Goal: Task Accomplishment & Management: Manage account settings

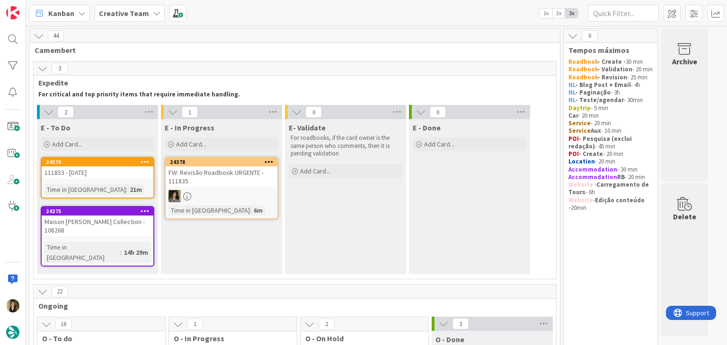
click at [132, 182] on div "24379 111853 - [DATE] Time in [GEOGRAPHIC_DATA] : 21m" at bounding box center [98, 178] width 114 height 42
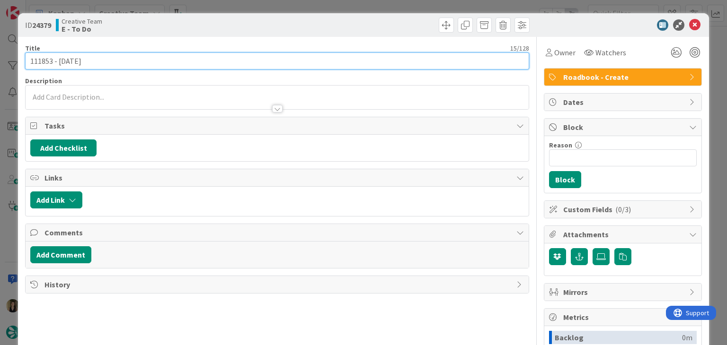
click at [39, 60] on input "111853 - [DATE]" at bounding box center [276, 61] width 503 height 17
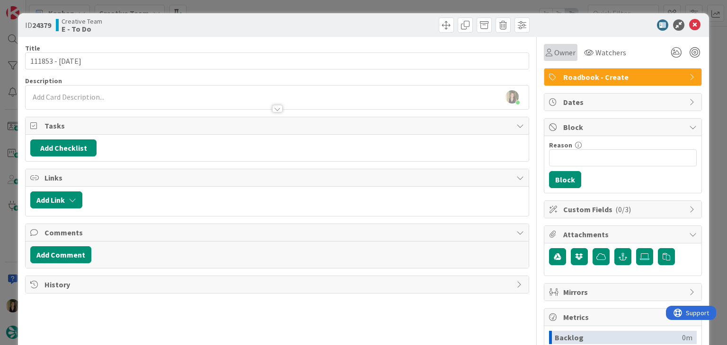
click at [556, 51] on span "Owner" at bounding box center [564, 52] width 21 height 11
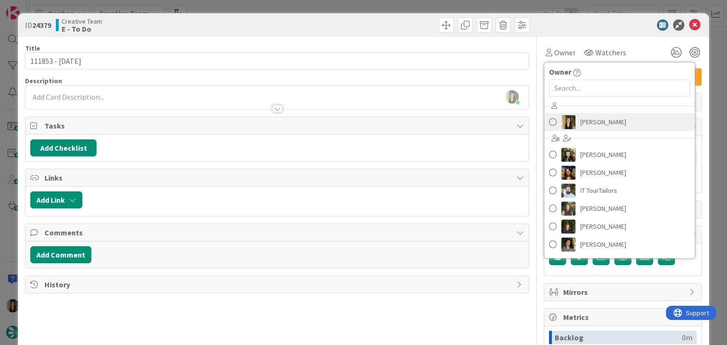
click at [584, 120] on span "[PERSON_NAME]" at bounding box center [603, 122] width 46 height 14
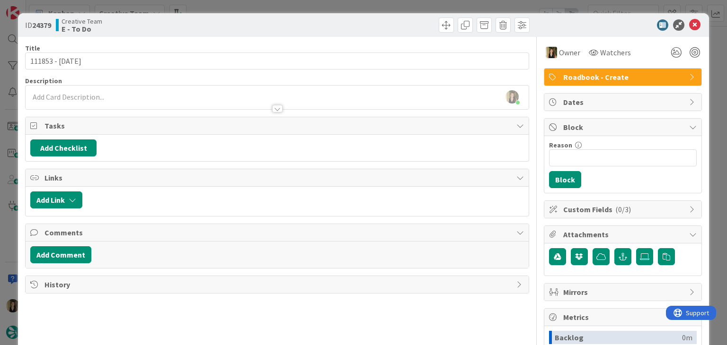
click at [335, 8] on div "ID 24379 Creative Team E - To Do Title 15 / 128 111853 - [DATE] Description [PE…" at bounding box center [363, 172] width 727 height 345
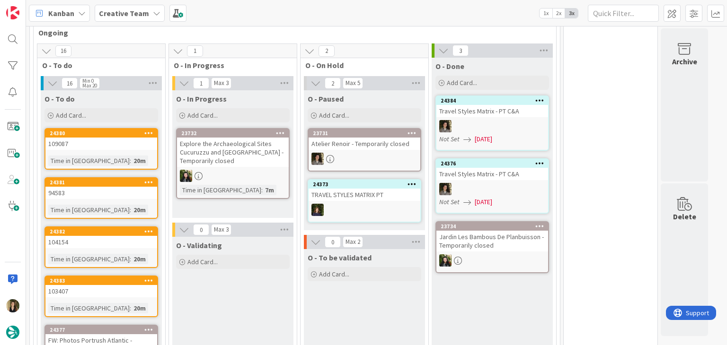
scroll to position [378, 0]
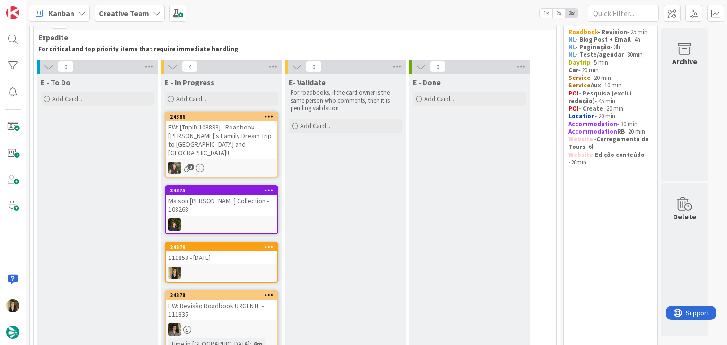
scroll to position [142, 0]
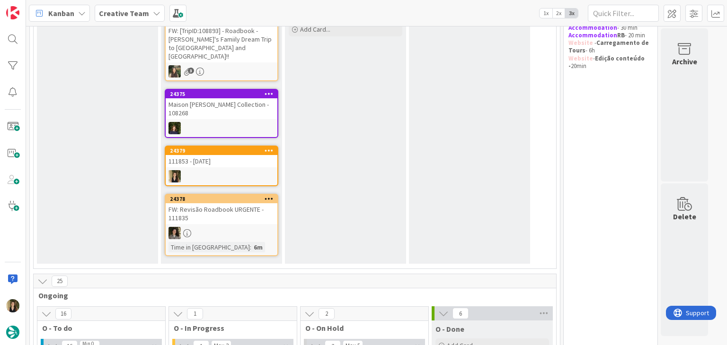
click at [249, 170] on div at bounding box center [222, 176] width 112 height 12
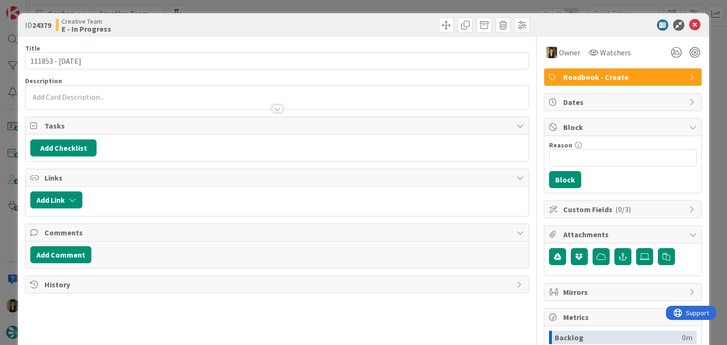
click at [89, 100] on div at bounding box center [277, 104] width 502 height 10
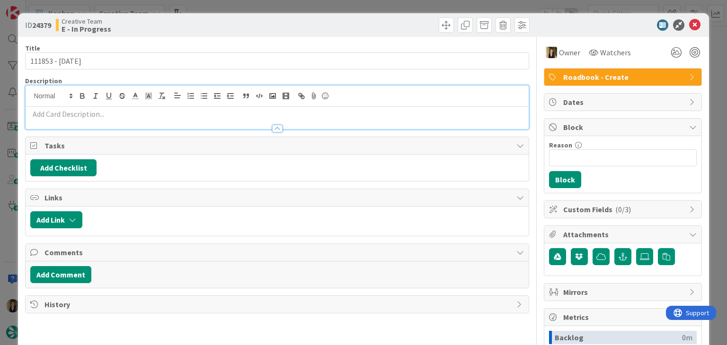
click at [95, 110] on p at bounding box center [276, 114] width 493 height 11
paste div
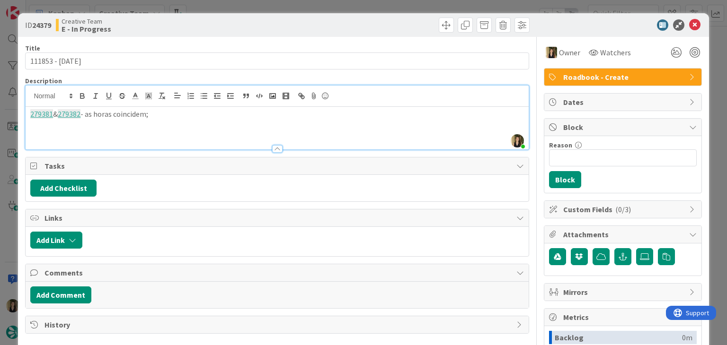
drag, startPoint x: 173, startPoint y: 123, endPoint x: 23, endPoint y: 119, distance: 150.5
click at [23, 119] on div "ID 24379 Creative Team E - In Progress Title 15 / 128 111853 - [DATE] Descripti…" at bounding box center [363, 254] width 690 height 482
copy p "279381 & 279382 - as horas coincidem;"
click at [285, 19] on div at bounding box center [405, 25] width 250 height 15
click at [282, 6] on div "ID 24379 Creative Team E - In Progress Title 15 / 128 111853 - [DATE] Descripti…" at bounding box center [363, 172] width 727 height 345
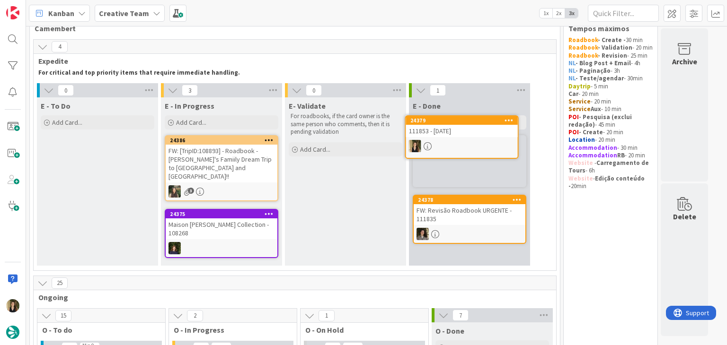
scroll to position [14, 0]
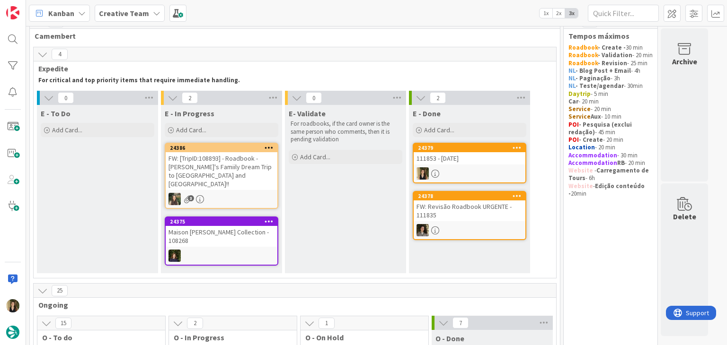
click at [503, 171] on div at bounding box center [470, 173] width 112 height 12
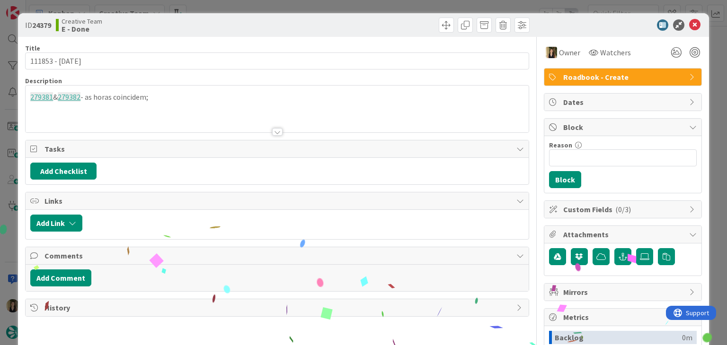
click at [401, 6] on div "ID 24379 Creative Team E - Done Title 15 / 128 111853 - [DATE] Description 2793…" at bounding box center [363, 172] width 727 height 345
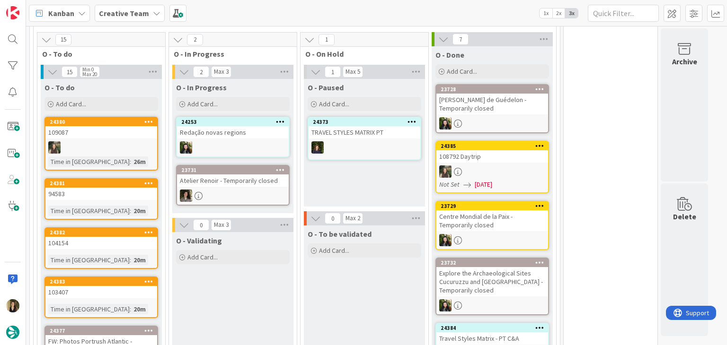
drag, startPoint x: 341, startPoint y: 298, endPoint x: 214, endPoint y: 226, distance: 145.8
click at [341, 298] on div "O - To be validated Add Card..." at bounding box center [364, 290] width 121 height 128
click at [129, 190] on div "24381 94583 Time in Column : 20m" at bounding box center [101, 199] width 114 height 42
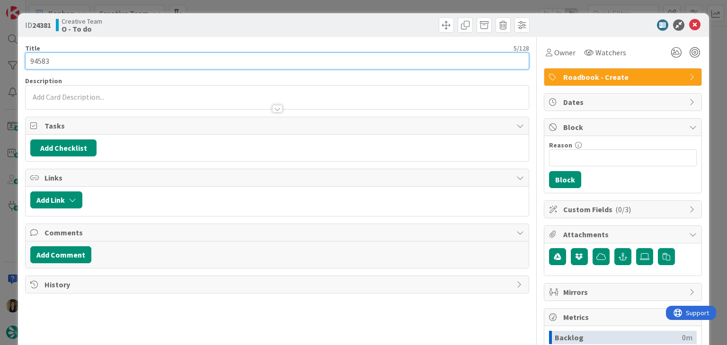
click at [38, 58] on input "94583" at bounding box center [276, 61] width 503 height 17
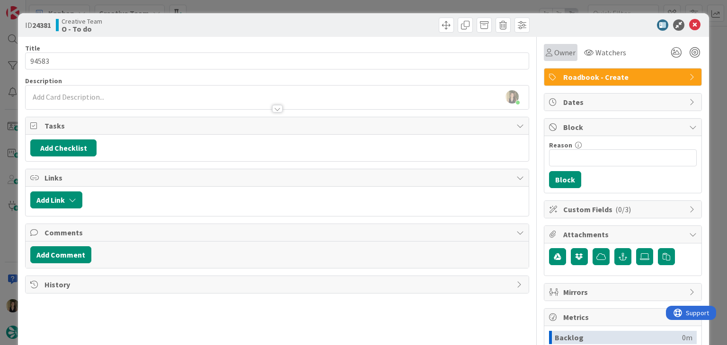
click at [546, 55] on icon at bounding box center [549, 53] width 7 height 8
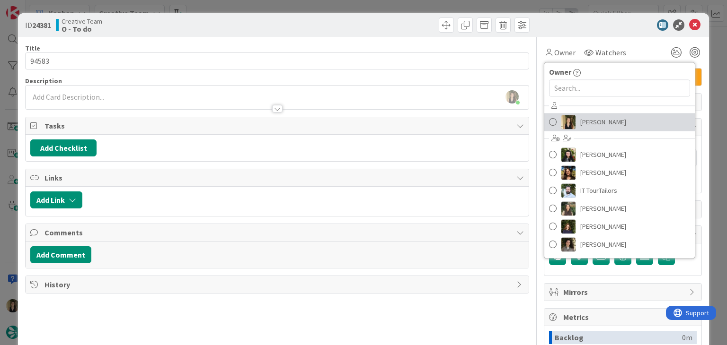
drag, startPoint x: 585, startPoint y: 124, endPoint x: 556, endPoint y: 106, distance: 33.4
click at [585, 124] on span "[PERSON_NAME]" at bounding box center [603, 122] width 46 height 14
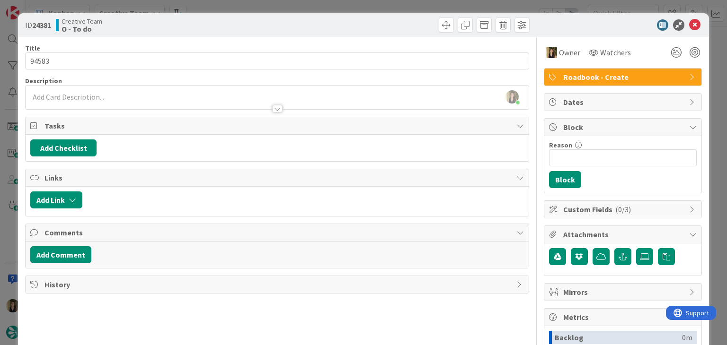
drag, startPoint x: 393, startPoint y: 21, endPoint x: 388, endPoint y: 6, distance: 15.4
click at [393, 21] on div at bounding box center [405, 25] width 250 height 15
drag, startPoint x: 388, startPoint y: 6, endPoint x: 354, endPoint y: 18, distance: 36.4
click at [388, 6] on div "ID 24381 Creative Team O - To do Title 5 / 128 94583 Description [PERSON_NAME] …" at bounding box center [363, 172] width 727 height 345
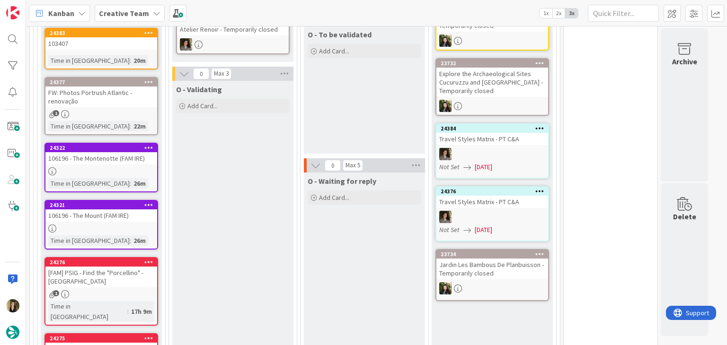
drag, startPoint x: 232, startPoint y: 289, endPoint x: 236, endPoint y: 279, distance: 10.5
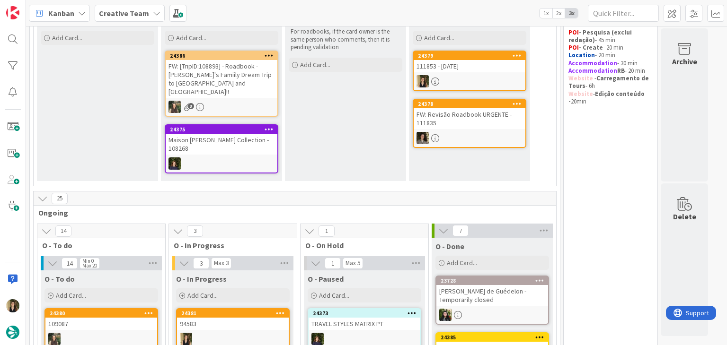
scroll to position [237, 0]
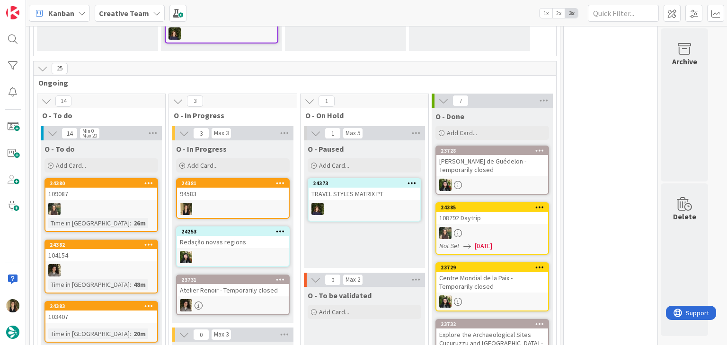
click at [252, 203] on div at bounding box center [233, 209] width 112 height 12
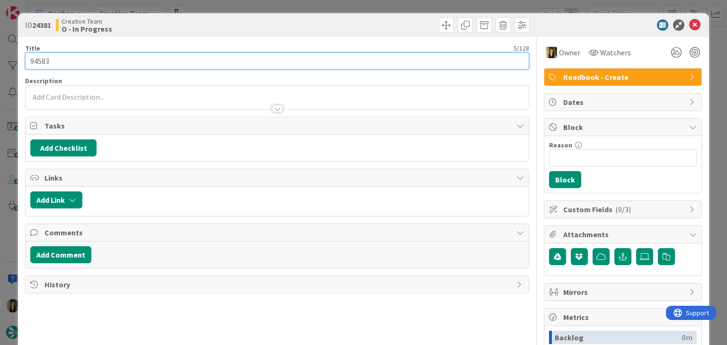
click at [35, 61] on input "94583" at bounding box center [276, 61] width 503 height 17
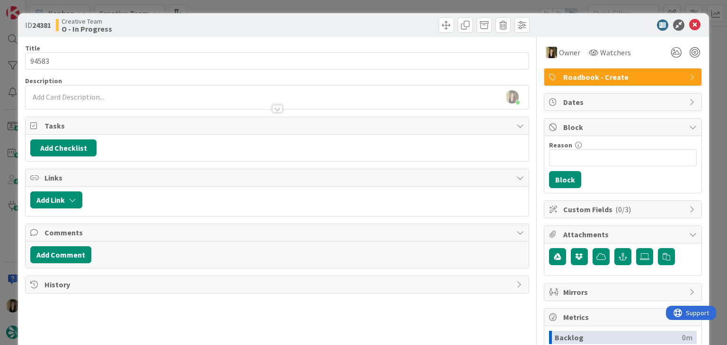
drag, startPoint x: 136, startPoint y: 91, endPoint x: 147, endPoint y: 112, distance: 23.7
click at [136, 91] on div "[PERSON_NAME] just joined" at bounding box center [277, 98] width 502 height 24
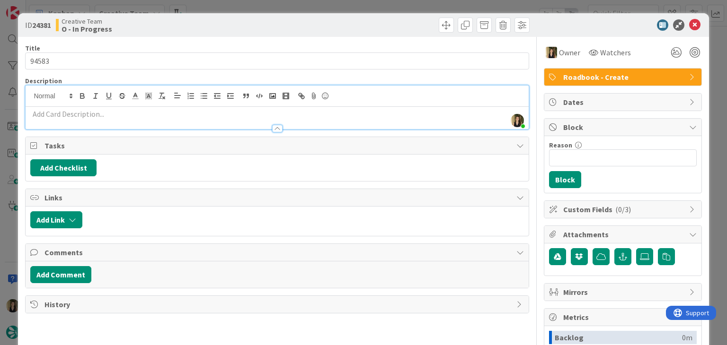
click at [150, 117] on p at bounding box center [276, 114] width 493 height 11
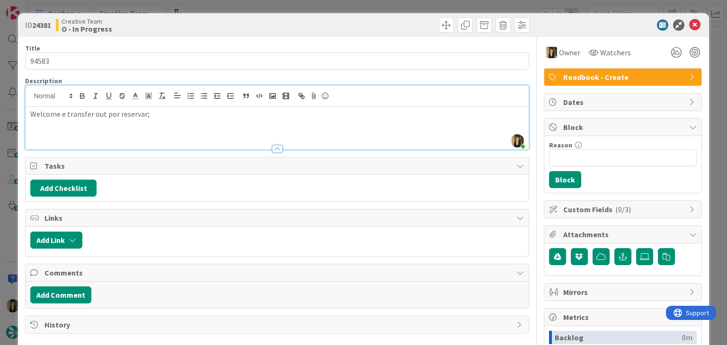
click at [317, 9] on div "ID 24381 Creative Team O - In Progress Title 5 / 128 94583 Description [PERSON_…" at bounding box center [363, 172] width 727 height 345
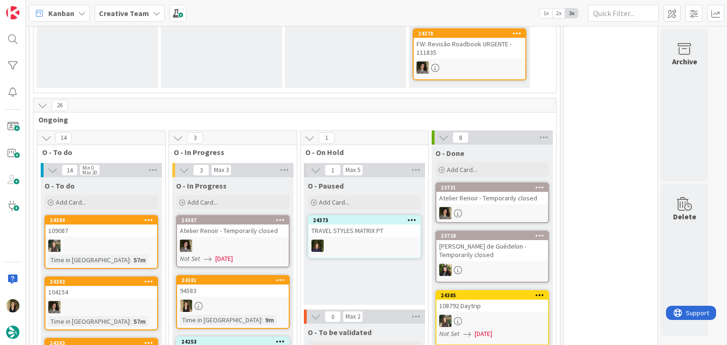
click at [242, 300] on div at bounding box center [233, 306] width 112 height 12
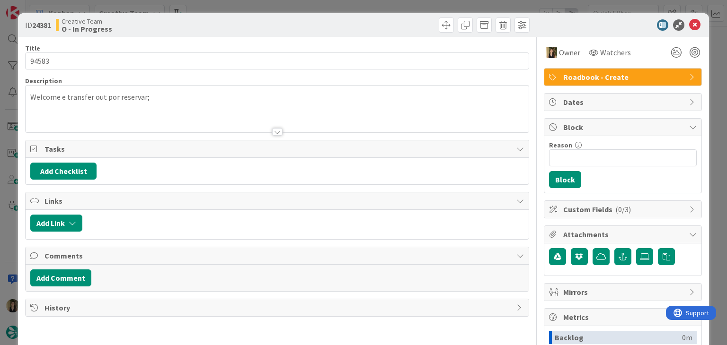
click at [379, 3] on div "ID 24381 Creative Team O - In Progress Title 5 / 128 94583 Description Welcome …" at bounding box center [363, 172] width 727 height 345
click at [311, 8] on div "Kanban Creative Team 1x 2x 3x" at bounding box center [376, 13] width 701 height 26
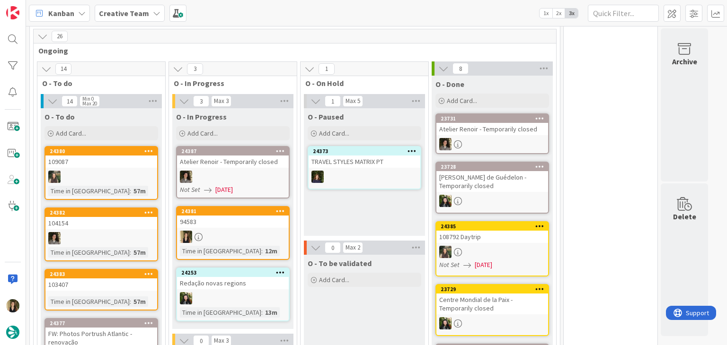
scroll to position [426, 0]
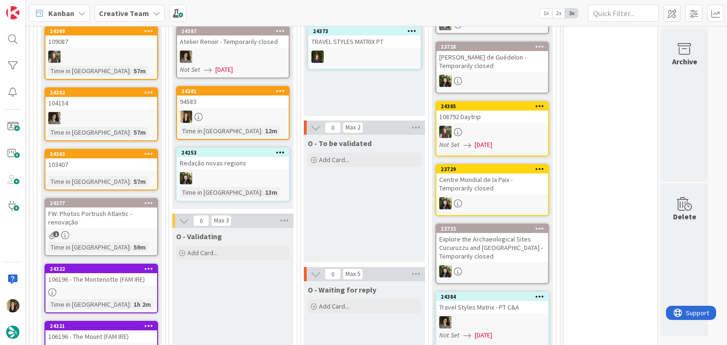
click at [141, 163] on div "103407" at bounding box center [101, 164] width 112 height 12
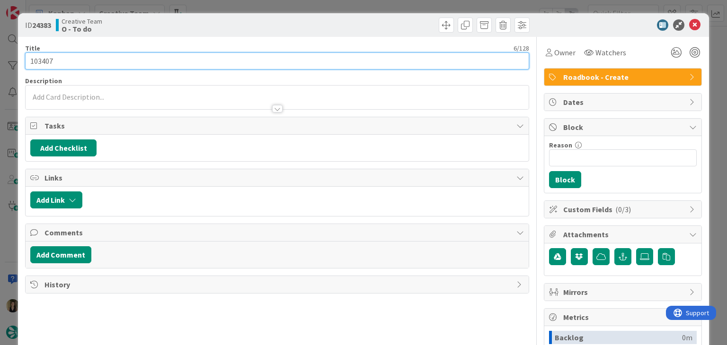
click at [43, 57] on input "103407" at bounding box center [276, 61] width 503 height 17
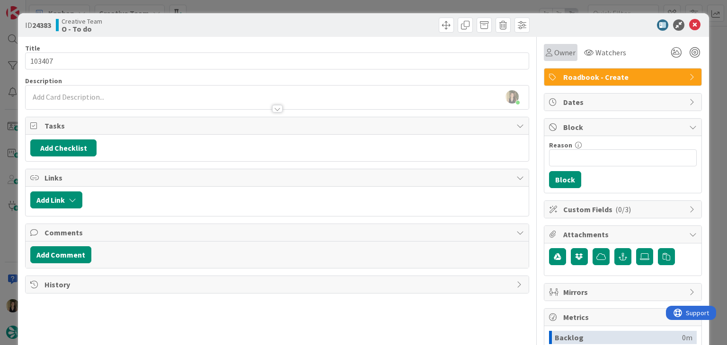
click at [554, 55] on span "Owner" at bounding box center [564, 52] width 21 height 11
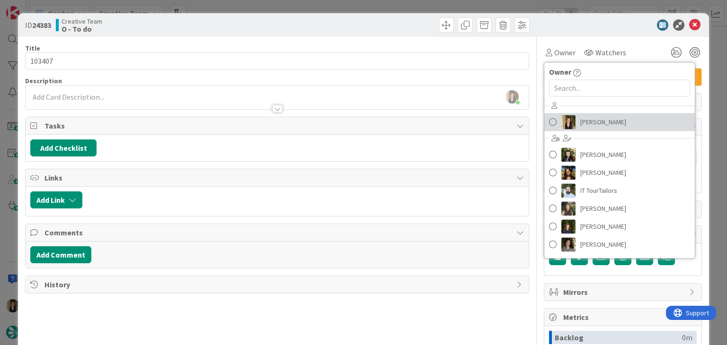
click at [583, 118] on span "[PERSON_NAME]" at bounding box center [603, 122] width 46 height 14
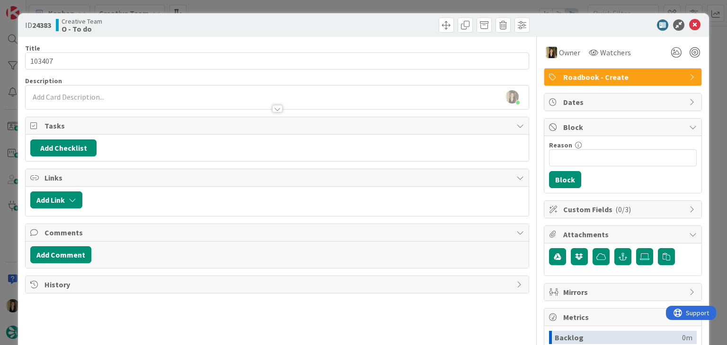
drag, startPoint x: 381, startPoint y: 28, endPoint x: 375, endPoint y: 15, distance: 14.4
click at [378, 25] on div at bounding box center [405, 25] width 250 height 15
click at [374, 8] on div "ID 24383 Creative Team O - To do Title 6 / 128 103407 Description [PERSON_NAME]…" at bounding box center [363, 172] width 727 height 345
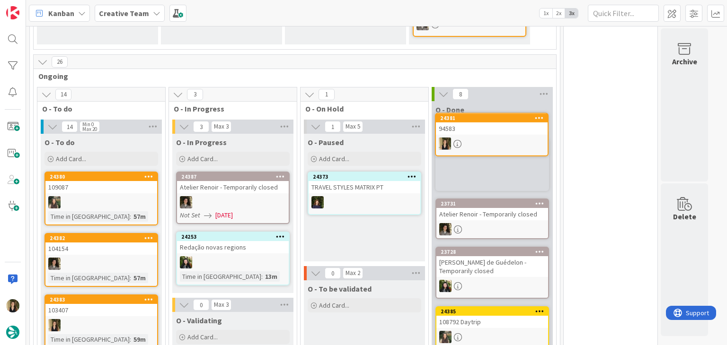
scroll to position [267, 0]
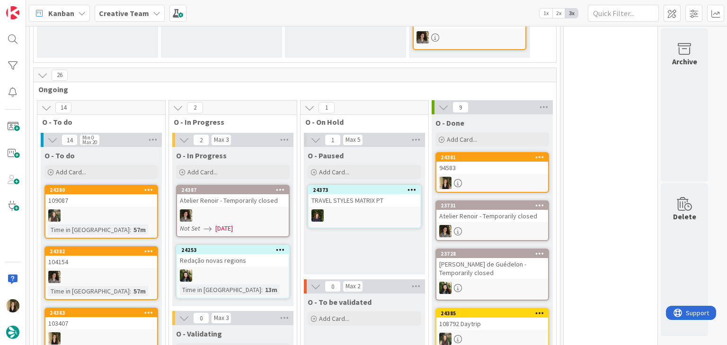
click at [506, 177] on div at bounding box center [492, 183] width 112 height 12
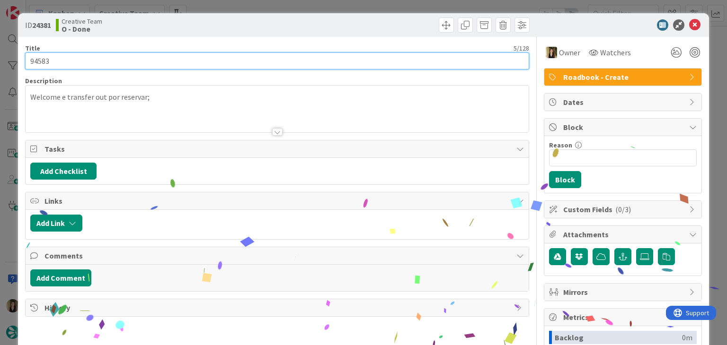
click at [44, 59] on input "94583" at bounding box center [276, 61] width 503 height 17
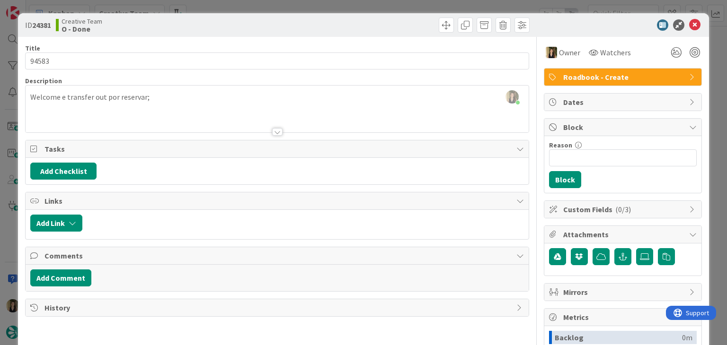
click at [243, 6] on div "ID 24381 Creative Team O - Done Title 5 / 128 94583 Description [PERSON_NAME] j…" at bounding box center [363, 172] width 727 height 345
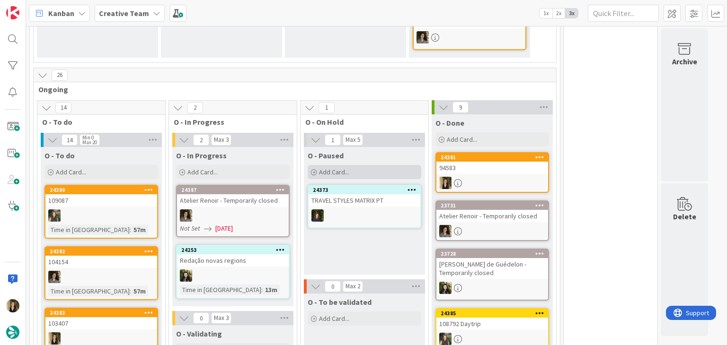
click at [364, 167] on div "Add Card..." at bounding box center [365, 172] width 114 height 14
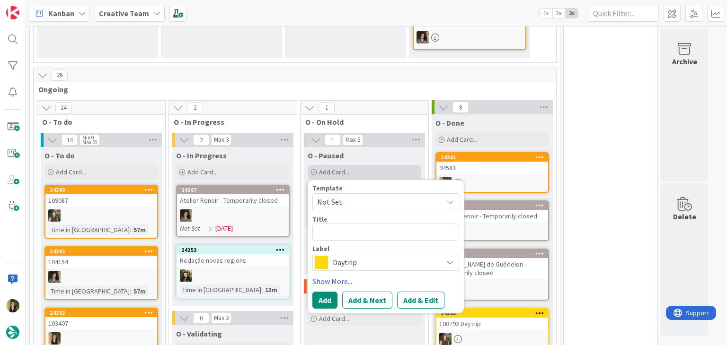
type textarea "x"
type textarea "94583"
type textarea "x"
type textarea "94583"
type textarea "x"
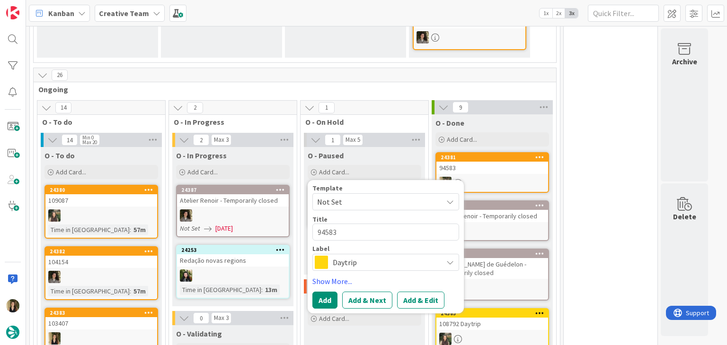
type textarea "94583 V"
type textarea "x"
type textarea "94583 Va"
type textarea "x"
type textarea "94583 Val"
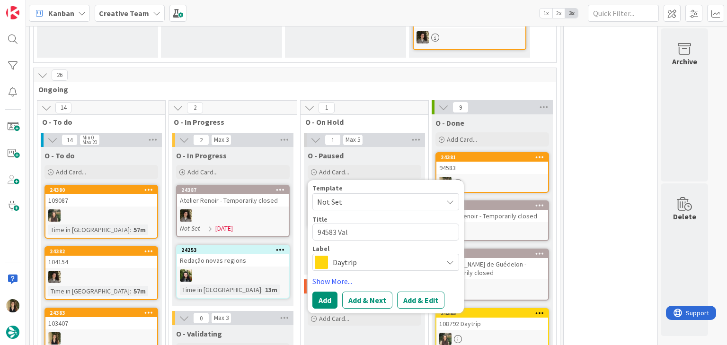
type textarea "x"
type textarea "94583 Vali"
type textarea "x"
type textarea "94583 Valid"
type textarea "x"
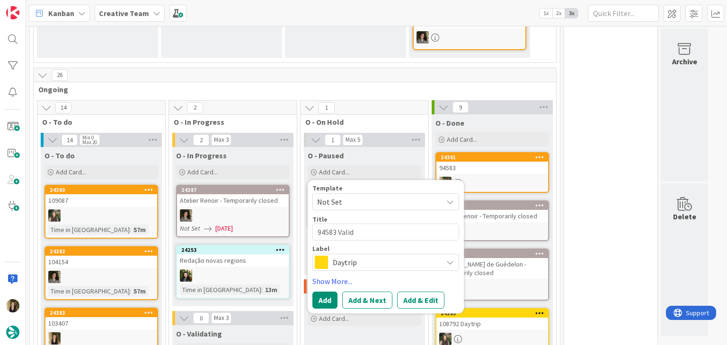
type textarea "94583 Valida"
type textarea "x"
type textarea "94583 Validat"
type textarea "x"
type textarea "94583 Validati"
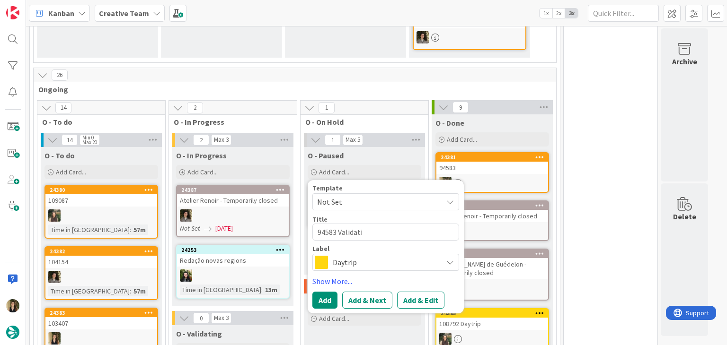
type textarea "x"
type textarea "94583 Validatio"
type textarea "x"
type textarea "94583 Validation"
click at [386, 268] on div "Daytrip" at bounding box center [385, 262] width 147 height 17
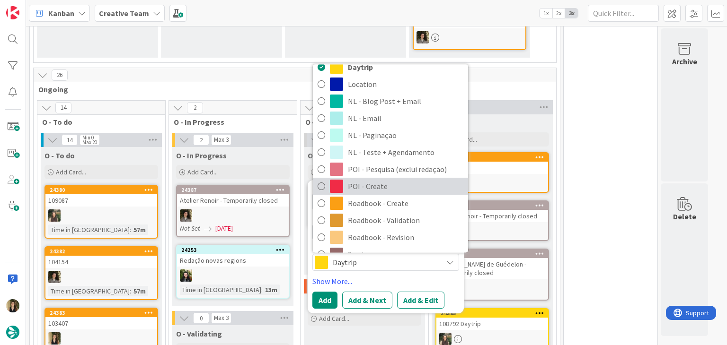
scroll to position [95, 0]
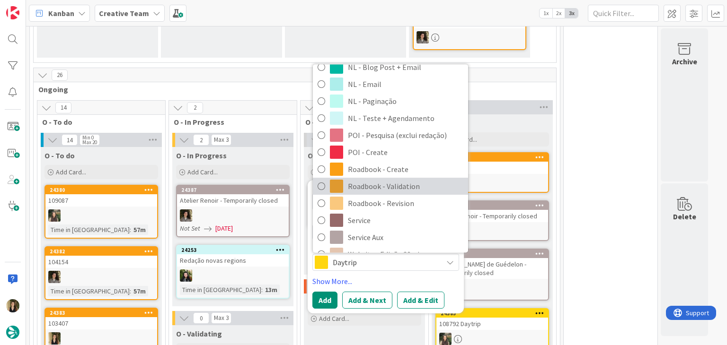
click at [397, 186] on span "Roadbook - Validation" at bounding box center [405, 187] width 115 height 14
type textarea "x"
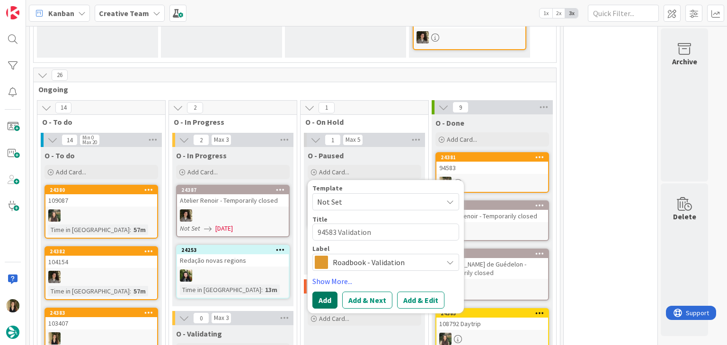
click at [327, 296] on button "Add" at bounding box center [324, 300] width 25 height 17
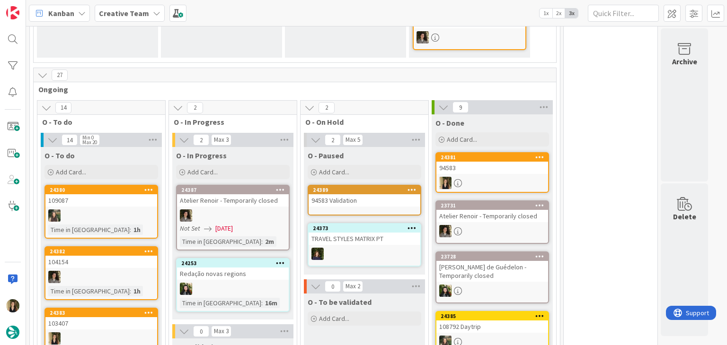
click at [479, 171] on div "94583" at bounding box center [492, 168] width 112 height 12
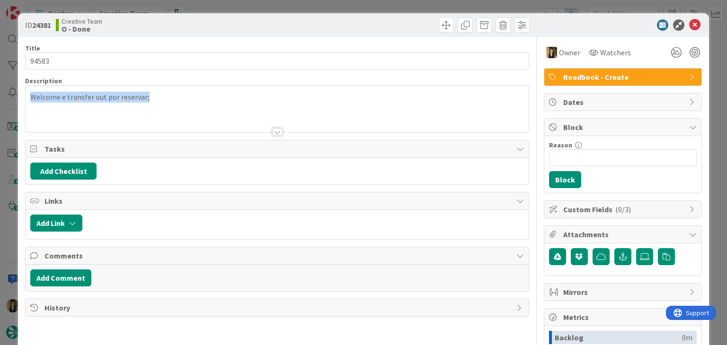
drag, startPoint x: 168, startPoint y: 101, endPoint x: 25, endPoint y: 100, distance: 143.4
click at [26, 100] on div "Welcome e transfer out por reservar;" at bounding box center [277, 111] width 502 height 43
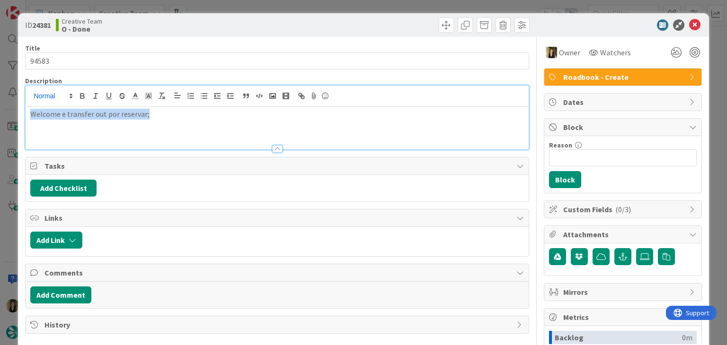
copy p "Welcome e transfer out por reservar;"
drag, startPoint x: 342, startPoint y: 21, endPoint x: 340, endPoint y: 10, distance: 11.5
click at [341, 20] on div at bounding box center [405, 25] width 250 height 15
click at [340, 10] on div "ID 24381 Creative Team O - Done Title 5 / 128 94583 Description [PERSON_NAME] j…" at bounding box center [363, 172] width 727 height 345
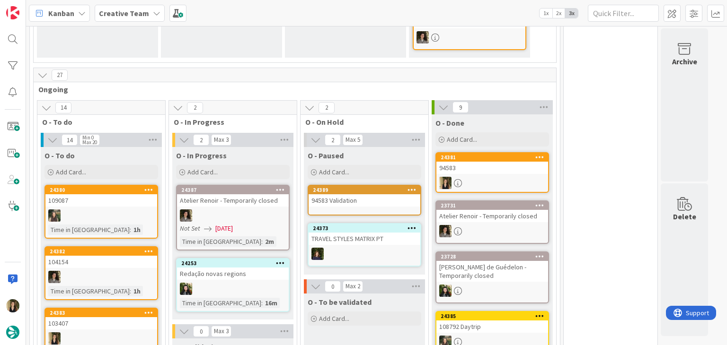
click at [363, 190] on div "24389" at bounding box center [366, 190] width 107 height 7
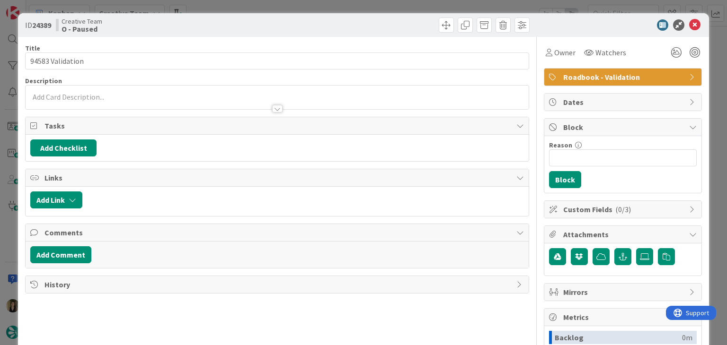
click at [112, 100] on div at bounding box center [277, 104] width 502 height 10
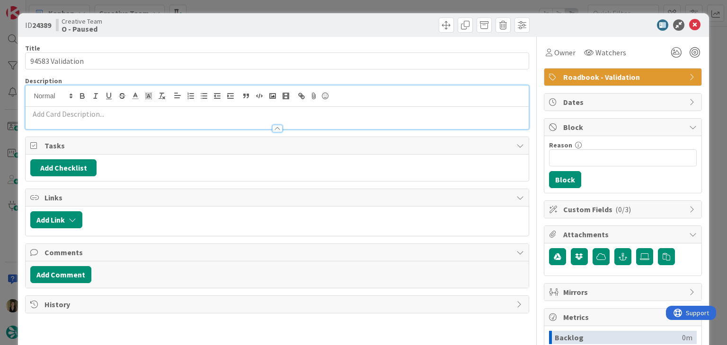
click at [115, 113] on p at bounding box center [276, 114] width 493 height 11
paste div
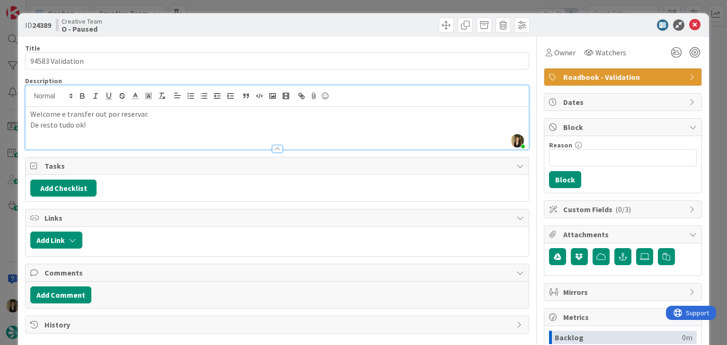
click at [207, 24] on div "Creative Team O - Paused" at bounding box center [165, 25] width 219 height 15
click at [219, 5] on div "ID 24389 Creative Team O - Paused Title 16 / 128 94583 Validation Description […" at bounding box center [363, 172] width 727 height 345
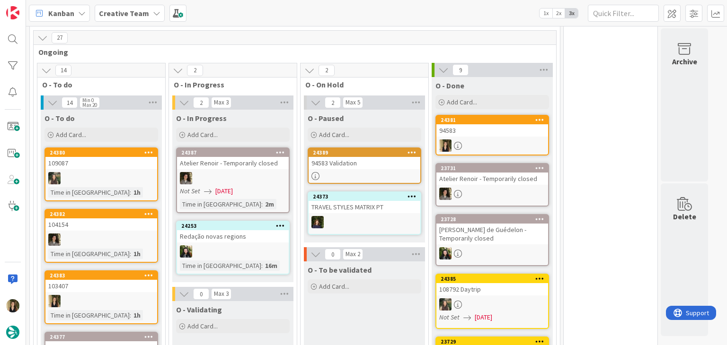
scroll to position [409, 0]
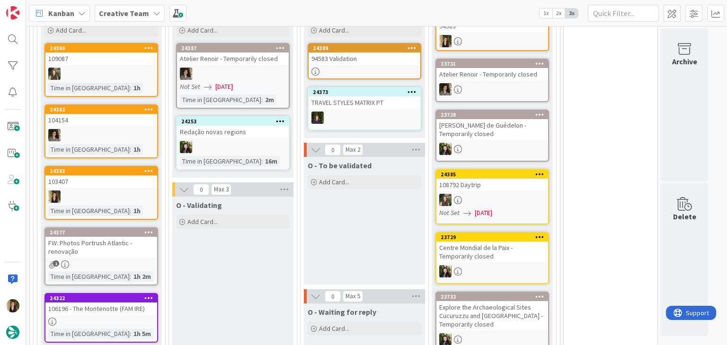
click at [372, 246] on div "O - To be validated Add Card..." at bounding box center [364, 221] width 121 height 128
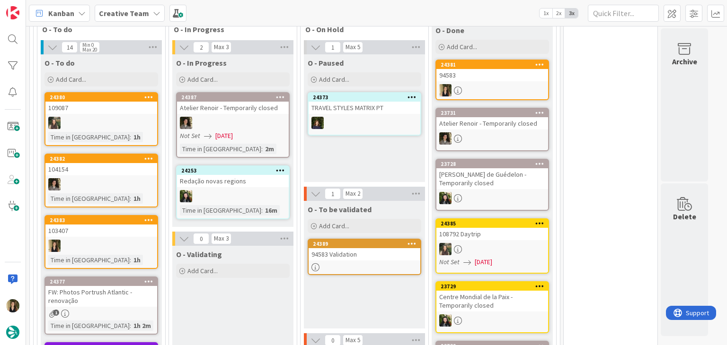
scroll to position [0, 0]
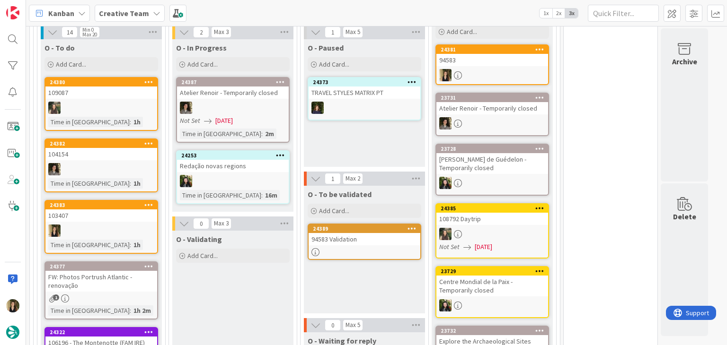
click at [375, 131] on div "O - Paused Add Card... Template Not Set Title 0 / 128 Label Daytrip Accommodati…" at bounding box center [364, 103] width 121 height 128
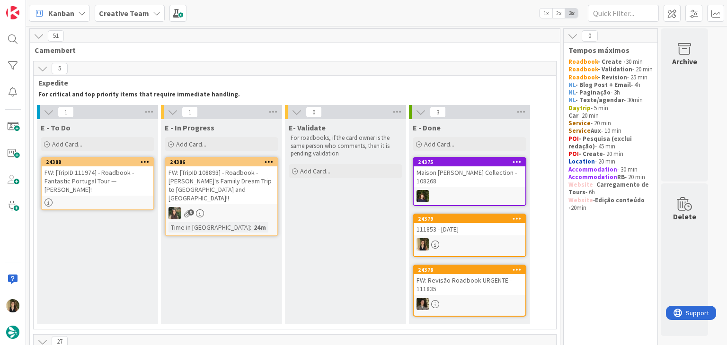
click at [59, 179] on div "FW: [TripID:111974] - Roadbook - Fantastic Portugal Tour — [PERSON_NAME]!" at bounding box center [98, 181] width 112 height 29
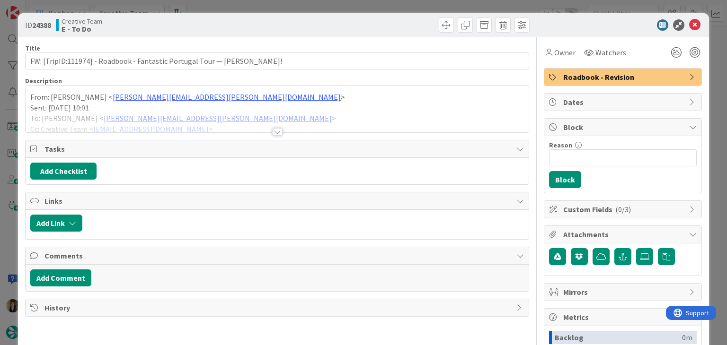
click at [274, 128] on div at bounding box center [277, 132] width 10 height 8
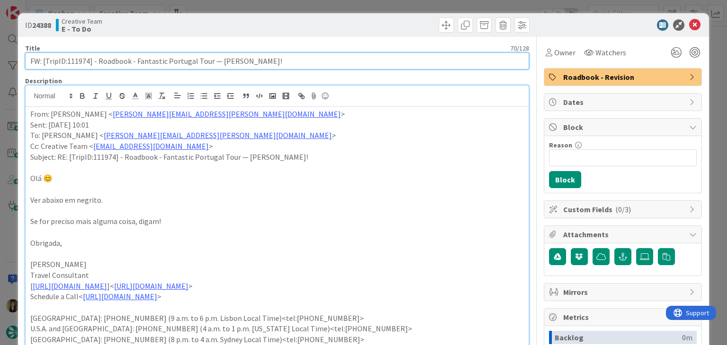
click at [79, 60] on input "FW: [TripID:111974] - Roadbook - Fantastic Portugal Tour — [PERSON_NAME]!" at bounding box center [276, 61] width 503 height 17
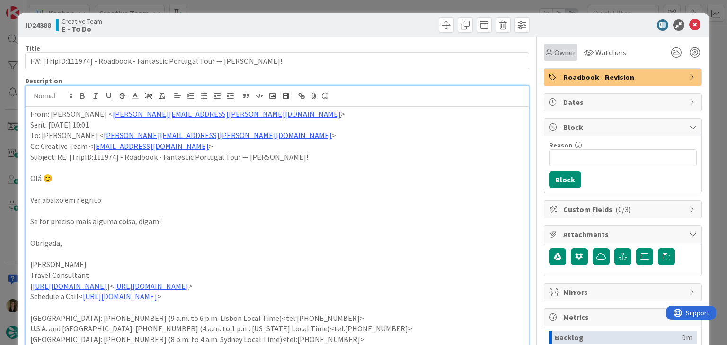
click at [554, 56] on span "Owner" at bounding box center [564, 52] width 21 height 11
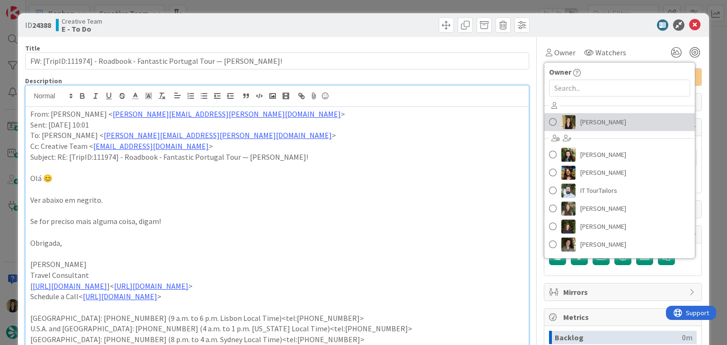
click at [589, 120] on span "[PERSON_NAME]" at bounding box center [603, 122] width 46 height 14
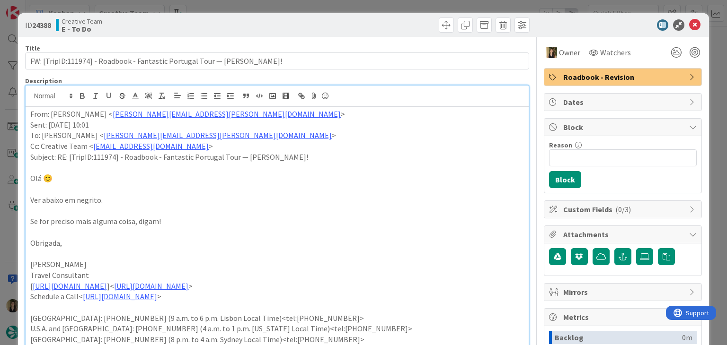
drag, startPoint x: 399, startPoint y: 31, endPoint x: 391, endPoint y: 6, distance: 26.8
click at [397, 28] on div at bounding box center [405, 25] width 250 height 15
click at [391, 5] on div "ID 24388 Creative Team E - To Do Title 70 / 128 FW: [TripID:111974] - Roadbook …" at bounding box center [363, 172] width 727 height 345
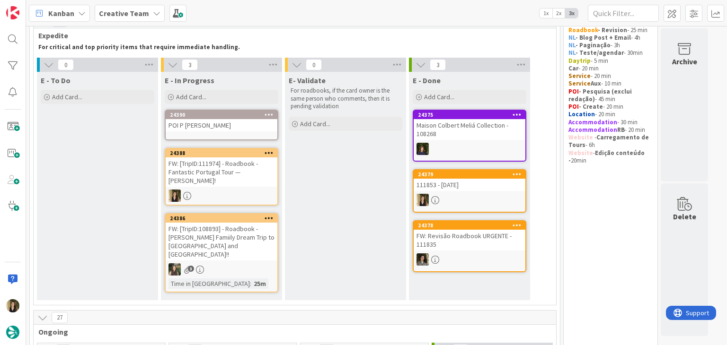
click at [349, 215] on div "E- Validate For roadbooks, if the card owner is the same person who comments, t…" at bounding box center [345, 186] width 121 height 229
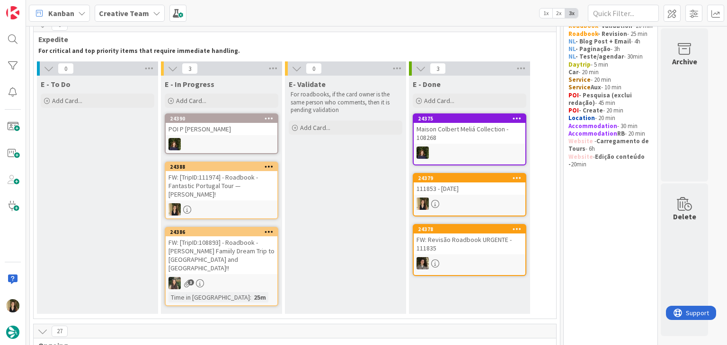
scroll to position [47, 0]
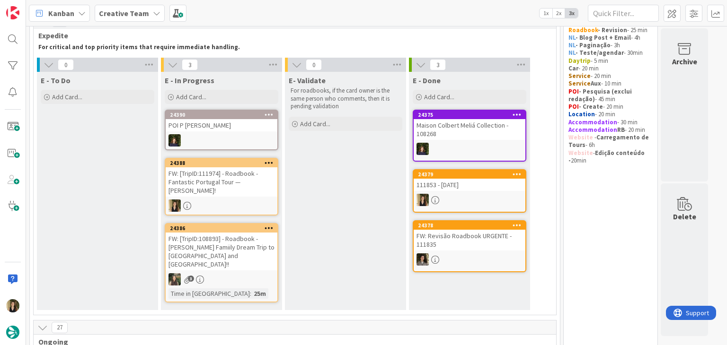
click at [372, 230] on div "E- Validate For roadbooks, if the card owner is the same person who comments, t…" at bounding box center [345, 191] width 121 height 238
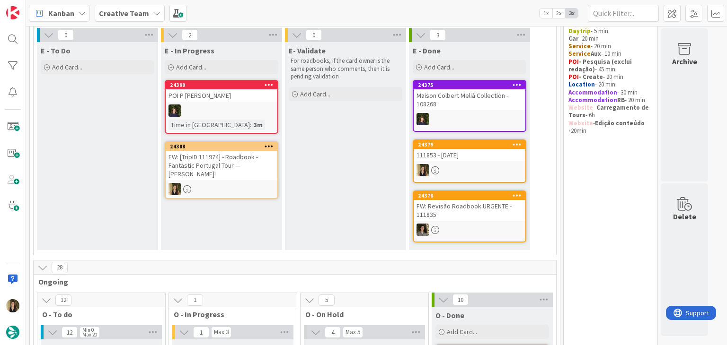
scroll to position [95, 0]
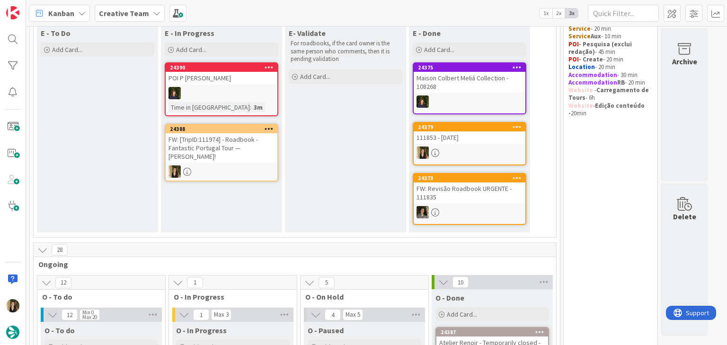
click at [227, 166] on div at bounding box center [222, 172] width 112 height 12
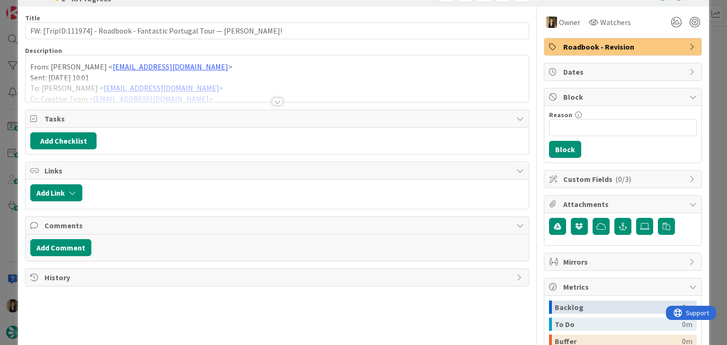
click at [272, 103] on div at bounding box center [277, 102] width 10 height 8
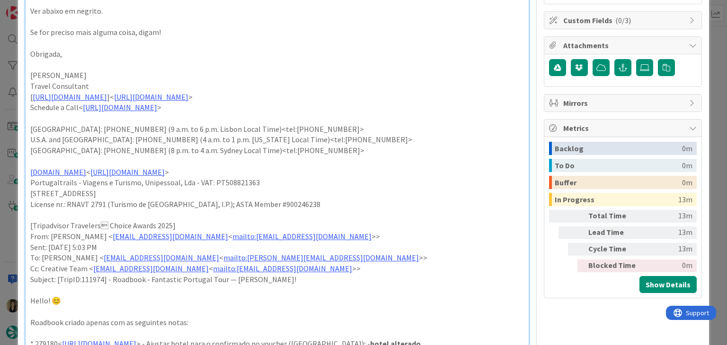
scroll to position [378, 0]
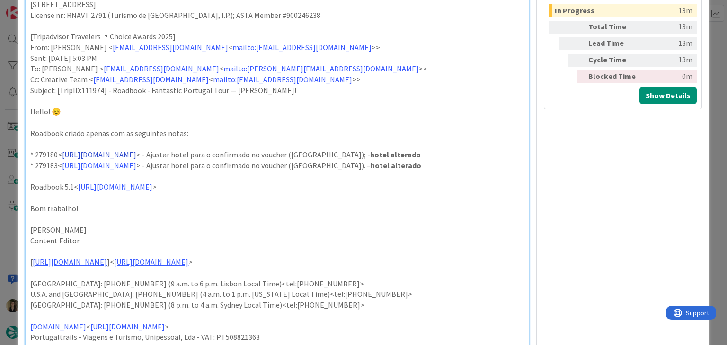
click at [136, 158] on link "[URL][DOMAIN_NAME]" at bounding box center [99, 154] width 74 height 9
click at [152, 171] on link "[URL][DOMAIN_NAME]" at bounding box center [133, 173] width 65 height 12
click at [147, 203] on p at bounding box center [276, 198] width 493 height 11
click at [136, 170] on link "[URL][DOMAIN_NAME]" at bounding box center [99, 165] width 74 height 9
click at [158, 193] on link "[URL][DOMAIN_NAME]" at bounding box center [133, 194] width 65 height 12
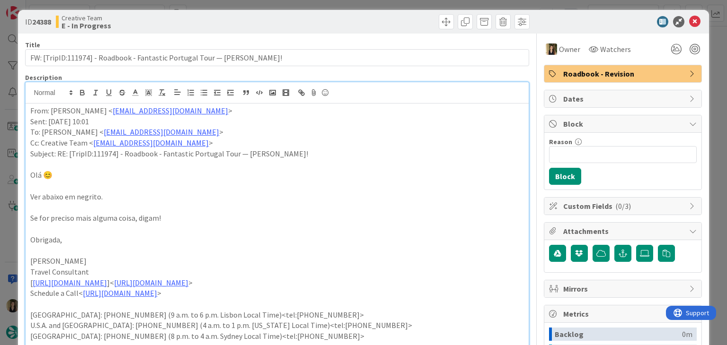
scroll to position [0, 0]
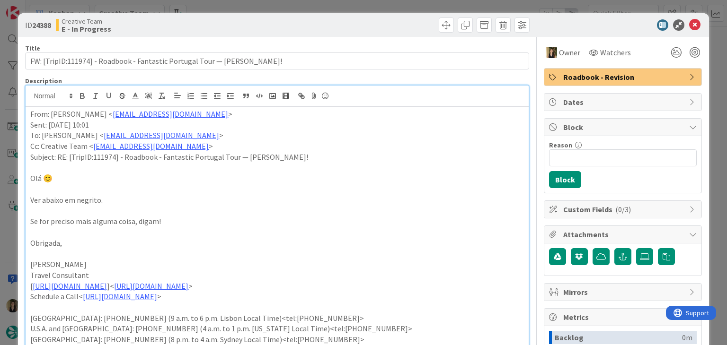
drag, startPoint x: 378, startPoint y: 8, endPoint x: 370, endPoint y: 42, distance: 35.4
click at [377, 8] on div "ID 24388 Creative Team E - In Progress Title 70 / 128 FW: [TripID:111974] - Roa…" at bounding box center [363, 172] width 727 height 345
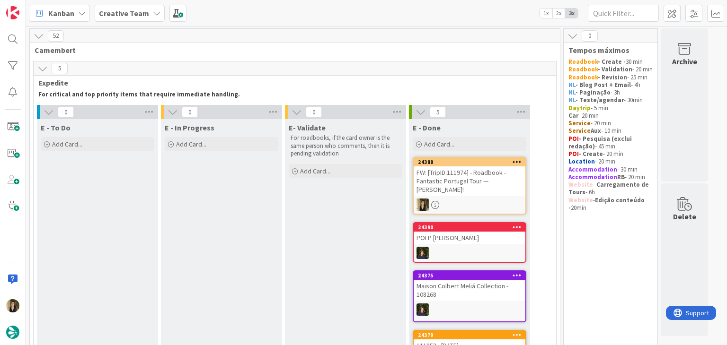
click at [480, 199] on div at bounding box center [470, 205] width 112 height 12
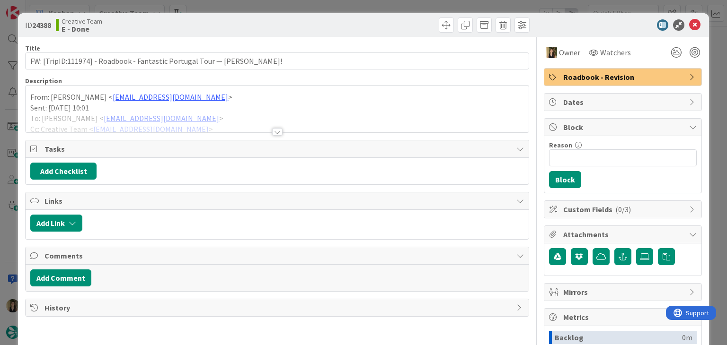
click at [377, 15] on div "ID 24388 Creative Team E - Done" at bounding box center [363, 25] width 690 height 24
drag, startPoint x: 259, startPoint y: 6, endPoint x: 255, endPoint y: 0, distance: 6.8
click at [258, 6] on div "ID 24388 Creative Team E - Done Title 70 / 128 FW: [TripID:111974] - Roadbook -…" at bounding box center [363, 172] width 727 height 345
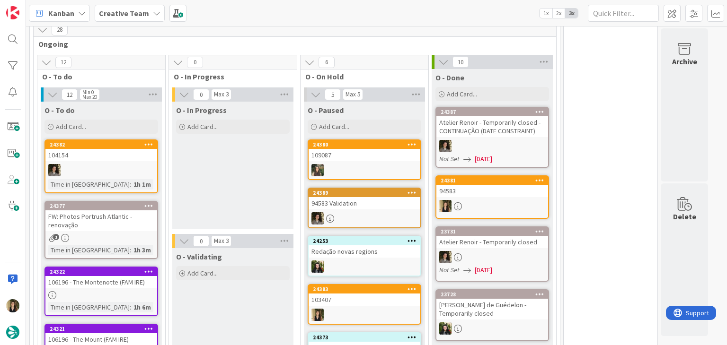
scroll to position [426, 0]
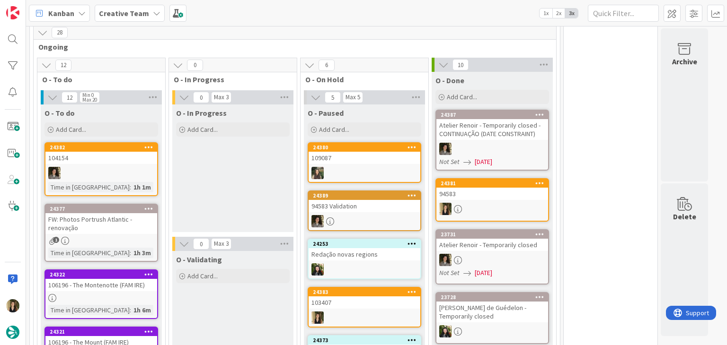
click at [242, 206] on div "O - In Progress Add Card..." at bounding box center [232, 169] width 121 height 128
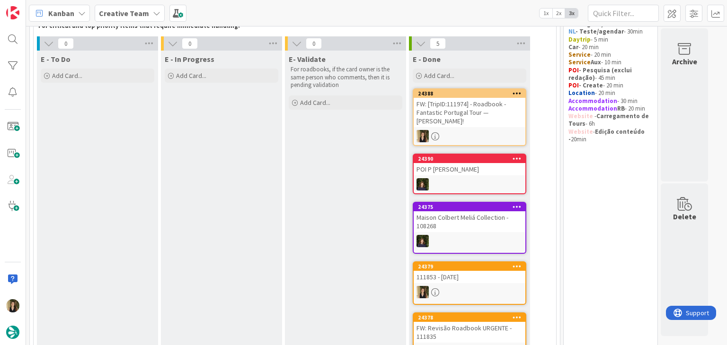
scroll to position [0, 0]
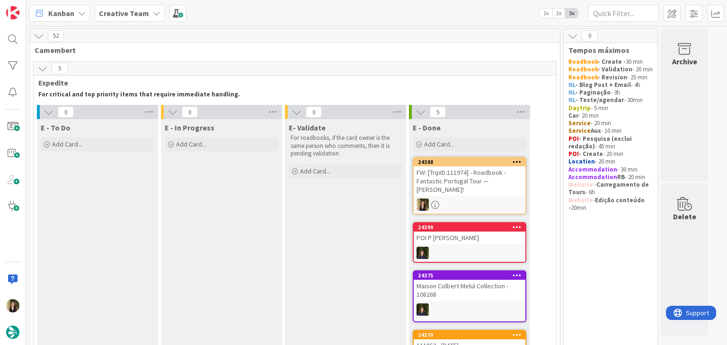
click at [341, 222] on div "E- Validate For roadbooks, if the card owner is the same person who comments, t…" at bounding box center [345, 280] width 121 height 322
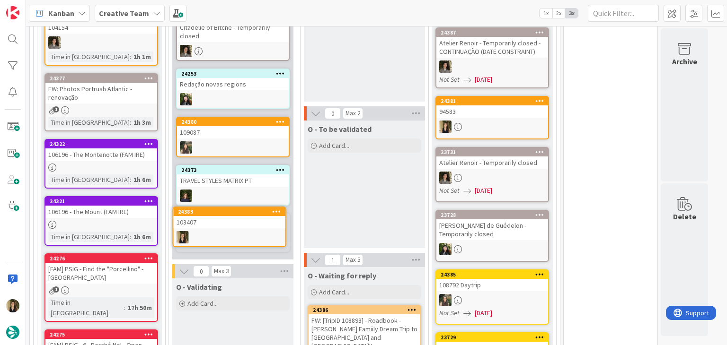
scroll to position [566, 0]
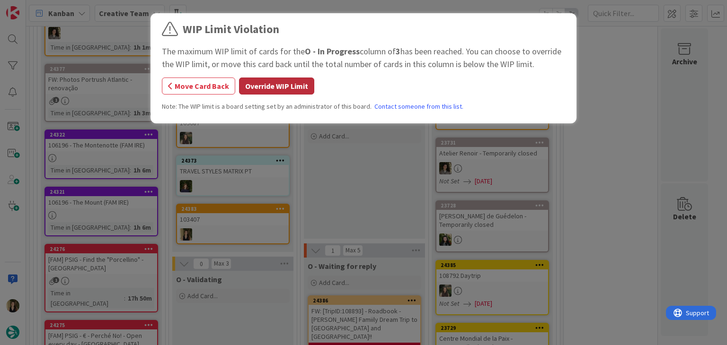
click at [254, 87] on button "Override WIP Limit" at bounding box center [276, 86] width 75 height 17
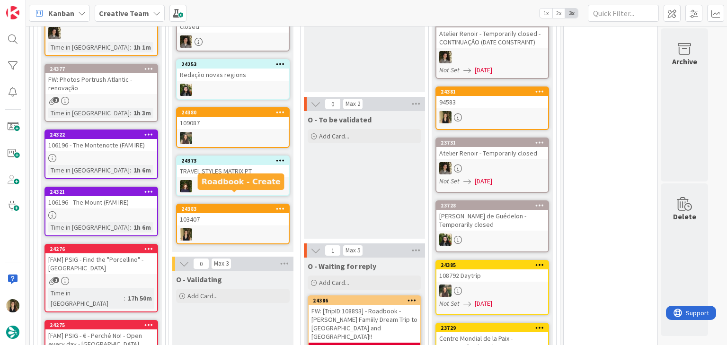
click at [244, 213] on div "103407" at bounding box center [233, 219] width 112 height 12
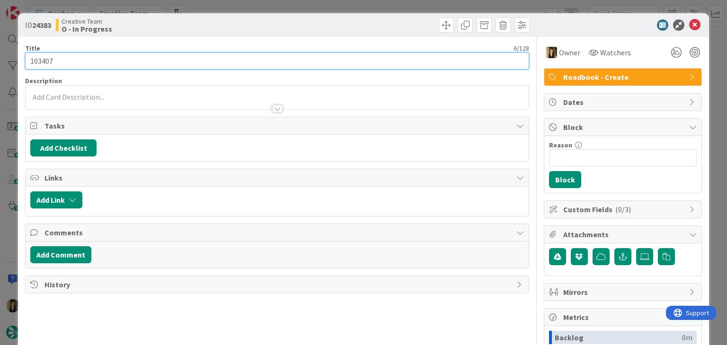
click at [45, 61] on input "103407" at bounding box center [276, 61] width 503 height 17
click at [44, 61] on input "103407" at bounding box center [276, 61] width 503 height 17
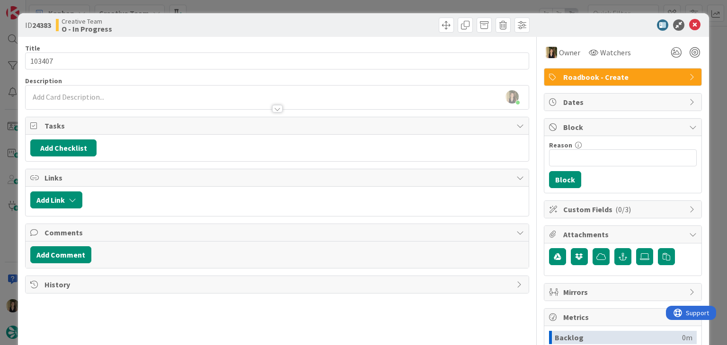
click at [127, 101] on div at bounding box center [277, 104] width 502 height 10
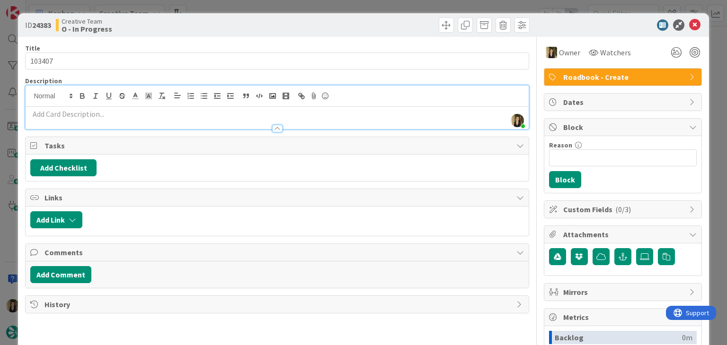
click at [123, 116] on p at bounding box center [276, 114] width 493 height 11
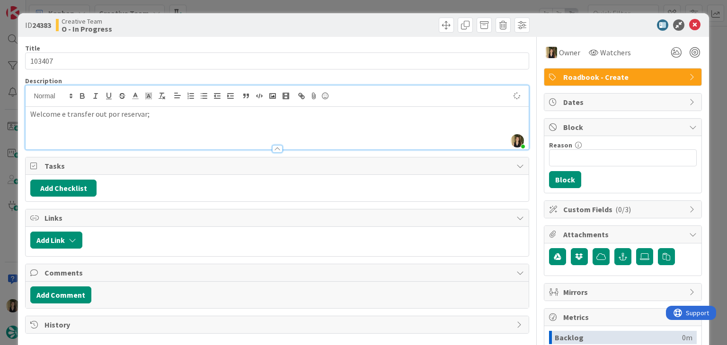
click at [218, 29] on div "Creative Team O - In Progress" at bounding box center [165, 25] width 219 height 15
click at [178, 112] on p "Welcome e transfer out por reservar;" at bounding box center [276, 114] width 493 height 11
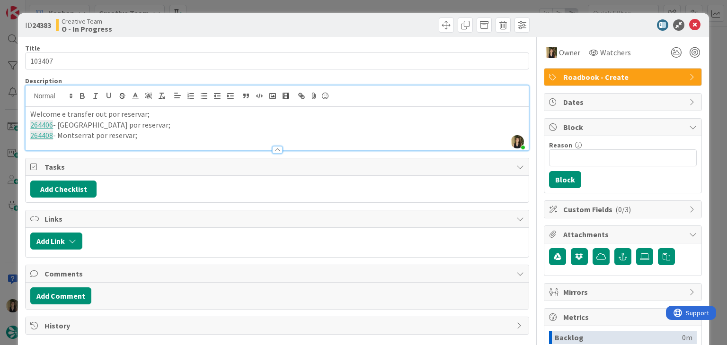
click at [320, 7] on div "ID 24383 Creative Team O - In Progress Title 6 / 128 103407 Description Sofia P…" at bounding box center [363, 172] width 727 height 345
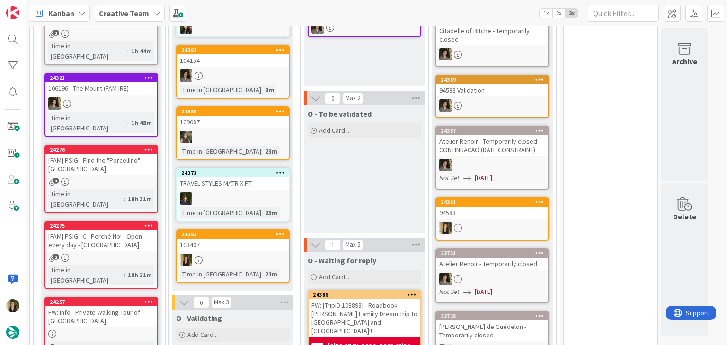
scroll to position [606, 0]
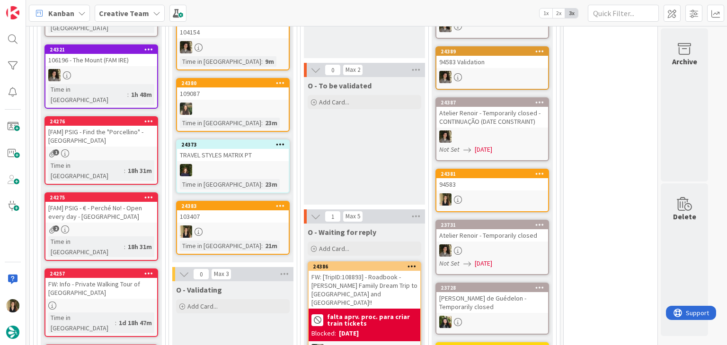
click at [256, 211] on div "103407" at bounding box center [233, 217] width 112 height 12
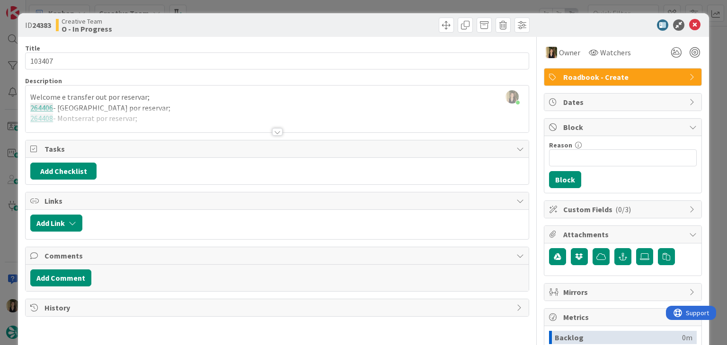
click at [172, 123] on div at bounding box center [277, 120] width 502 height 24
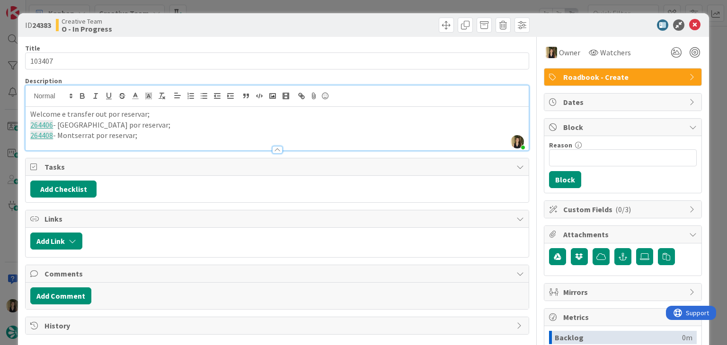
click at [161, 133] on p "264408 - Montserrat por reservar;" at bounding box center [276, 135] width 493 height 11
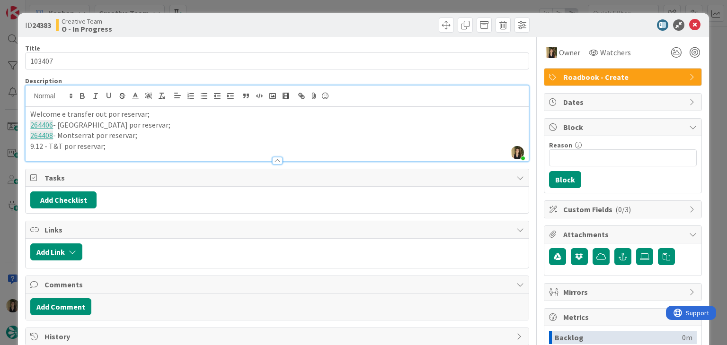
scroll to position [650, 0]
click at [44, 144] on p "9.12 - T&T por reservar;" at bounding box center [276, 146] width 493 height 11
click at [142, 147] on p "9.12 e 19.12 - T&T por reservar;" at bounding box center [276, 146] width 493 height 11
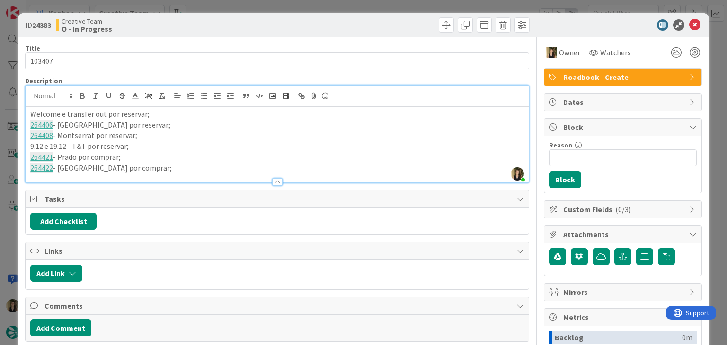
click at [68, 144] on p "9.12 e 19.12 - T&T por reservar;" at bounding box center [276, 146] width 493 height 11
drag, startPoint x: 220, startPoint y: 24, endPoint x: 220, endPoint y: 7, distance: 16.6
click at [220, 21] on div "Creative Team O - In Progress" at bounding box center [165, 25] width 219 height 15
drag, startPoint x: 220, startPoint y: 5, endPoint x: 220, endPoint y: 10, distance: 5.7
click at [220, 4] on div "ID 24383 Creative Team O - In Progress Title 6 / 128 103407 Description Sofia P…" at bounding box center [363, 172] width 727 height 345
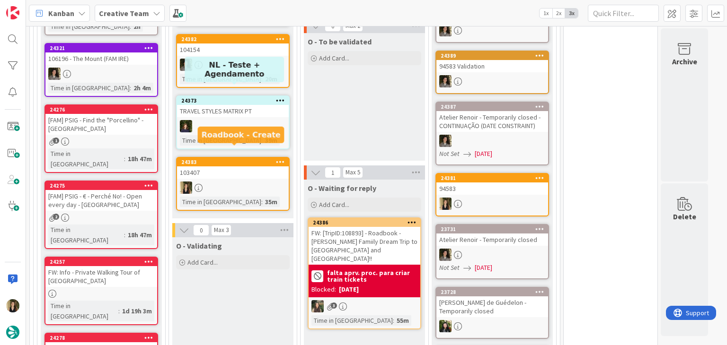
click at [258, 167] on div "103407" at bounding box center [233, 173] width 112 height 12
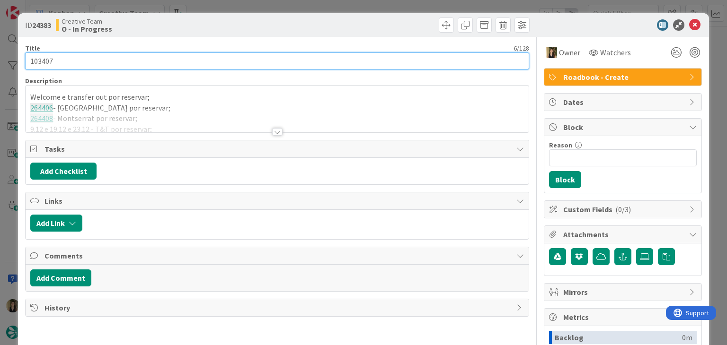
click at [42, 57] on input "103407" at bounding box center [276, 61] width 503 height 17
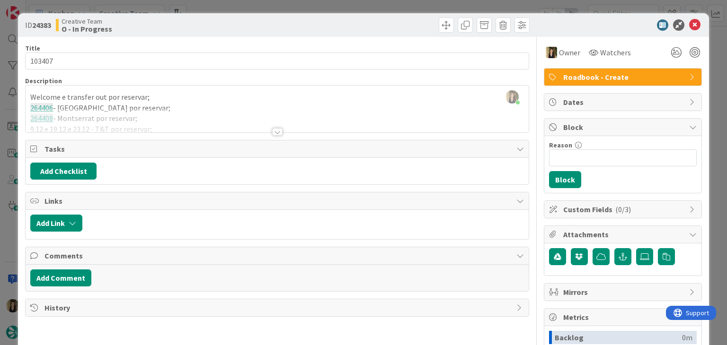
click at [240, 5] on div "ID 24383 Creative Team O - In Progress Title 6 / 128 103407 Description Sofia P…" at bounding box center [363, 172] width 727 height 345
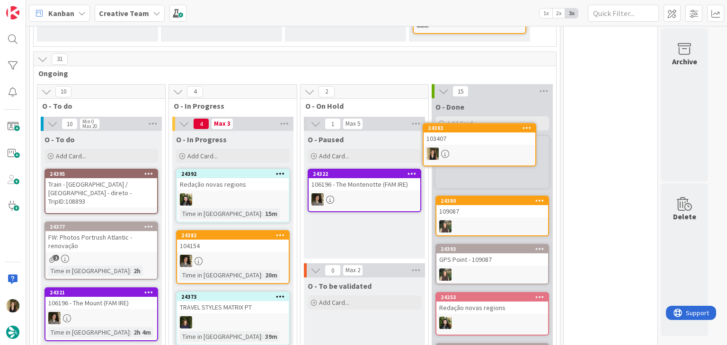
scroll to position [399, 0]
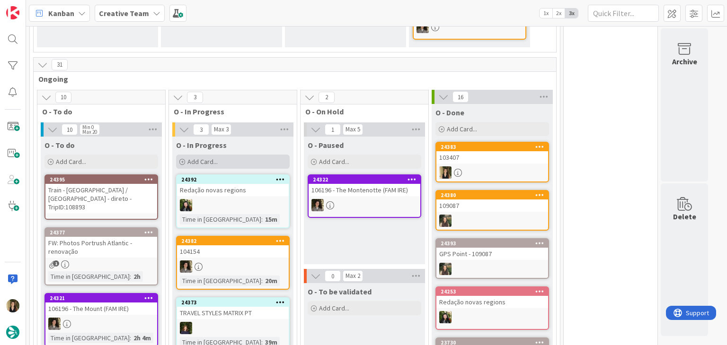
click at [248, 155] on div "Add Card..." at bounding box center [233, 162] width 114 height 14
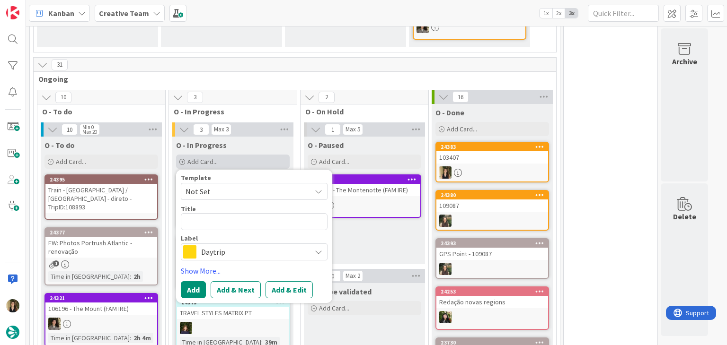
type textarea "x"
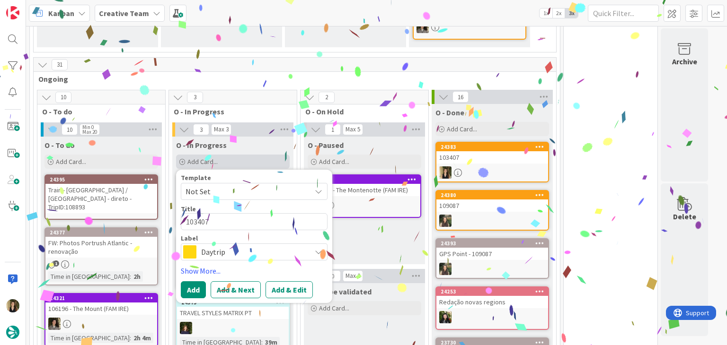
type textarea "103407"
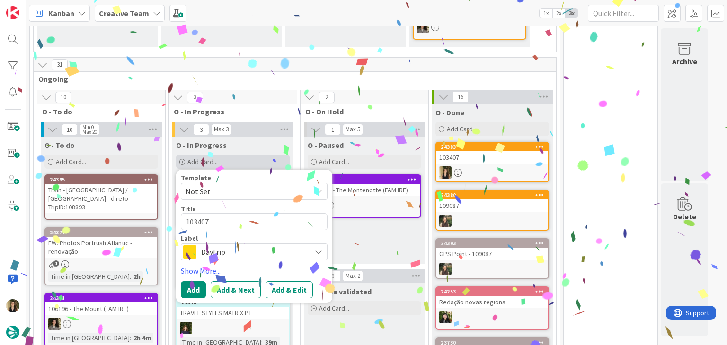
type textarea "x"
type textarea "103407 co"
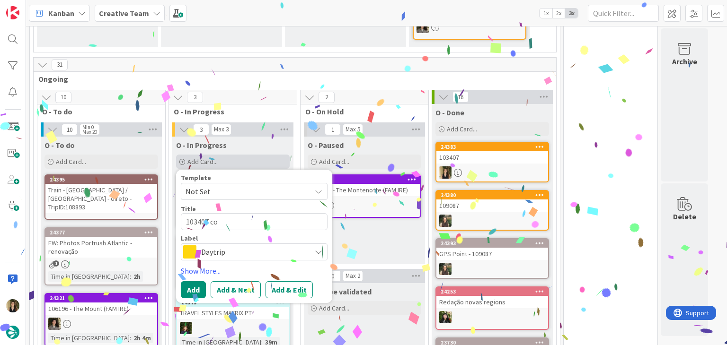
type textarea "x"
type textarea "103407 con"
type textarea "x"
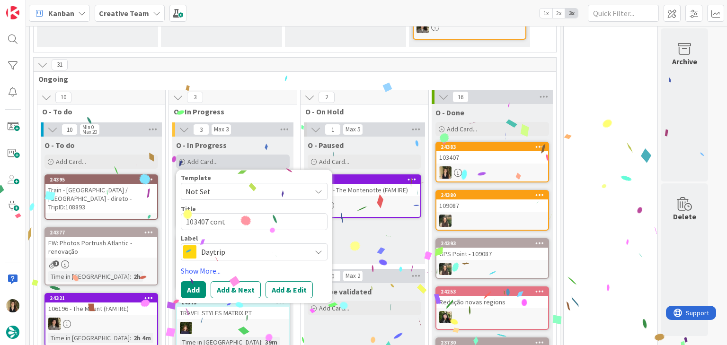
type textarea "103407 conti"
type textarea "x"
type textarea "103407 contin"
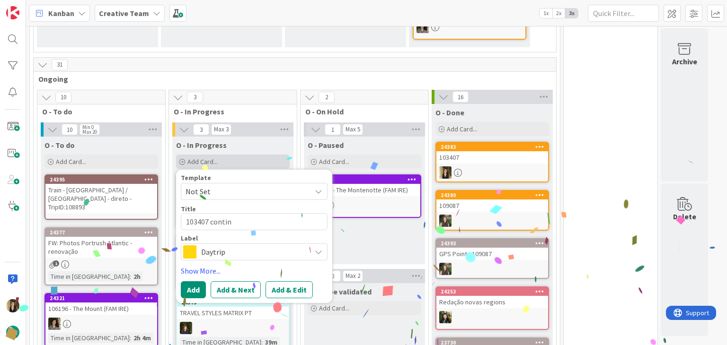
type textarea "x"
type textarea "103407 continu"
type textarea "x"
type textarea "103407 continua"
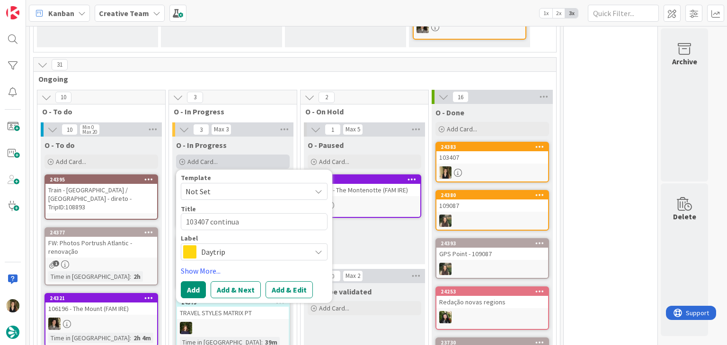
type textarea "x"
type textarea "103407 continuaç"
type textarea "x"
type textarea "103407 continuaçã"
type textarea "x"
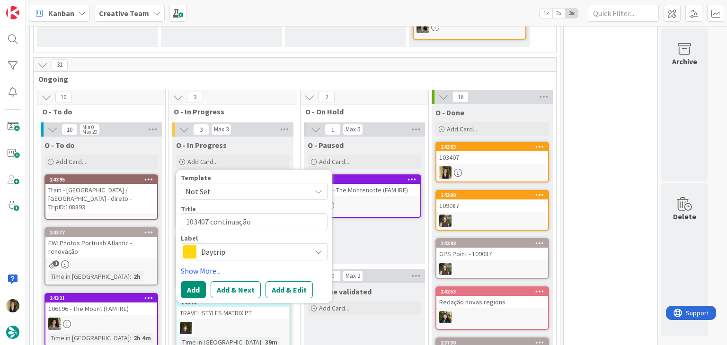
type textarea "103407 continuação"
click at [284, 246] on span "Daytrip" at bounding box center [253, 252] width 105 height 13
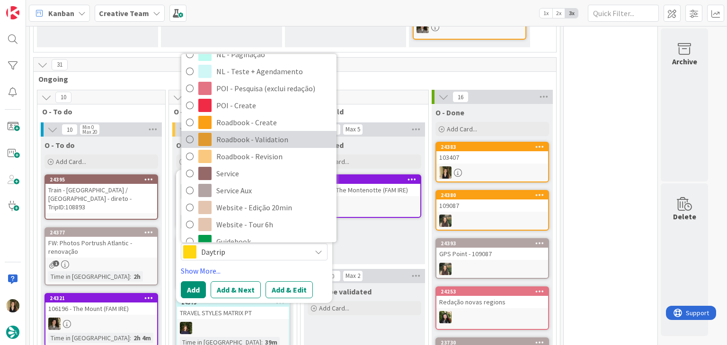
scroll to position [142, 0]
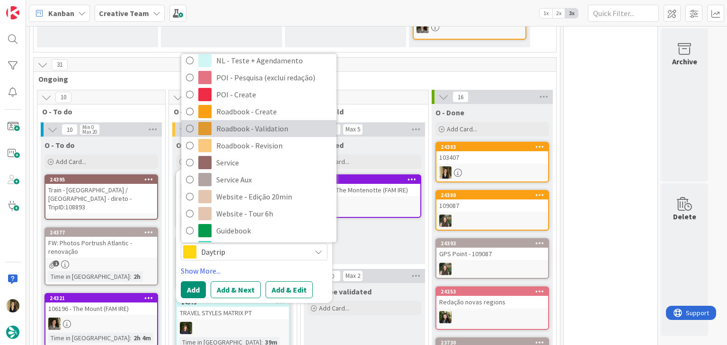
click at [253, 122] on span "Roadbook - Validation" at bounding box center [273, 129] width 115 height 14
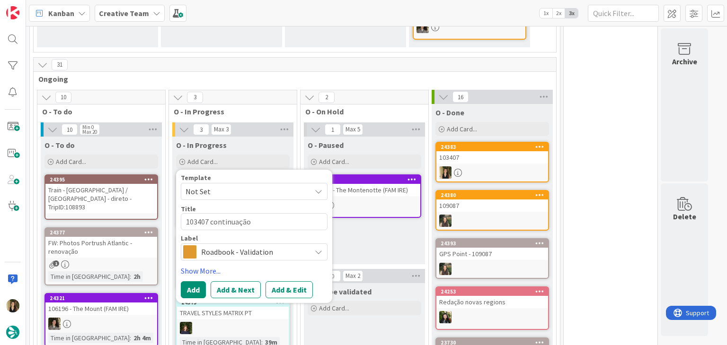
click at [240, 246] on span "Roadbook - Validation" at bounding box center [253, 252] width 105 height 13
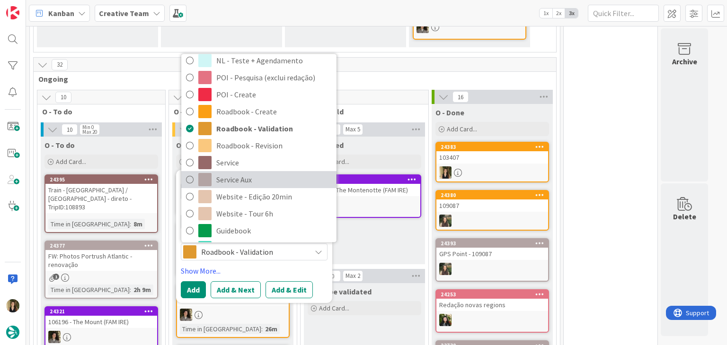
click at [256, 172] on link "Service Aux" at bounding box center [258, 180] width 155 height 17
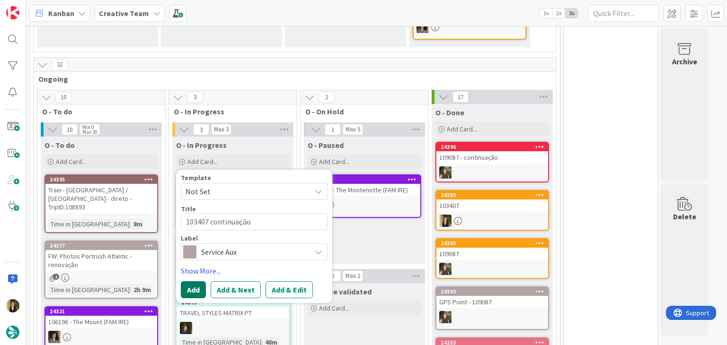
click at [187, 282] on button "Add" at bounding box center [193, 290] width 25 height 17
type textarea "x"
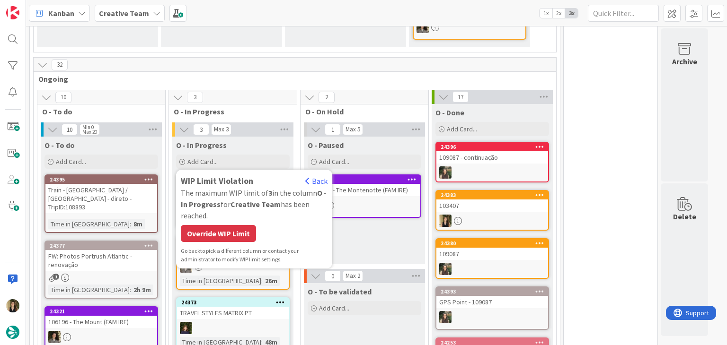
click at [223, 233] on div "WIP Limit Violation Back The maximum WIP limit of 3 in the column O - In Progre…" at bounding box center [254, 219] width 147 height 89
click at [224, 229] on div "Override WIP Limit" at bounding box center [218, 233] width 75 height 17
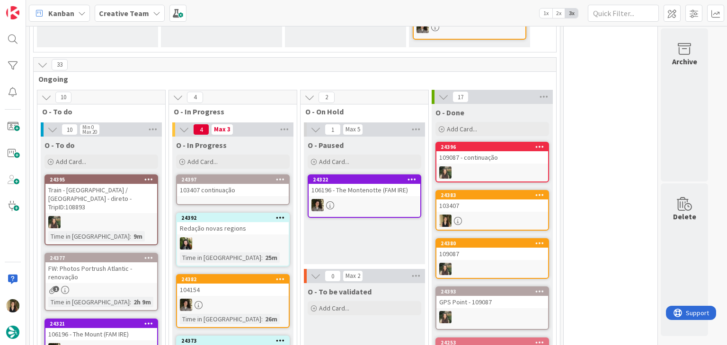
click at [244, 176] on div "24397" at bounding box center [234, 179] width 107 height 7
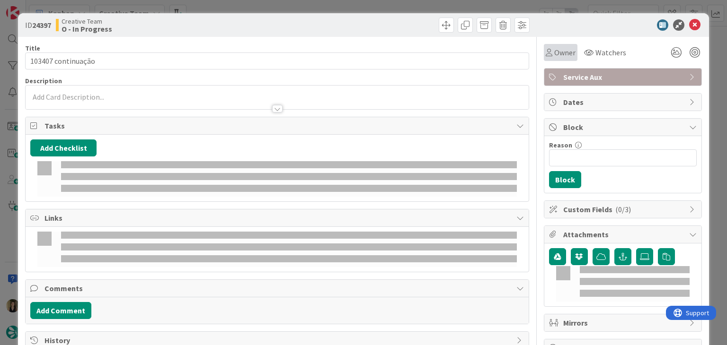
click at [553, 59] on div "Owner" at bounding box center [561, 52] width 34 height 17
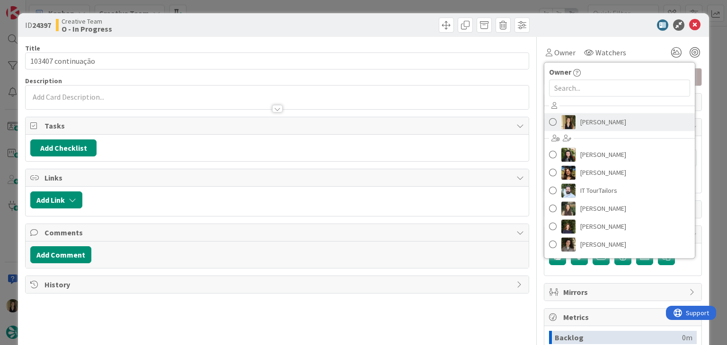
click at [593, 124] on span "[PERSON_NAME]" at bounding box center [603, 122] width 46 height 14
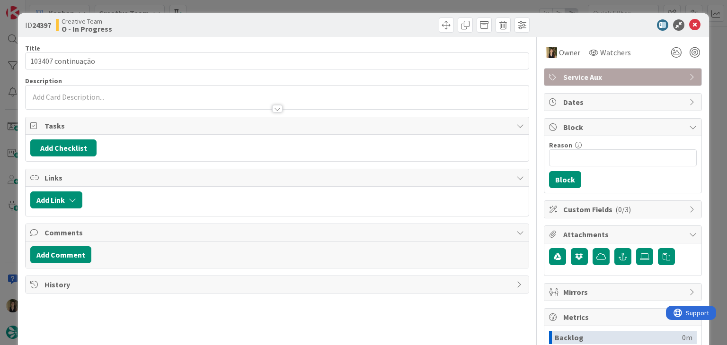
click at [612, 71] on span "Service Aux" at bounding box center [623, 76] width 121 height 11
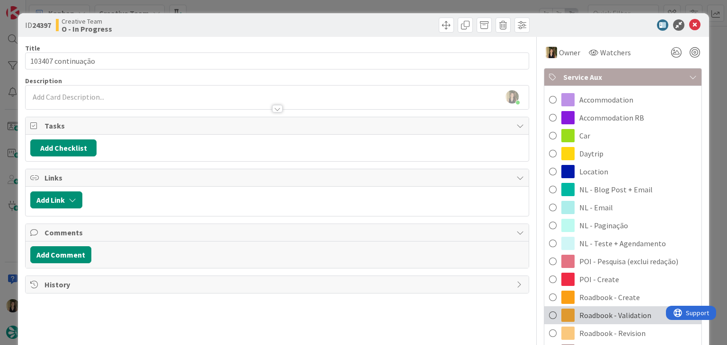
click at [622, 315] on span "Roadbook - Validation" at bounding box center [615, 315] width 72 height 11
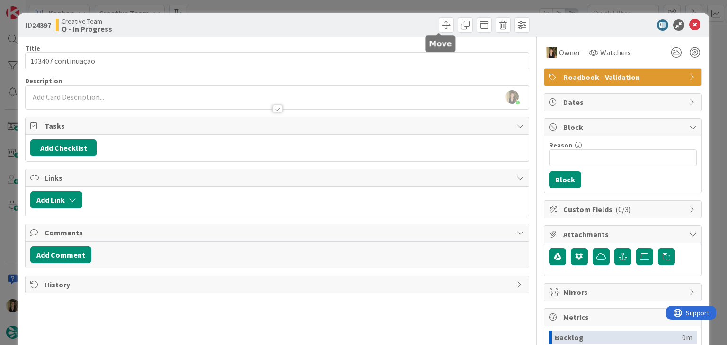
click at [364, 31] on div at bounding box center [405, 25] width 250 height 15
click at [316, 6] on div "ID 24397 Creative Team O - In Progress Title 18 / 128 103407 continuação Descri…" at bounding box center [363, 172] width 727 height 345
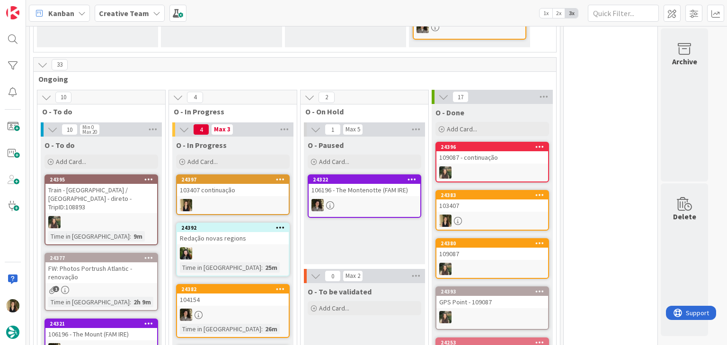
click at [495, 203] on div "24383 103407" at bounding box center [492, 210] width 114 height 41
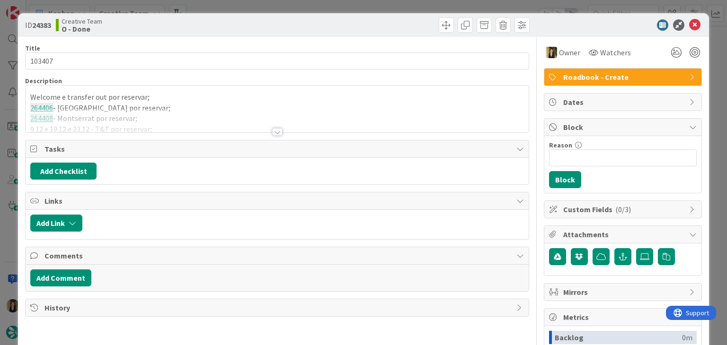
click at [178, 123] on div at bounding box center [277, 120] width 502 height 24
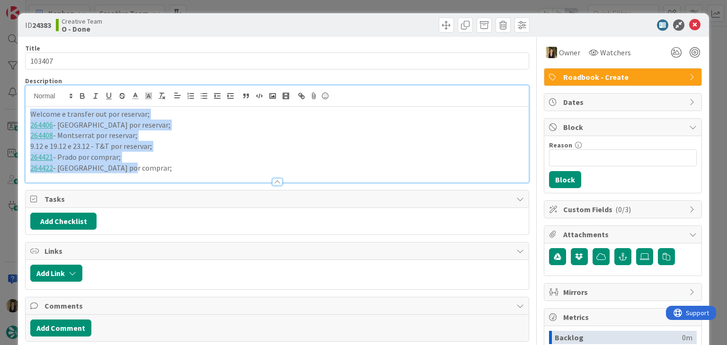
drag, startPoint x: 135, startPoint y: 167, endPoint x: 15, endPoint y: 115, distance: 130.5
click at [15, 115] on div "ID 24383 Creative Team O - Done Title 6 / 128 103407 Description Welcome e tran…" at bounding box center [363, 172] width 727 height 345
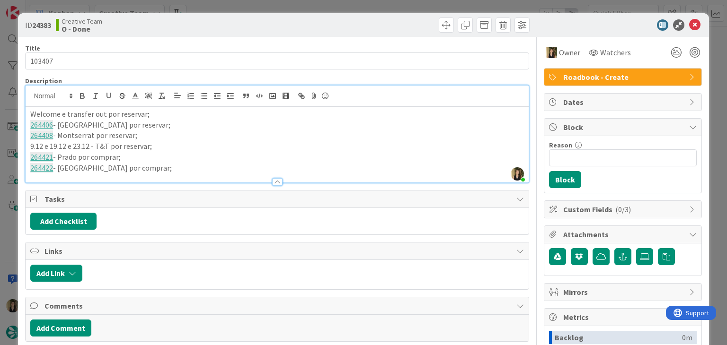
copy div
drag, startPoint x: 26, startPoint y: 117, endPoint x: 235, endPoint y: 35, distance: 224.1
click at [170, 61] on div "ID 24383 Creative Team O - Done Title 6 / 128 103407 Description Sofia Palma ju…" at bounding box center [363, 254] width 690 height 482
drag, startPoint x: 332, startPoint y: 19, endPoint x: 331, endPoint y: 8, distance: 11.9
click at [331, 19] on div at bounding box center [405, 25] width 250 height 15
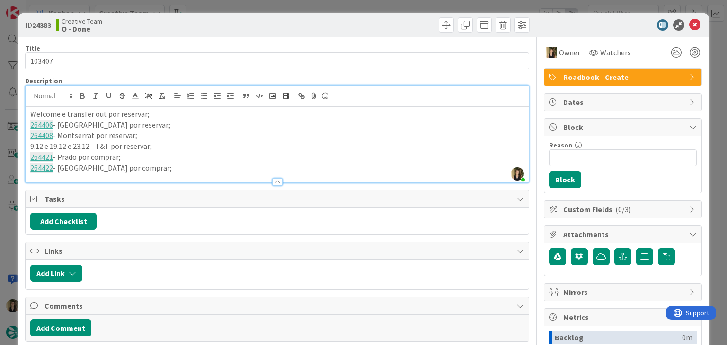
click at [331, 8] on div "ID 24383 Creative Team O - Done Title 6 / 128 103407 Description Sofia Palma ju…" at bounding box center [363, 172] width 727 height 345
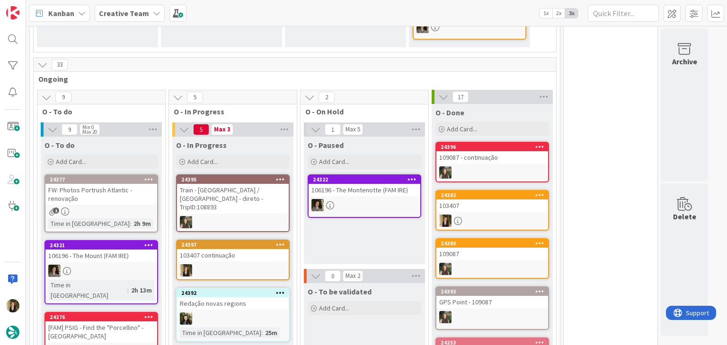
click at [255, 249] on div "103407 continuação" at bounding box center [233, 255] width 112 height 12
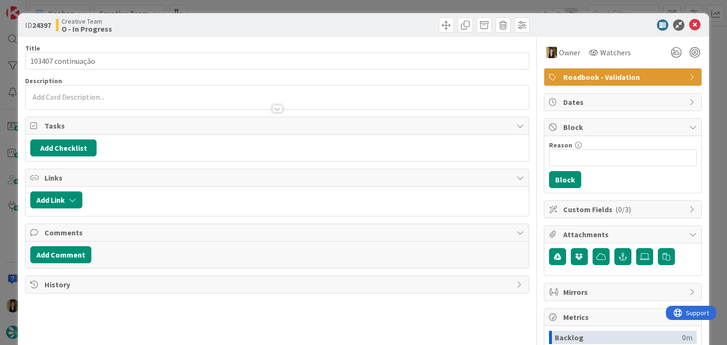
click at [221, 103] on div at bounding box center [277, 104] width 502 height 10
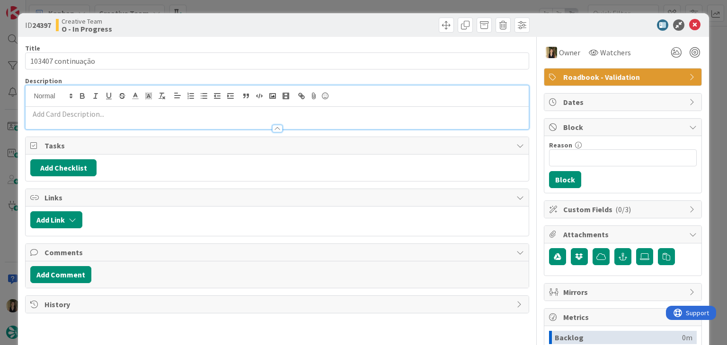
click at [209, 113] on p at bounding box center [276, 114] width 493 height 11
click at [294, 9] on div "ID 24397 Creative Team O - In Progress Title 18 / 128 103407 continuação Descri…" at bounding box center [363, 172] width 727 height 345
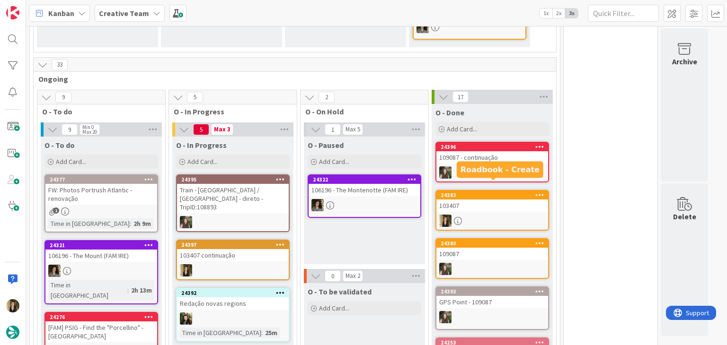
click at [509, 200] on div "103407" at bounding box center [492, 206] width 112 height 12
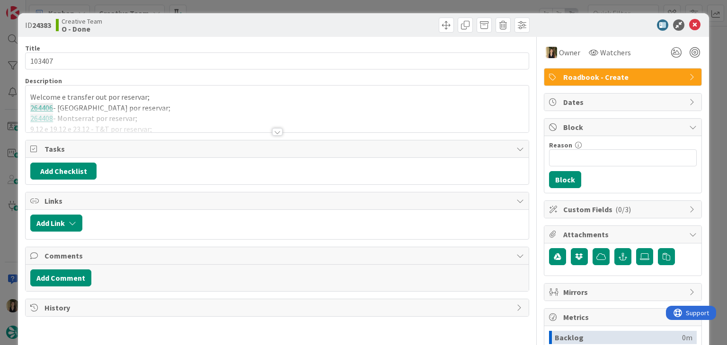
click at [178, 118] on div at bounding box center [277, 120] width 502 height 24
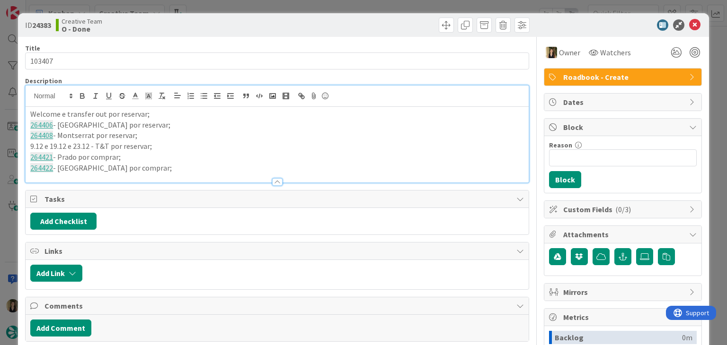
click at [143, 170] on p "264422 - Toledo por comprar;" at bounding box center [276, 168] width 493 height 11
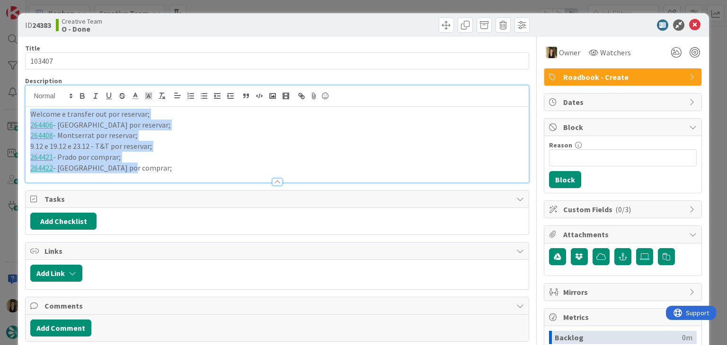
drag, startPoint x: 137, startPoint y: 163, endPoint x: 2, endPoint y: 127, distance: 139.4
click at [0, 111] on div "ID 24383 Creative Team O - Done Title 6 / 128 103407 Description Welcome e tran…" at bounding box center [363, 172] width 727 height 345
copy div "Welcome e transfer out por reservar; 264406 - Casa Batlló por reservar; 264408 …"
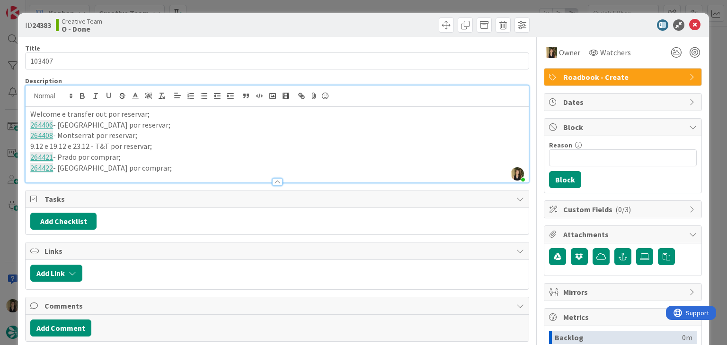
click at [261, 8] on div "ID 24383 Creative Team O - Done Title 6 / 128 103407 Description Sofia Palma ju…" at bounding box center [363, 172] width 727 height 345
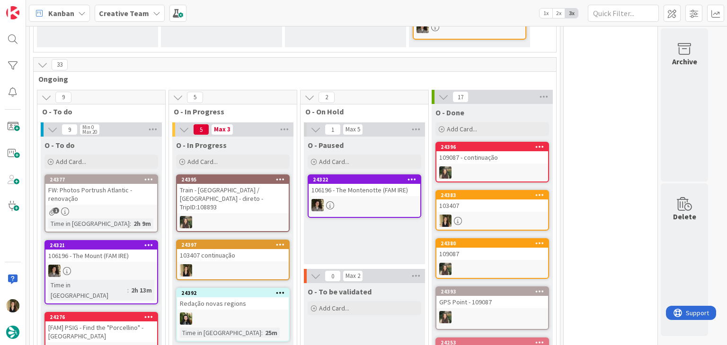
click at [237, 243] on div "24397 103407 continuação" at bounding box center [233, 260] width 114 height 41
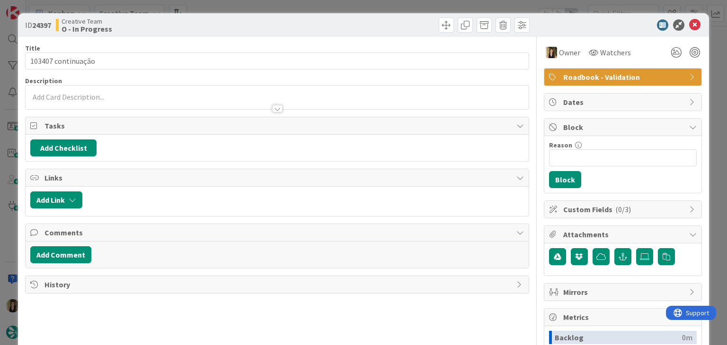
click at [172, 96] on p at bounding box center [276, 97] width 493 height 11
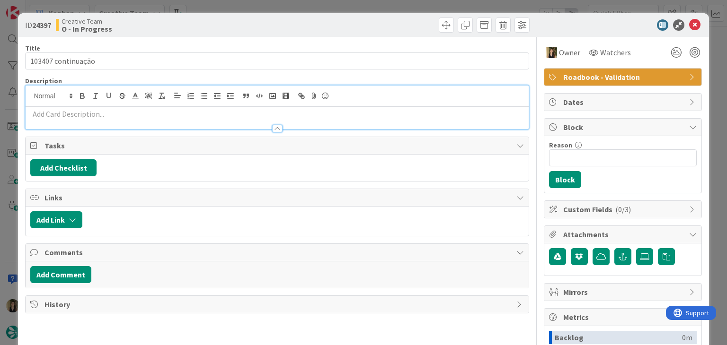
click at [170, 112] on p at bounding box center [276, 114] width 493 height 11
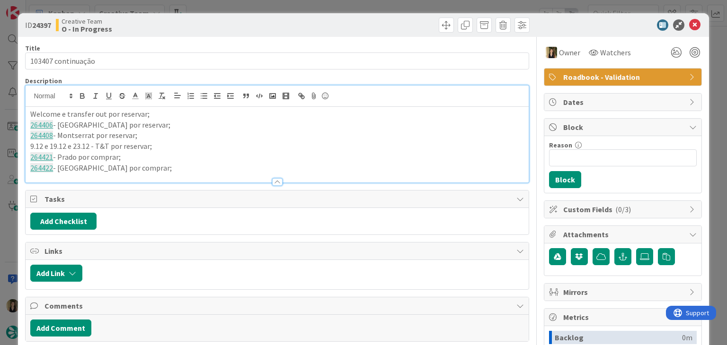
drag, startPoint x: 223, startPoint y: 28, endPoint x: 228, endPoint y: 9, distance: 19.5
click at [223, 27] on div "Creative Team O - In Progress" at bounding box center [165, 25] width 219 height 15
click at [229, 6] on div "ID 24397 Creative Team O - In Progress Title 18 / 128 103407 continuação Descri…" at bounding box center [363, 172] width 727 height 345
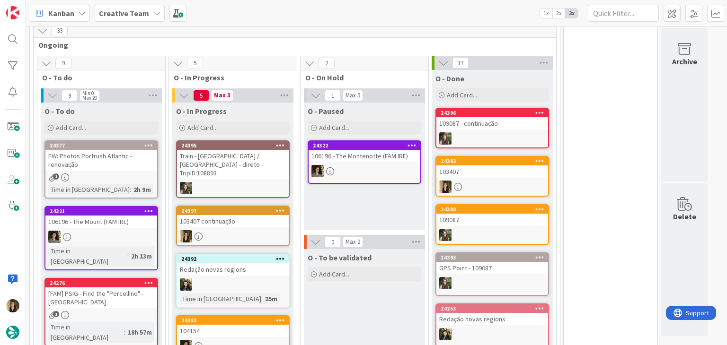
scroll to position [541, 0]
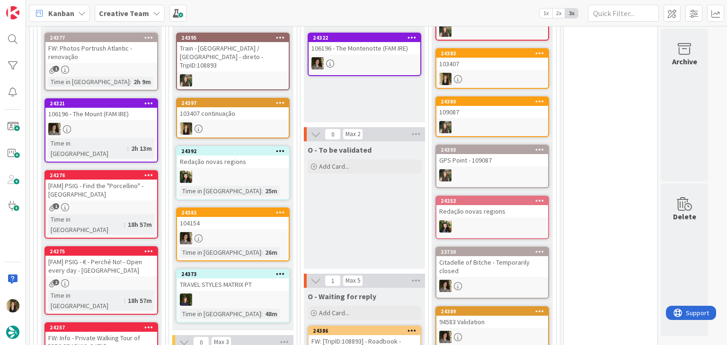
click at [358, 195] on div "O - To be validated Add Card..." at bounding box center [364, 205] width 121 height 128
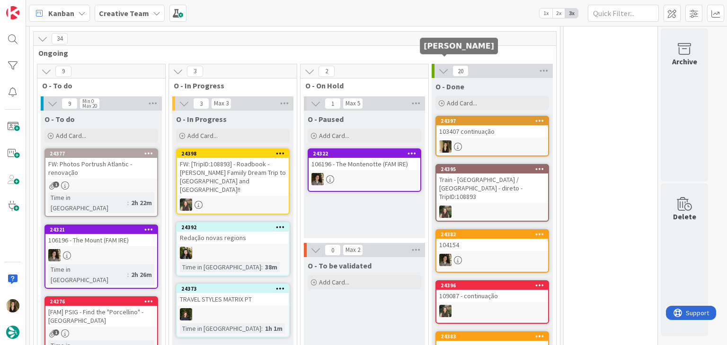
scroll to position [421, 0]
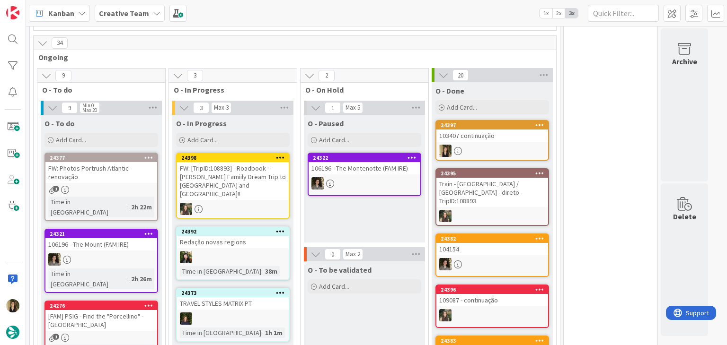
click at [472, 145] on div at bounding box center [492, 151] width 112 height 12
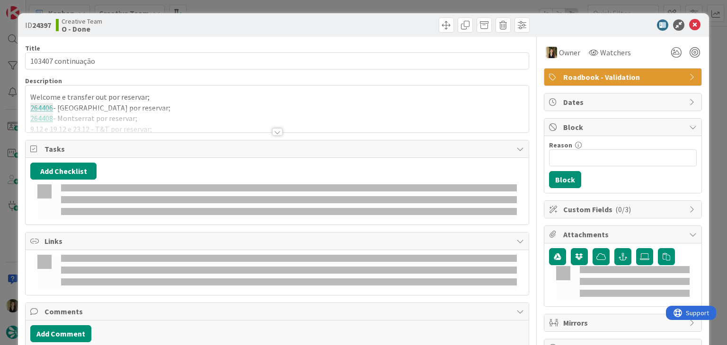
click at [178, 133] on div "Title 18 / 128 103407 continuação Description Welcome e transfer out por reserv…" at bounding box center [276, 215] width 503 height 357
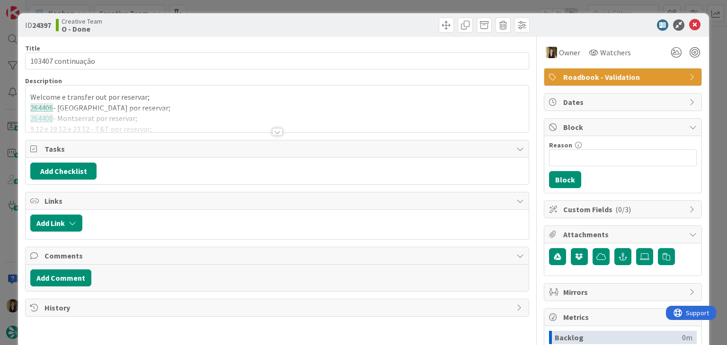
click at [165, 132] on div "Title 18 / 128 103407 continuação Description Welcome e transfer out por reserv…" at bounding box center [276, 262] width 503 height 451
click at [165, 127] on div at bounding box center [277, 120] width 502 height 24
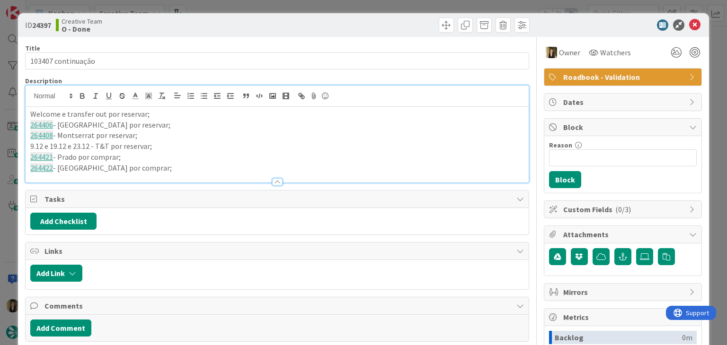
click at [129, 166] on p "264422 - Toledo por comprar;" at bounding box center [276, 168] width 493 height 11
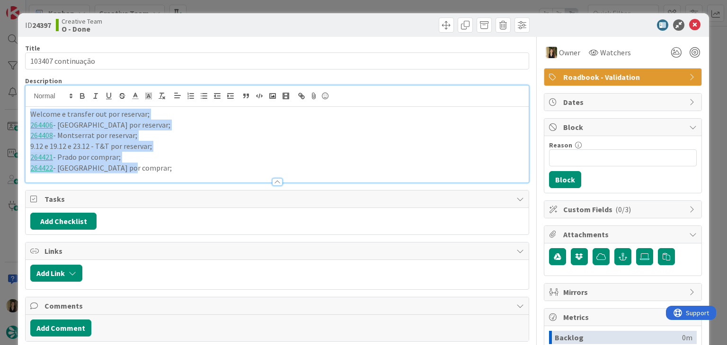
drag, startPoint x: 134, startPoint y: 169, endPoint x: 11, endPoint y: 115, distance: 134.1
click at [11, 116] on div "ID 24397 Creative Team O - Done Title 18 / 128 103407 continuação Description W…" at bounding box center [363, 172] width 727 height 345
copy div "Welcome e transfer out por reservar; 264406 - Casa Batlló por reservar; 264408 …"
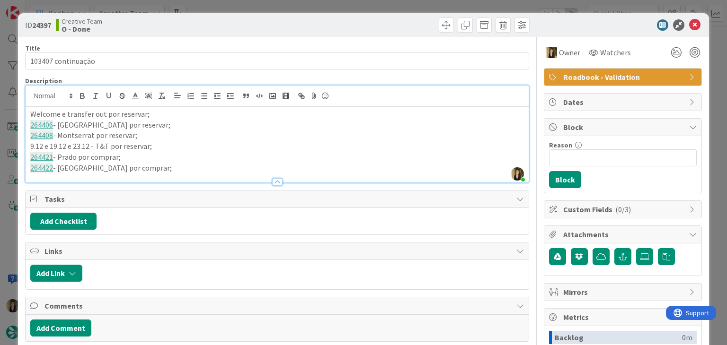
click at [241, 18] on div "Creative Team O - Done" at bounding box center [165, 25] width 219 height 15
click at [247, 8] on div "ID 24397 Creative Team O - Done Title 18 / 128 103407 continuação Description S…" at bounding box center [363, 172] width 727 height 345
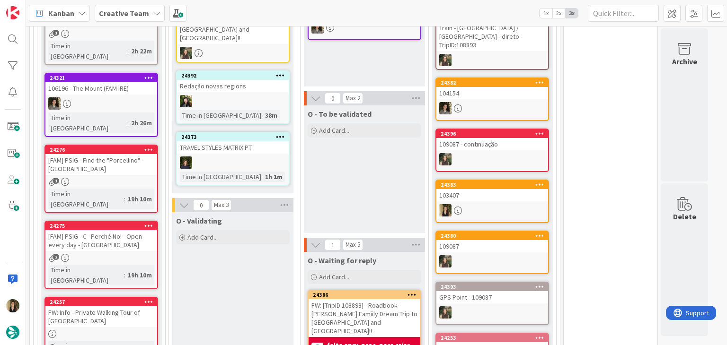
scroll to position [587, 0]
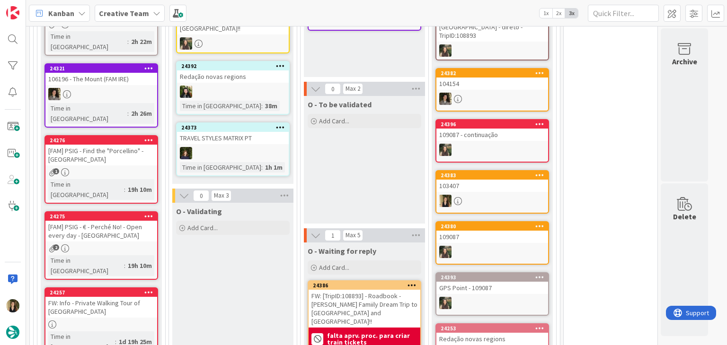
click at [369, 176] on div "O - To be validated Add Card..." at bounding box center [364, 160] width 121 height 128
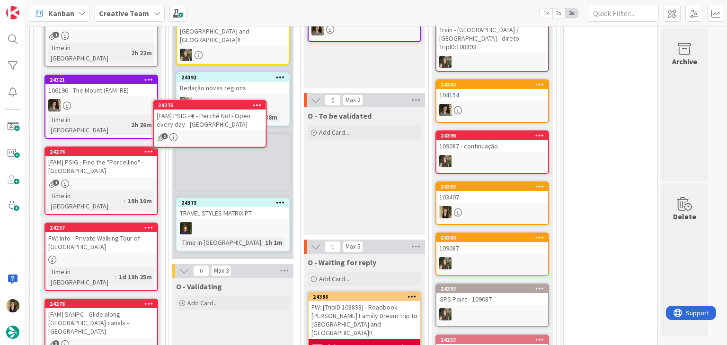
scroll to position [572, 0]
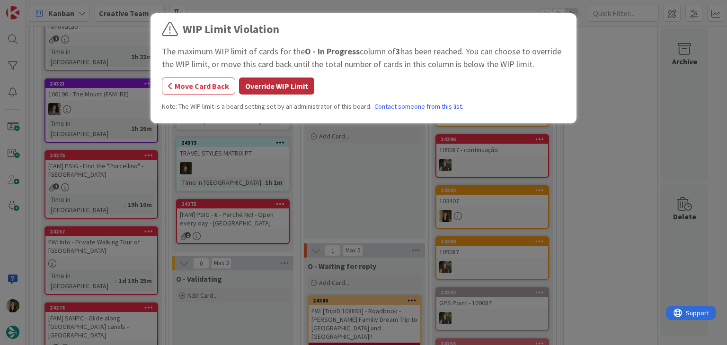
click at [290, 83] on button "Override WIP Limit" at bounding box center [276, 86] width 75 height 17
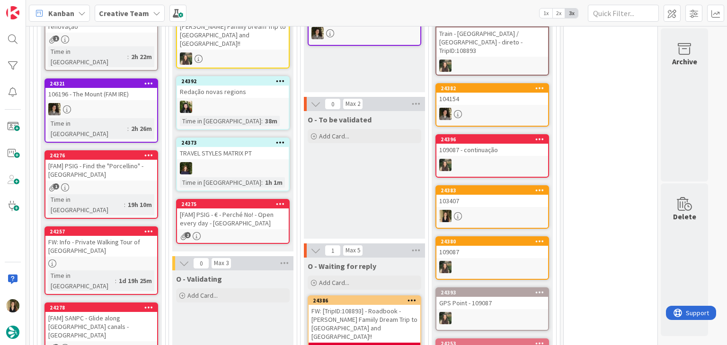
click at [241, 209] on div "[FAM] PSIG - € - Perché No! - Open every day - [GEOGRAPHIC_DATA]" at bounding box center [233, 219] width 112 height 21
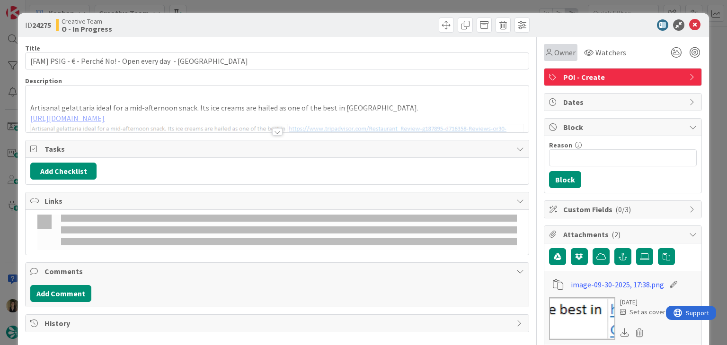
click at [554, 52] on span "Owner" at bounding box center [564, 52] width 21 height 11
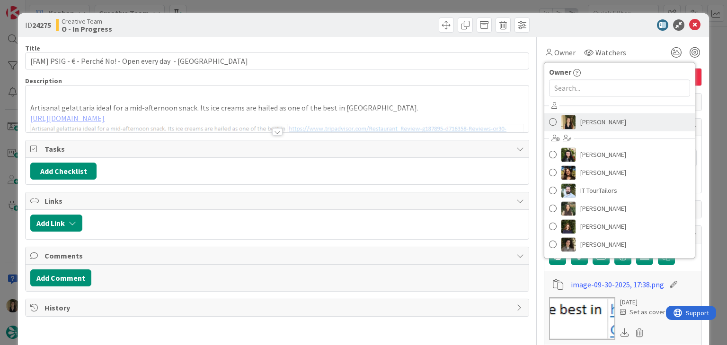
click at [589, 129] on link "[PERSON_NAME]" at bounding box center [619, 122] width 150 height 18
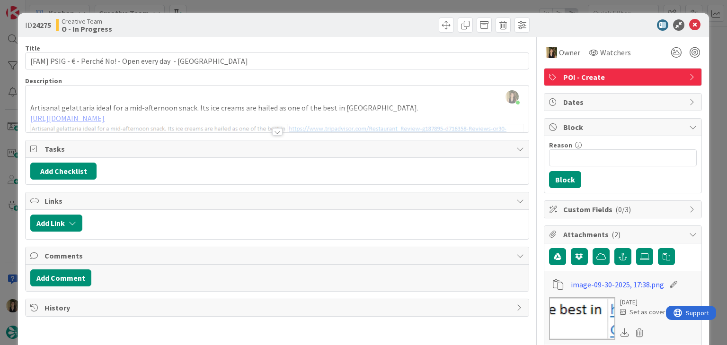
click at [272, 132] on div at bounding box center [277, 132] width 10 height 8
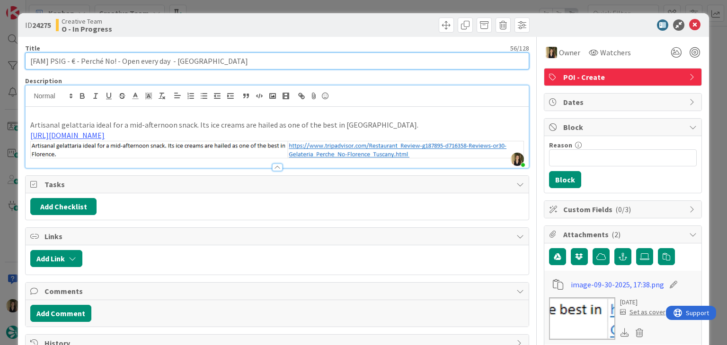
drag, startPoint x: 168, startPoint y: 63, endPoint x: 19, endPoint y: 60, distance: 148.6
click at [13, 62] on div "ID 24275 Creative Team O - In Progress Title 56 / 128 [FAM] PSIG - € - Perché N…" at bounding box center [363, 172] width 727 height 345
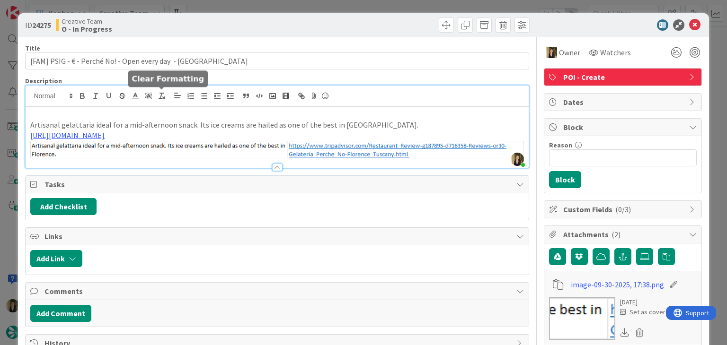
click at [159, 110] on p at bounding box center [276, 114] width 493 height 11
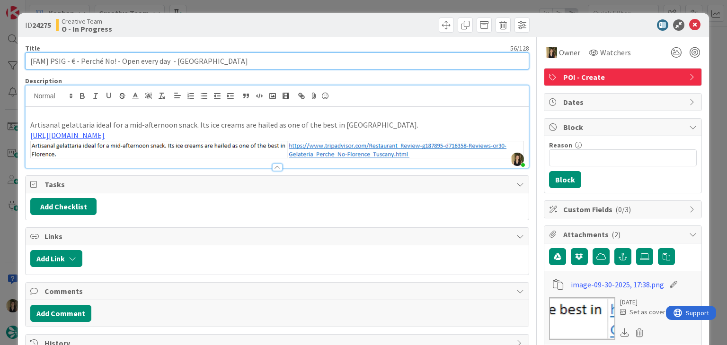
drag, startPoint x: 113, startPoint y: 58, endPoint x: 87, endPoint y: 61, distance: 26.2
click at [79, 62] on input "[FAM] PSIG - € - Perché No! - Open every day - [GEOGRAPHIC_DATA]" at bounding box center [276, 61] width 503 height 17
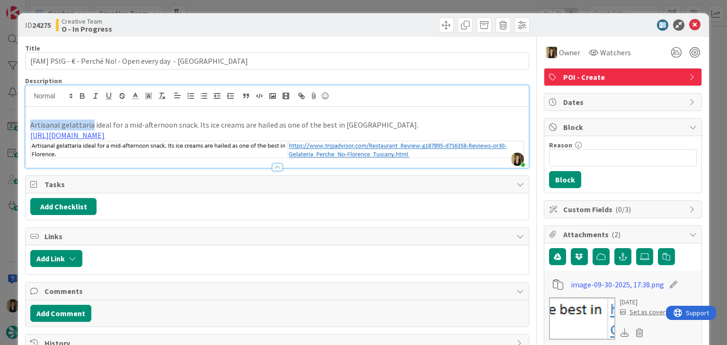
drag, startPoint x: 89, startPoint y: 123, endPoint x: 26, endPoint y: 127, distance: 62.6
click at [26, 127] on div "Artisanal gelattaria ideal for a mid-afternoon snack. Its ice creams are hailed…" at bounding box center [277, 137] width 502 height 61
copy p "Artisanal gelattaria"
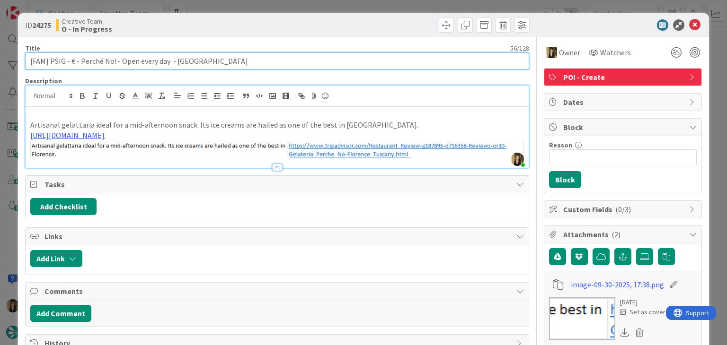
drag, startPoint x: 114, startPoint y: 61, endPoint x: 80, endPoint y: 62, distance: 33.6
click at [80, 62] on input "[FAM] PSIG - € - Perché No! - Open every day - [GEOGRAPHIC_DATA]" at bounding box center [276, 61] width 503 height 17
drag, startPoint x: 118, startPoint y: 59, endPoint x: 167, endPoint y: 63, distance: 48.4
click at [167, 64] on input "[FAM] PSIG - € - Perché No! - Open every day - [GEOGRAPHIC_DATA]" at bounding box center [276, 61] width 503 height 17
type input "[FAM] PSIG - € - Perché No! - Closed Tue - Florence"
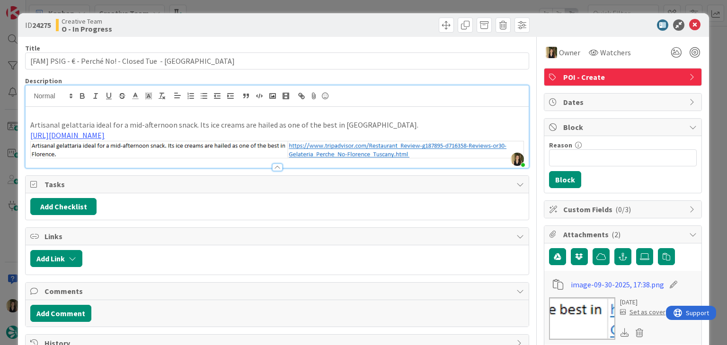
click at [220, 9] on div "ID 24275 Creative Team O - In Progress Title 52 / 128 [FAM] PSIG - € - Perché N…" at bounding box center [363, 172] width 727 height 345
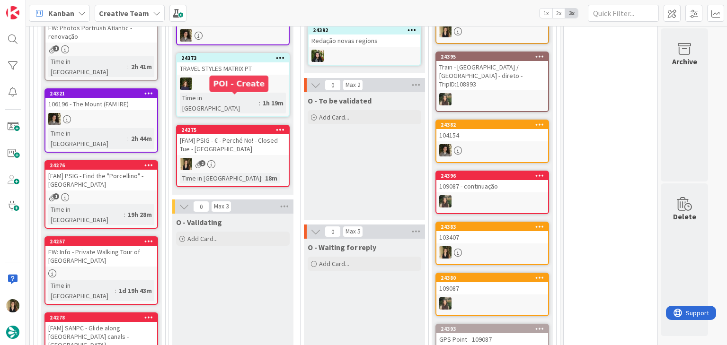
click at [260, 125] on div "24275 [FAM] PSIG - € - Perché No! - Closed Tue - Florence 2 Time in Column : 18m" at bounding box center [233, 156] width 114 height 62
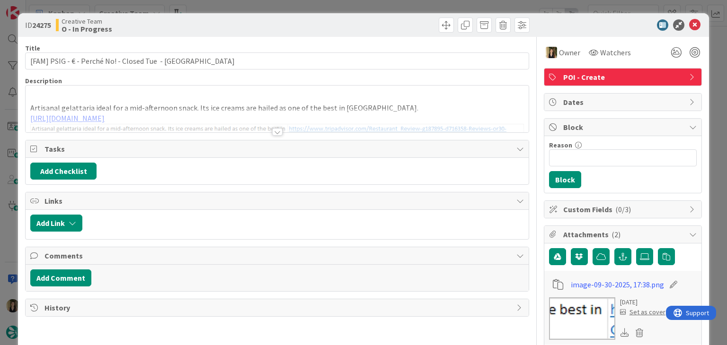
click at [362, 23] on div at bounding box center [405, 25] width 250 height 15
click at [273, 132] on div at bounding box center [277, 132] width 10 height 8
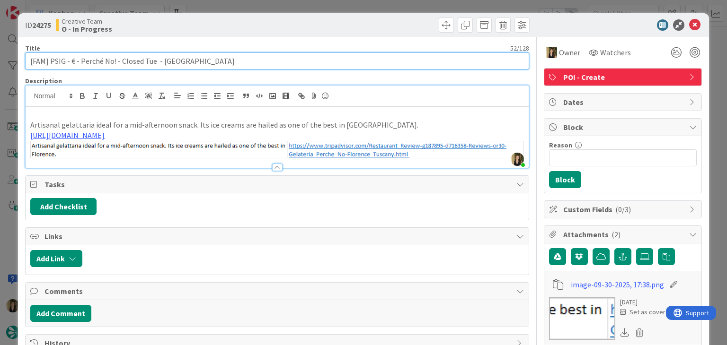
drag, startPoint x: 114, startPoint y: 61, endPoint x: 79, endPoint y: 61, distance: 35.0
click at [79, 61] on input "[FAM] PSIG - € - Perché No! - Closed Tue - Florence" at bounding box center [276, 61] width 503 height 17
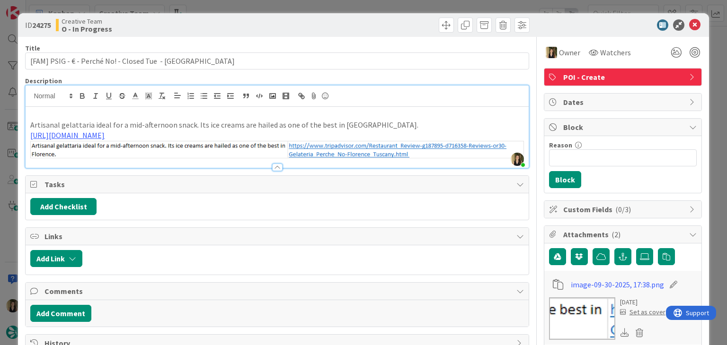
click at [253, 9] on div "ID 24275 Creative Team O - In Progress Title 52 / 128 [FAM] PSIG - € - Perché N…" at bounding box center [363, 172] width 727 height 345
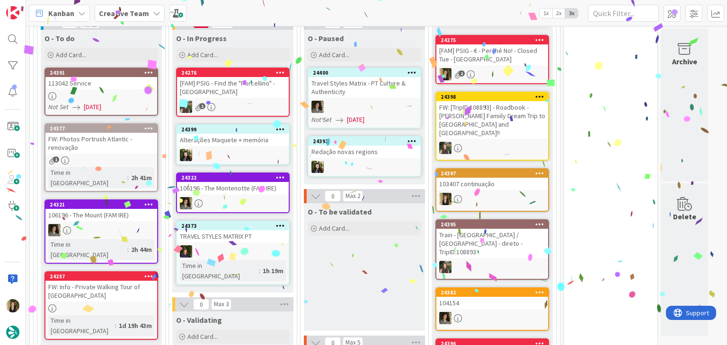
click at [346, 242] on div "O - To be validated Add Card..." at bounding box center [364, 267] width 121 height 128
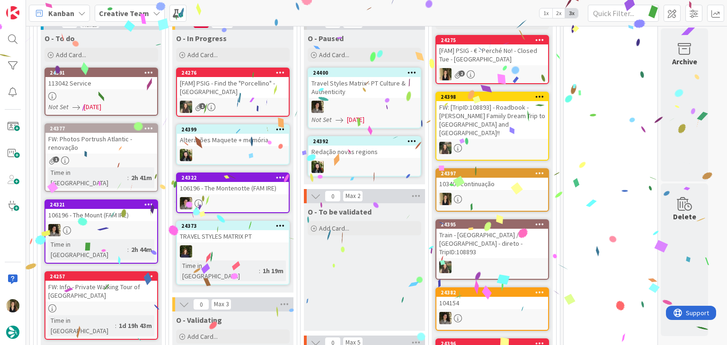
scroll to position [729, 0]
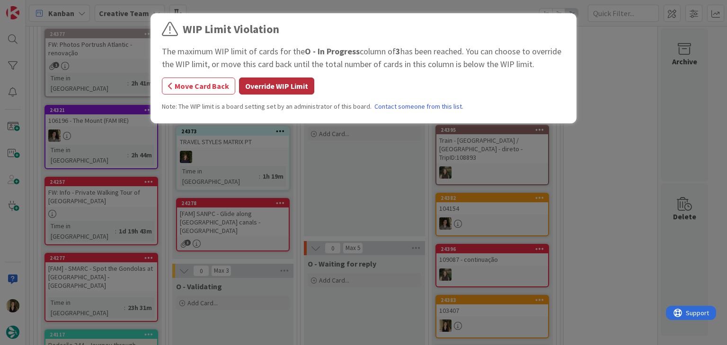
click at [299, 83] on button "Override WIP Limit" at bounding box center [276, 86] width 75 height 17
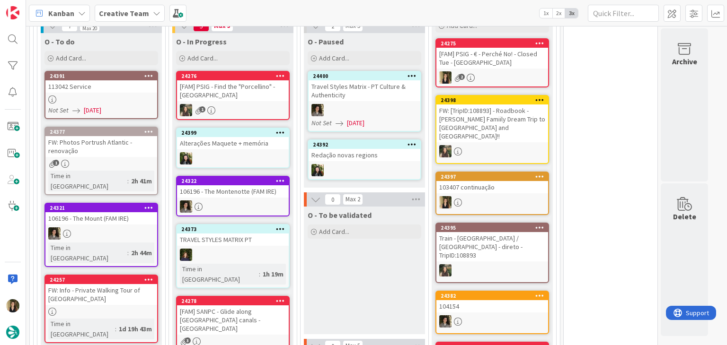
scroll to position [634, 0]
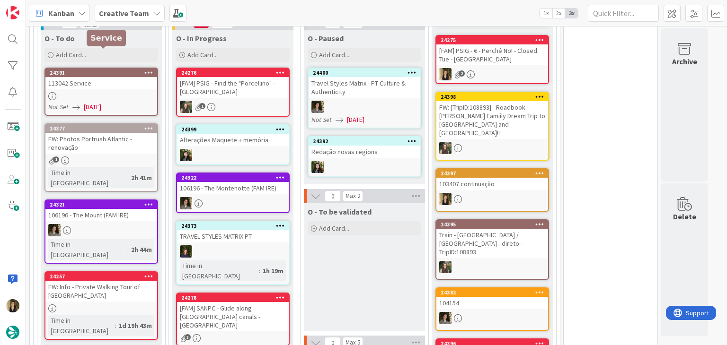
click at [131, 77] on div "113042 Service" at bounding box center [101, 83] width 112 height 12
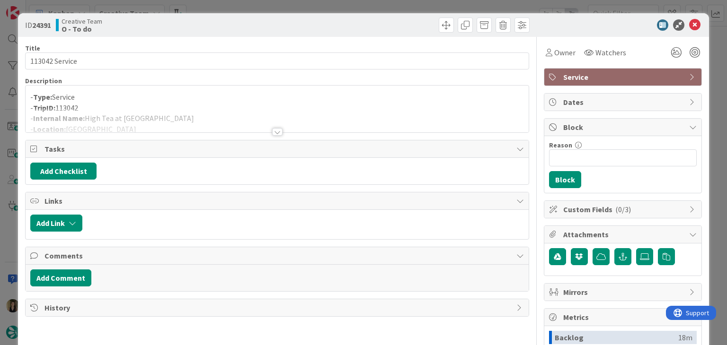
click at [279, 10] on div "ID 24391 Creative Team O - To do Title 14 / 128 113042 Service Description - Ty…" at bounding box center [363, 172] width 727 height 345
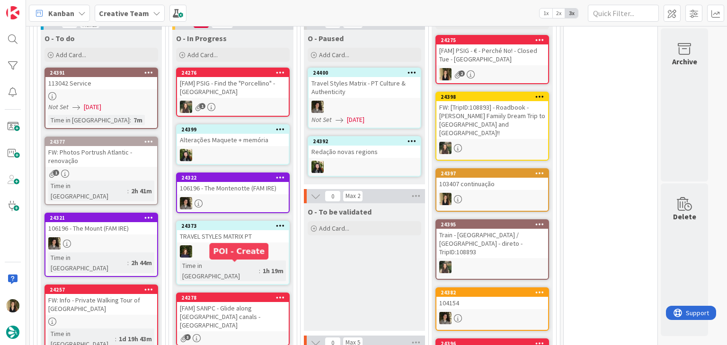
click at [234, 334] on div "3" at bounding box center [233, 338] width 112 height 8
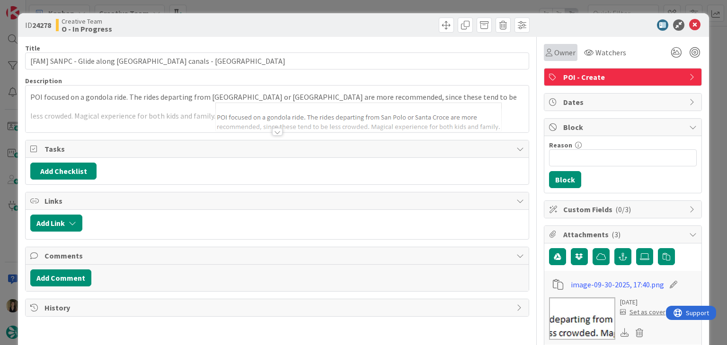
click at [546, 49] on icon at bounding box center [549, 53] width 7 height 8
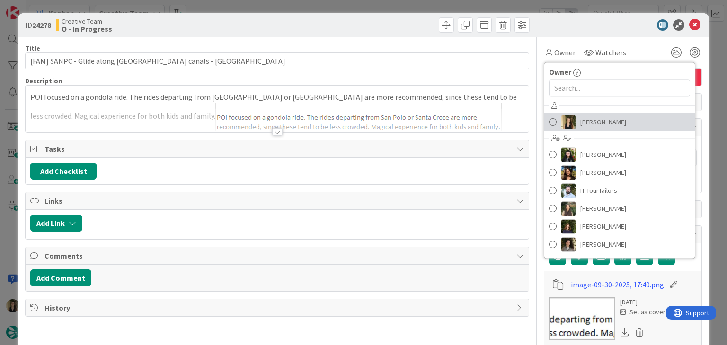
drag, startPoint x: 604, startPoint y: 124, endPoint x: 598, endPoint y: 124, distance: 6.2
click at [602, 124] on span "[PERSON_NAME]" at bounding box center [603, 122] width 46 height 14
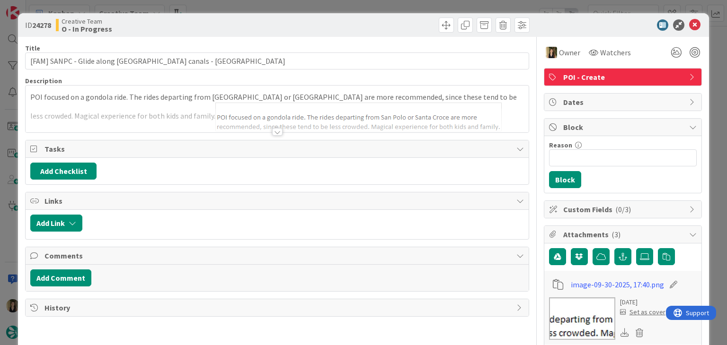
click at [267, 130] on div at bounding box center [277, 120] width 502 height 24
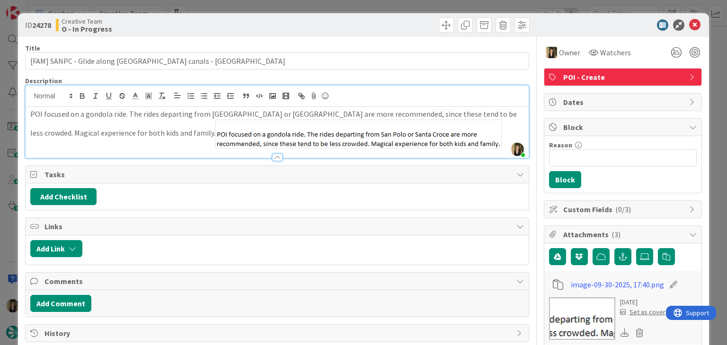
click at [243, 3] on div "ID 24278 Creative Team O - In Progress Title 50 / 128 [FAM] SANPC - Glide along…" at bounding box center [363, 172] width 727 height 345
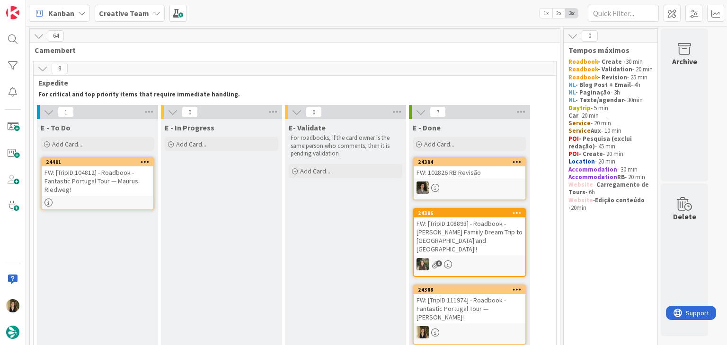
click at [120, 194] on div "FW: [TripID:104812] - Roadbook - Fantastic Portugal Tour — Maurus Riedweg!" at bounding box center [98, 181] width 112 height 29
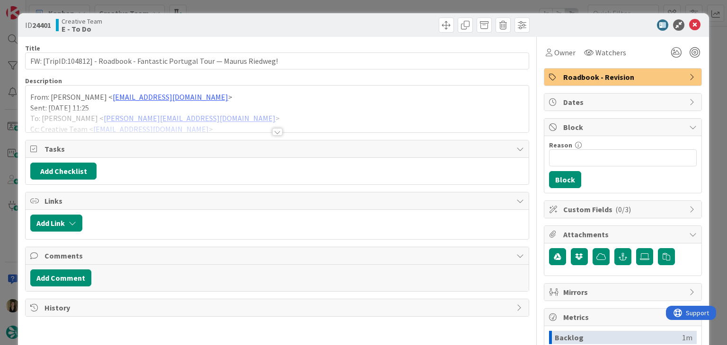
click at [278, 131] on div at bounding box center [277, 132] width 10 height 8
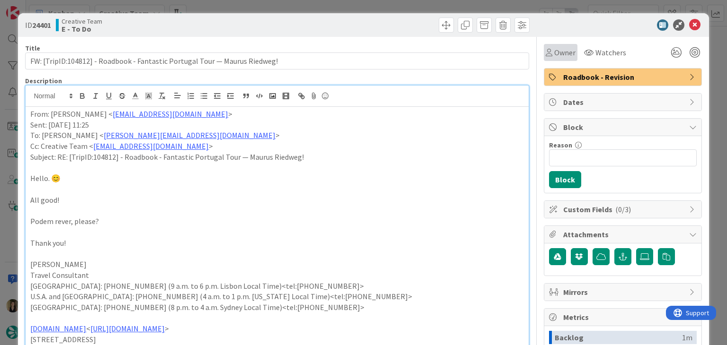
drag, startPoint x: 557, startPoint y: 50, endPoint x: 558, endPoint y: 59, distance: 9.5
click at [556, 50] on span "Owner" at bounding box center [564, 52] width 21 height 11
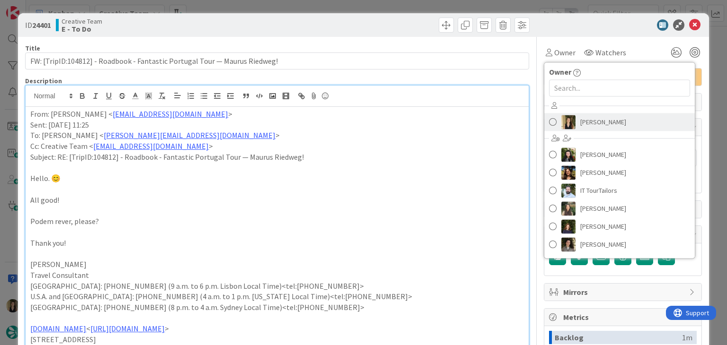
click at [580, 120] on span "[PERSON_NAME]" at bounding box center [603, 122] width 46 height 14
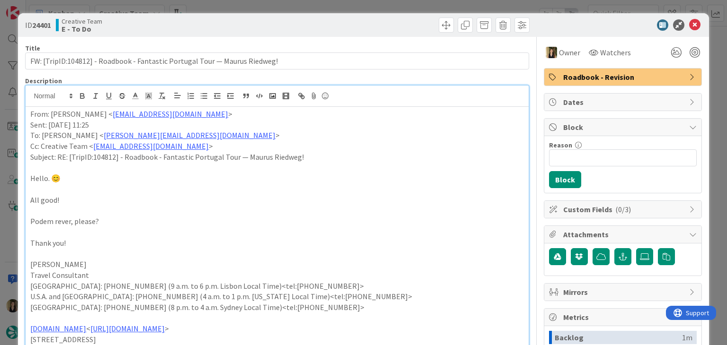
click at [388, 3] on div "ID 24401 Creative Team E - To Do Title 74 / 128 FW: [TripID:104812] - Roadbook …" at bounding box center [363, 172] width 727 height 345
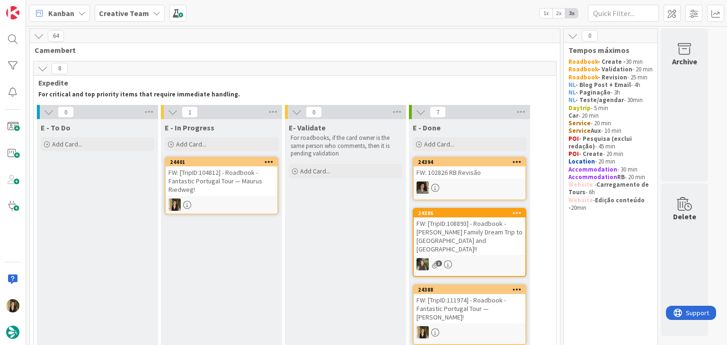
click at [242, 187] on div "FW: [TripID:104812] - Roadbook - Fantastic Portugal Tour — Maurus Riedweg!" at bounding box center [222, 181] width 112 height 29
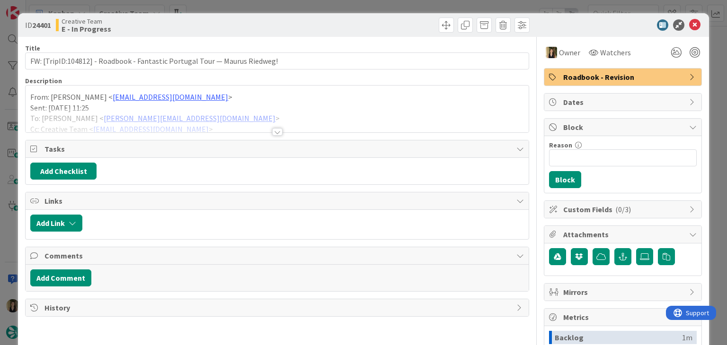
click at [274, 133] on div at bounding box center [277, 132] width 10 height 8
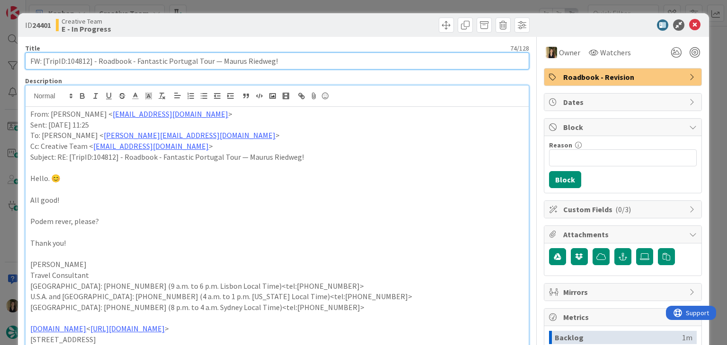
click at [78, 59] on input "FW: [TripID:104812] - Roadbook - Fantastic Portugal Tour — Maurus Riedweg!" at bounding box center [276, 61] width 503 height 17
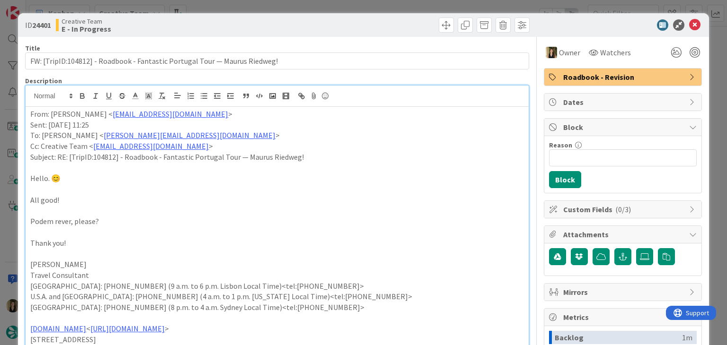
click at [155, 214] on p at bounding box center [276, 210] width 493 height 11
click at [353, 12] on div "ID 24401 Creative Team E - In Progress Title 74 / 128 FW: [TripID:104812] - Roa…" at bounding box center [363, 172] width 727 height 345
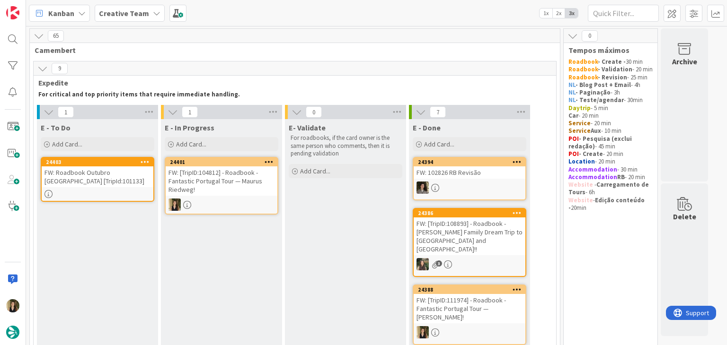
click at [354, 8] on div "Kanban Creative Team 1x 2x 3x" at bounding box center [376, 13] width 701 height 26
click at [250, 209] on div at bounding box center [222, 205] width 112 height 12
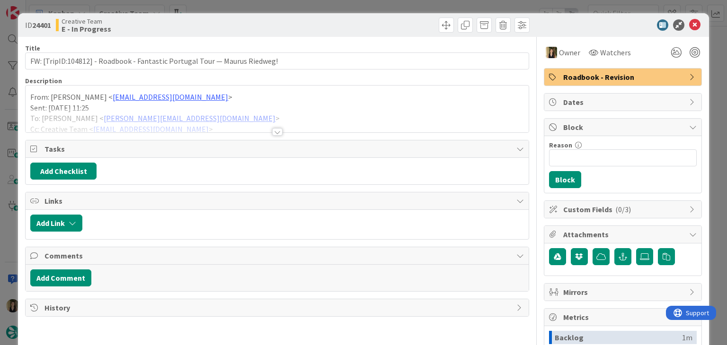
click at [625, 79] on span "Roadbook - Revision" at bounding box center [623, 76] width 121 height 11
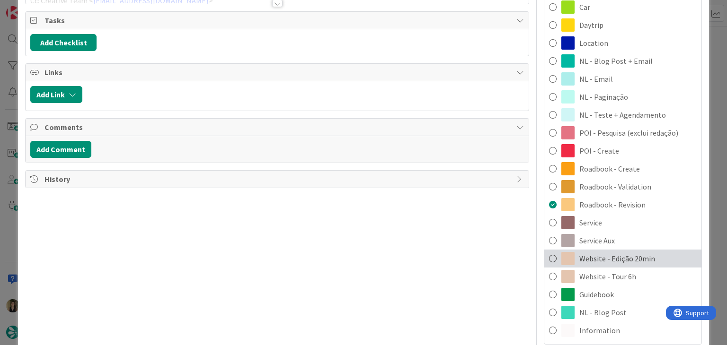
scroll to position [142, 0]
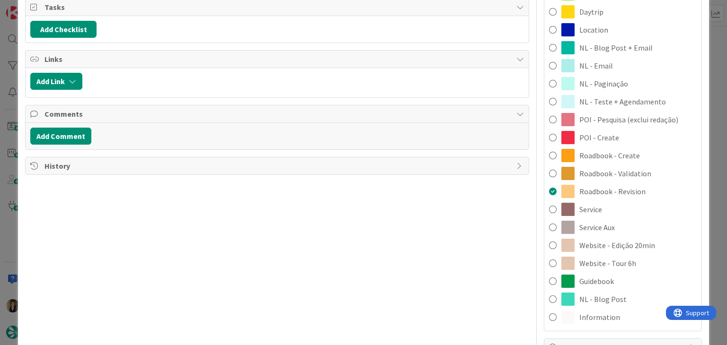
drag, startPoint x: 609, startPoint y: 230, endPoint x: 527, endPoint y: 204, distance: 85.7
click at [609, 229] on div "Service Aux" at bounding box center [622, 228] width 157 height 18
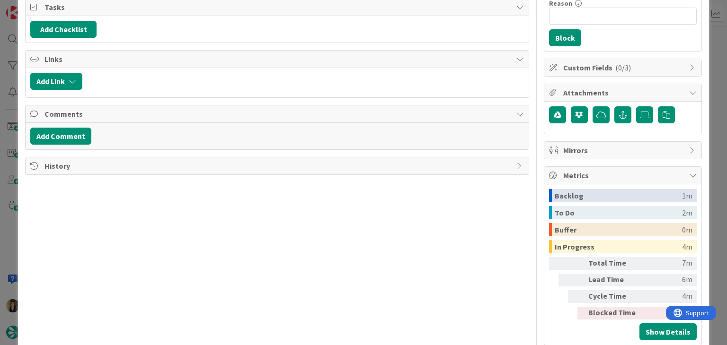
scroll to position [0, 0]
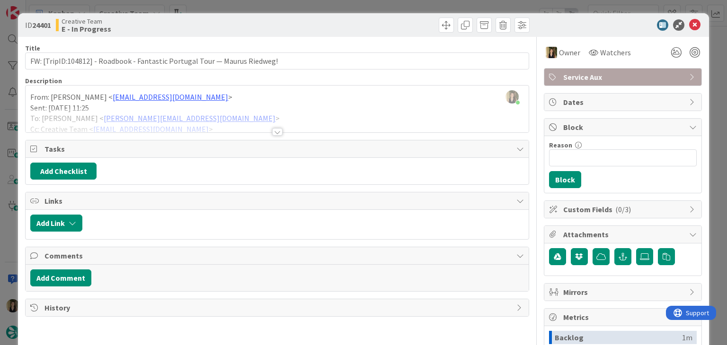
click at [381, 18] on div at bounding box center [405, 25] width 250 height 15
click at [378, 9] on div "ID 24401 Creative Team E - In Progress Title 74 / 128 FW: [TripID:104812] - Roa…" at bounding box center [363, 172] width 727 height 345
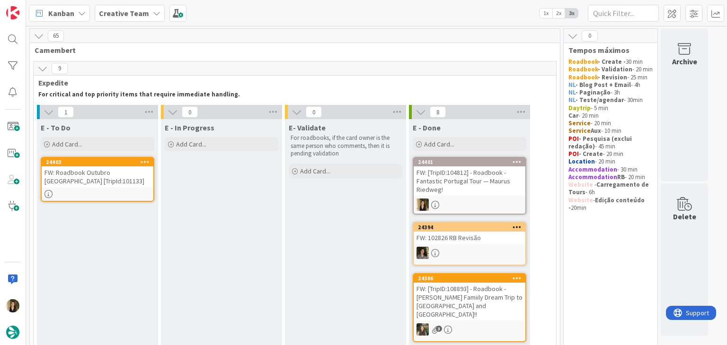
click at [111, 175] on div "FW: Roadbook Outubro Itália [TripId:101133]" at bounding box center [98, 177] width 112 height 21
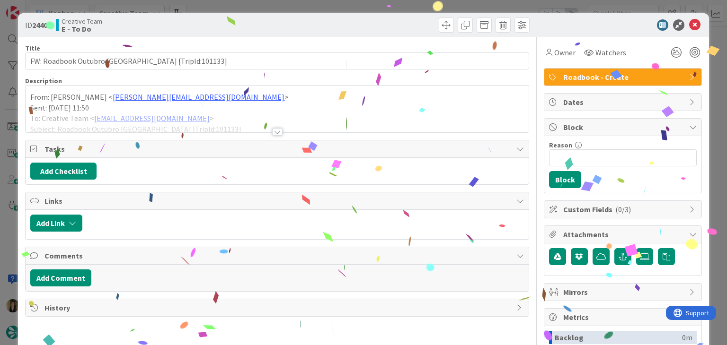
click at [274, 131] on div at bounding box center [277, 132] width 10 height 8
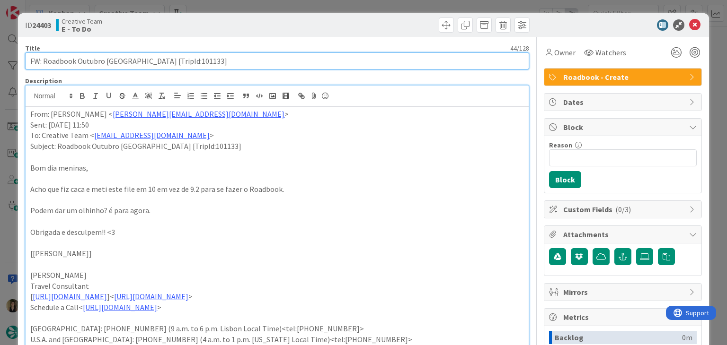
click at [163, 61] on input "FW: Roadbook Outubro Itália [TripId:101133]" at bounding box center [276, 61] width 503 height 17
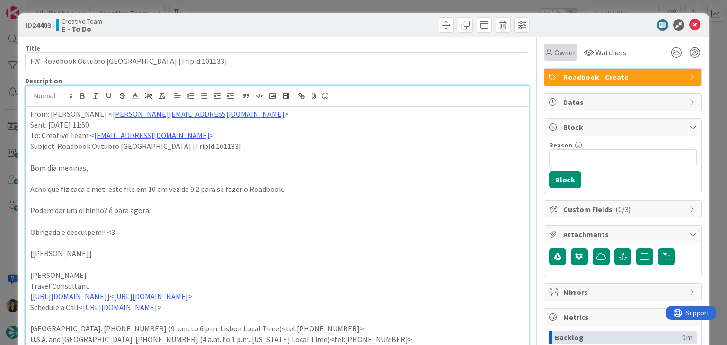
click at [564, 55] on span "Owner" at bounding box center [564, 52] width 21 height 11
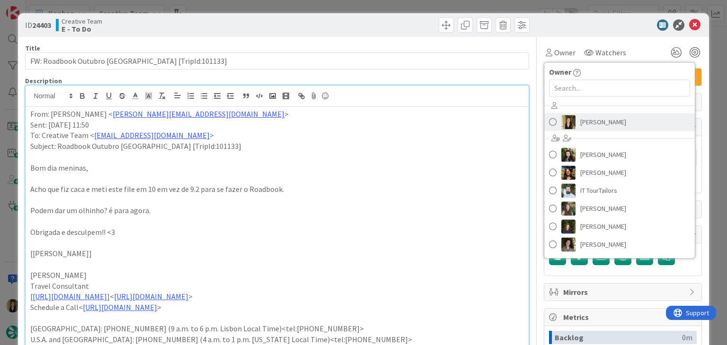
drag, startPoint x: 585, startPoint y: 117, endPoint x: 485, endPoint y: 72, distance: 109.5
click at [585, 117] on span "[PERSON_NAME]" at bounding box center [603, 122] width 46 height 14
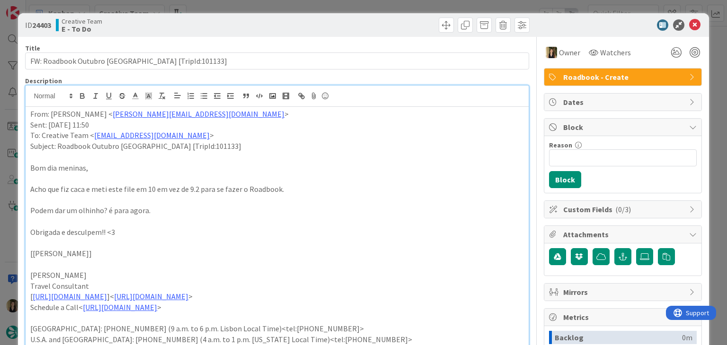
drag, startPoint x: 414, startPoint y: 33, endPoint x: 409, endPoint y: 10, distance: 23.2
click at [412, 31] on div "ID 24403 Creative Team E - To Do" at bounding box center [363, 25] width 690 height 24
click at [409, 9] on div "ID 24403 Creative Team E - To Do Title 44 / 128 FW: Roadbook Outubro Itália [Tr…" at bounding box center [363, 172] width 727 height 345
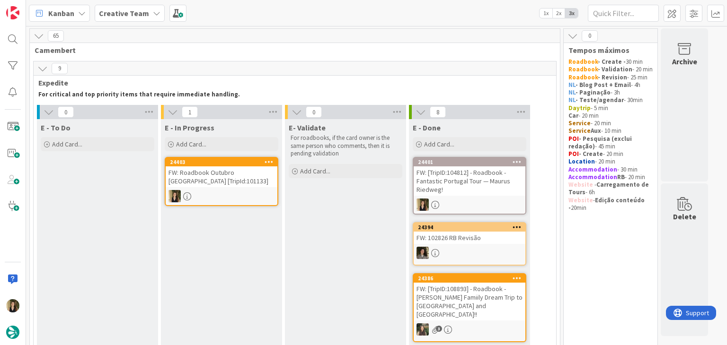
click at [240, 195] on div at bounding box center [222, 196] width 112 height 12
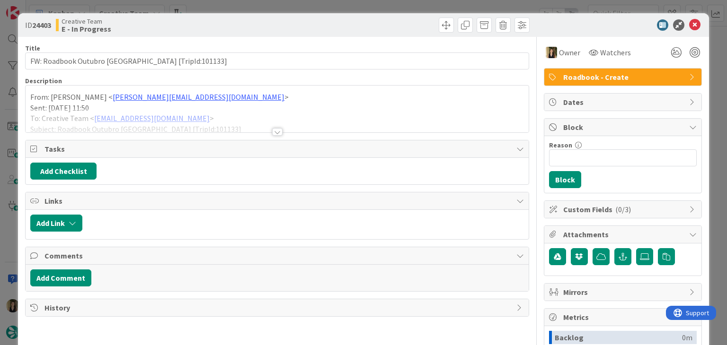
click at [272, 130] on div at bounding box center [277, 132] width 10 height 8
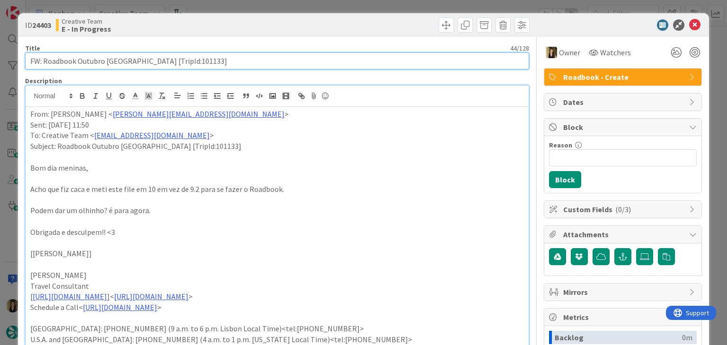
click at [153, 63] on input "FW: Roadbook Outubro Itália [TripId:101133]" at bounding box center [276, 61] width 503 height 17
click at [181, 59] on input "FW: Roadbook Outubro Itália [TripId:101133]" at bounding box center [276, 61] width 503 height 17
drag, startPoint x: 193, startPoint y: 59, endPoint x: 24, endPoint y: 54, distance: 169.0
click at [25, 54] on div "ID 24403 Creative Team E - In Progress Title 44 / 128 FW: Roadbook Outubro Itál…" at bounding box center [363, 322] width 690 height 619
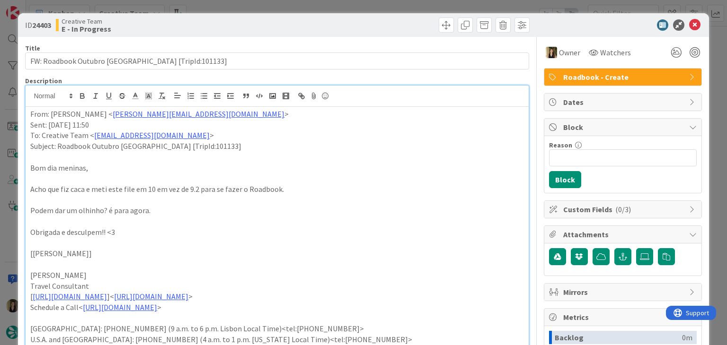
drag, startPoint x: 223, startPoint y: 29, endPoint x: 231, endPoint y: 10, distance: 20.1
click at [223, 26] on div "Creative Team E - In Progress" at bounding box center [165, 25] width 219 height 15
click at [231, 10] on div "ID 24403 Creative Team E - In Progress Title 44 / 128 FW: Roadbook Outubro Itál…" at bounding box center [363, 172] width 727 height 345
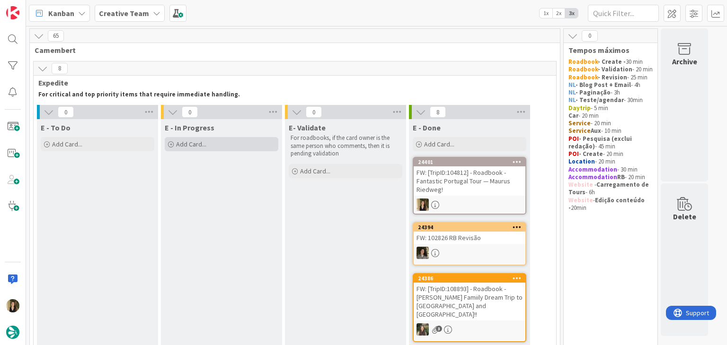
click at [217, 146] on div "Add Card..." at bounding box center [222, 144] width 114 height 14
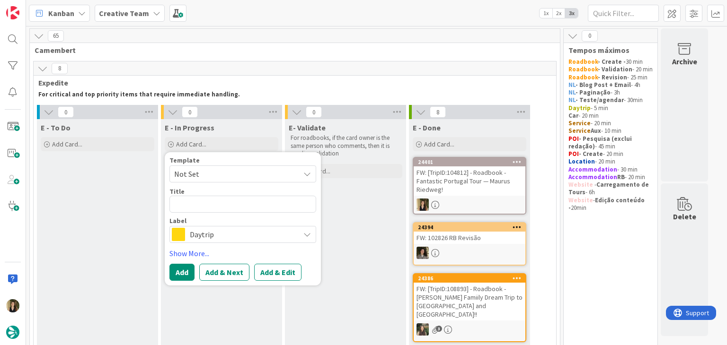
type textarea "x"
type textarea "FW: Roadbook Outubro Itália [TripId:101133]"
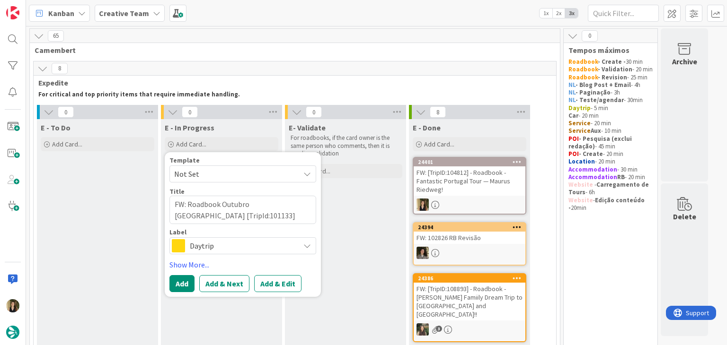
type textarea "x"
type textarea "FW: Roadbook Outubro Itália [TripId:101133]"
type textarea "x"
type textarea "FW: Roadbook Outubro Itália [TripId:101133] a"
type textarea "x"
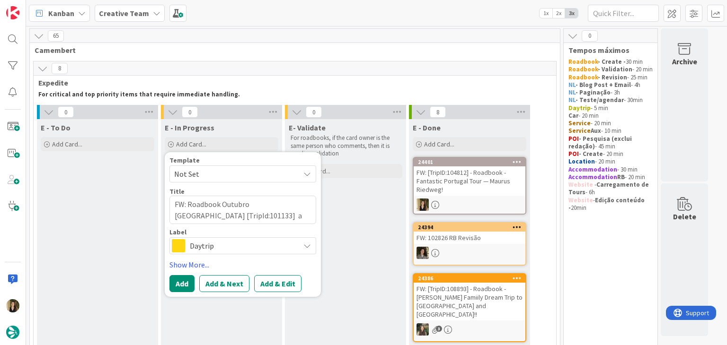
type textarea "FW: Roadbook Outubro Itália [TripId:101133] as"
type textarea "x"
type textarea "FW: Roadbook Outubro Itália [TripId:101133] ass"
type textarea "x"
type textarea "FW: Roadbook Outubro Itália [TripId:101133] asso"
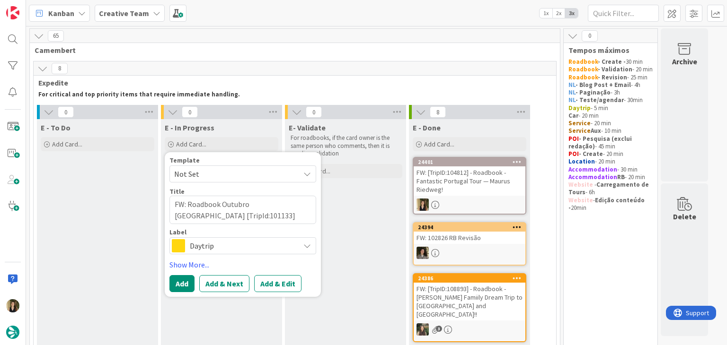
type textarea "x"
type textarea "FW: Roadbook Outubro Itália [TripId:101133] assoc"
type textarea "x"
type textarea "FW: Roadbook Outubro Itália [TripId:101133] associ"
type textarea "x"
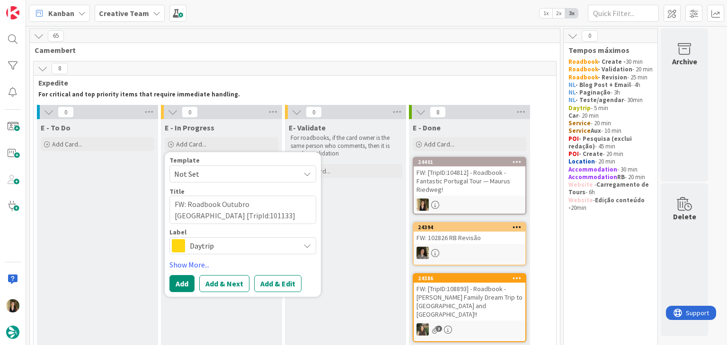
type textarea "FW: Roadbook Outubro Itália [TripId:101133] associa"
type textarea "x"
type textarea "FW: Roadbook Outubro Itália [TripId:101133] associar"
type textarea "x"
type textarea "FW: Roadbook Outubro Itália [TripId:101133] associar"
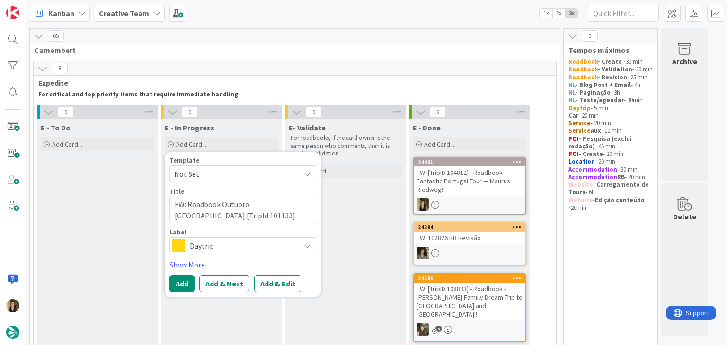
type textarea "x"
type textarea "FW: Roadbook Outubro Itália [TripId:101133] associar s"
type textarea "x"
type textarea "FW: Roadbook Outubro Itália [TripId:101133] associar su"
type textarea "x"
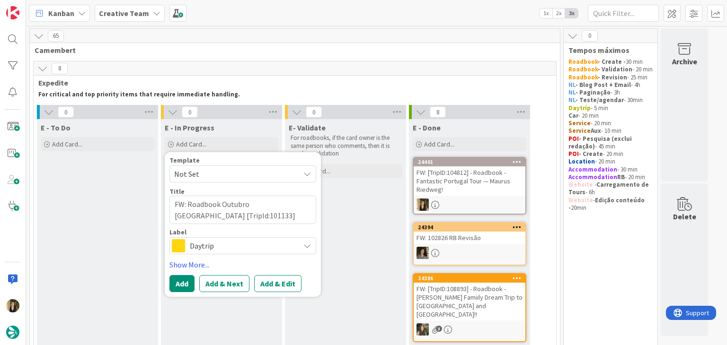
type textarea "FW: Roadbook Outubro Itália [TripId:101133] associar sup"
type textarea "x"
type textarea "FW: Roadbook Outubro Itália [TripId:101133] associar supp"
type textarea "x"
type textarea "FW: Roadbook Outubro Itália [TripId:101133] associar suppl"
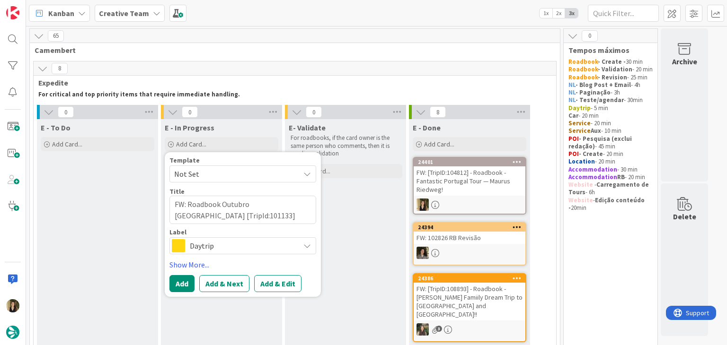
type textarea "x"
type textarea "FW: Roadbook Outubro Itália [TripId:101133] associar suppli"
type textarea "x"
type textarea "FW: Roadbook Outubro Itália [TripId:101133] associar supplie"
type textarea "x"
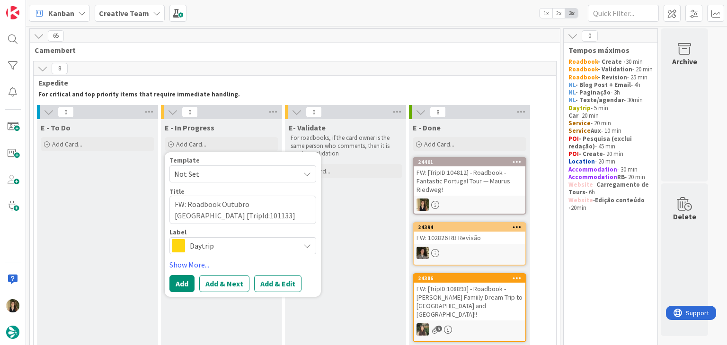
type textarea "FW: Roadbook Outubro Itália [TripId:101133] associar supplier"
type textarea "x"
type textarea "FW: Roadbook Outubro Itália [TripId:101133] associar supplier"
type textarea "x"
type textarea "FW: Roadbook Outubro Itália [TripId:101133] associar supplier d"
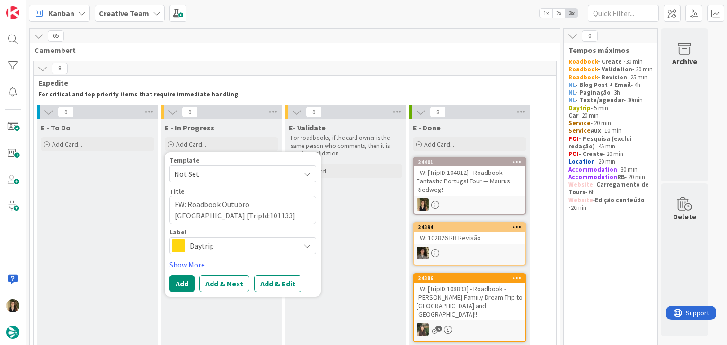
type textarea "x"
type textarea "FW: Roadbook Outubro Itália [TripId:101133] associar supplier d"
type textarea "x"
type textarea "FW: Roadbook Outubro Itália [TripId:101133] associar supplier d e"
type textarea "x"
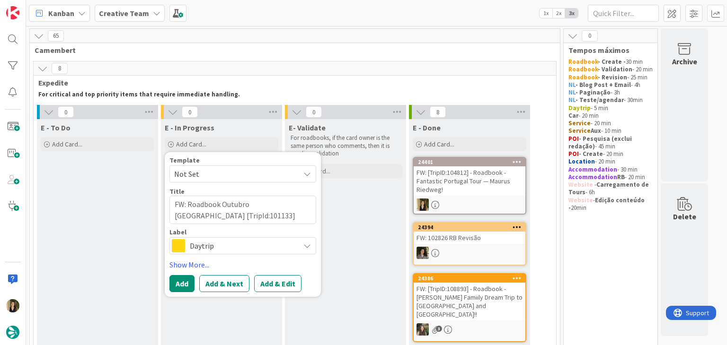
type textarea "FW: Roadbook Outubro Itália [TripId:101133] associar supplier d et"
type textarea "x"
type textarea "FW: Roadbook Outubro Itália [TripId:101133] associar supplier d etr"
type textarea "x"
type textarea "FW: Roadbook Outubro Itália [TripId:101133] associar supplier d etra"
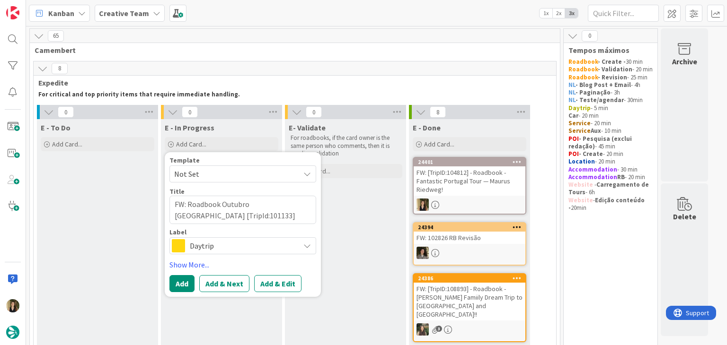
type textarea "x"
type textarea "FW: Roadbook Outubro Itália [TripId:101133] associar supplier d etran"
type textarea "x"
type textarea "FW: Roadbook Outubro Itália [TripId:101133] associar supplier d etrans"
type textarea "x"
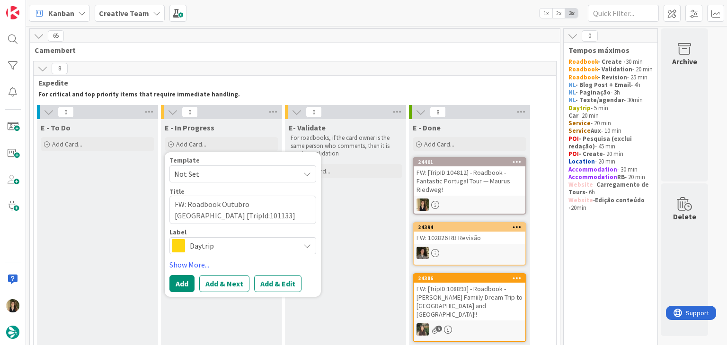
type textarea "FW: Roadbook Outubro Itália [TripId:101133] associar supplier d etransf"
type textarea "x"
type textarea "FW: Roadbook Outubro Itália [TripId:101133] associar supplier d etransfe"
type textarea "x"
type textarea "FW: Roadbook Outubro Itália [TripId:101133] associar supplier d etransfer"
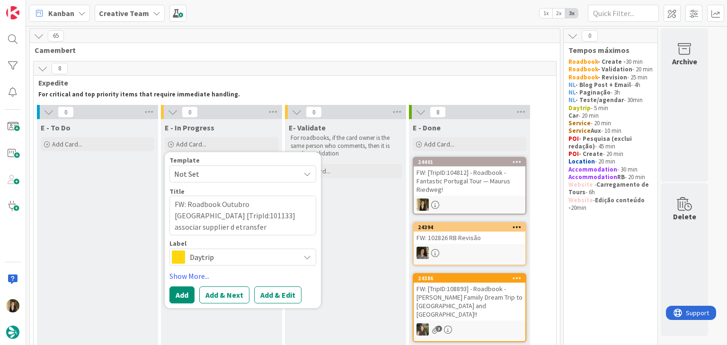
drag, startPoint x: 287, startPoint y: 214, endPoint x: 304, endPoint y: 211, distance: 17.9
click at [287, 214] on textarea "FW: Roadbook Outubro Itália [TripId:101133] associar supplier d etransfer" at bounding box center [242, 216] width 147 height 40
type textarea "x"
type textarea "FW: Roadbook Outubro Itália [TripId:101133] associar supplier detransfer"
type textarea "x"
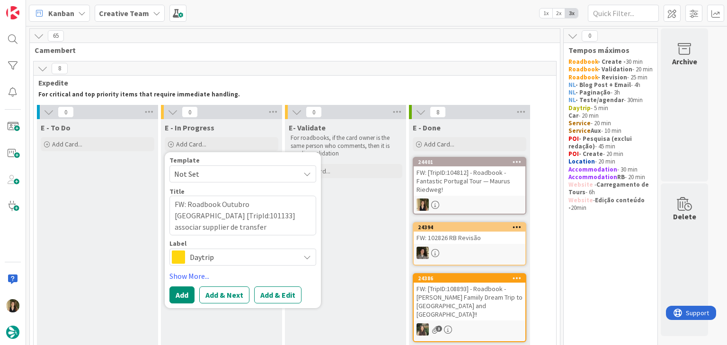
type textarea "FW: Roadbook Outubro Itália [TripId:101133] associar supplier de transfer"
click at [262, 254] on span "Daytrip" at bounding box center [242, 257] width 105 height 13
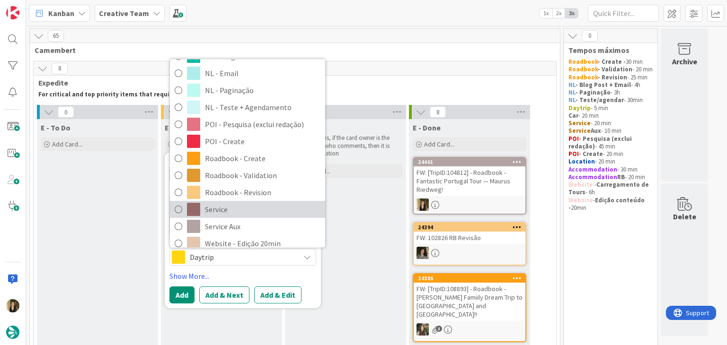
scroll to position [142, 0]
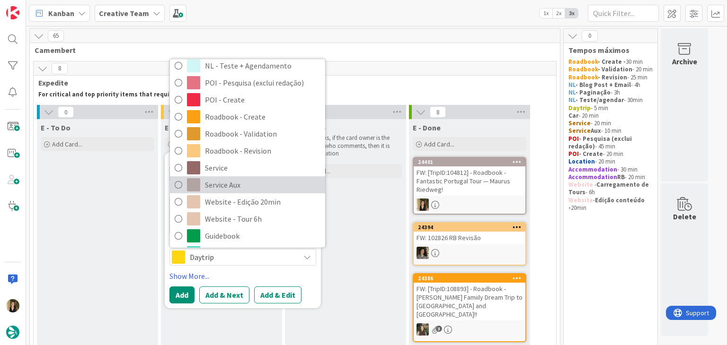
click at [224, 182] on span "Service Aux" at bounding box center [262, 185] width 115 height 14
type textarea "x"
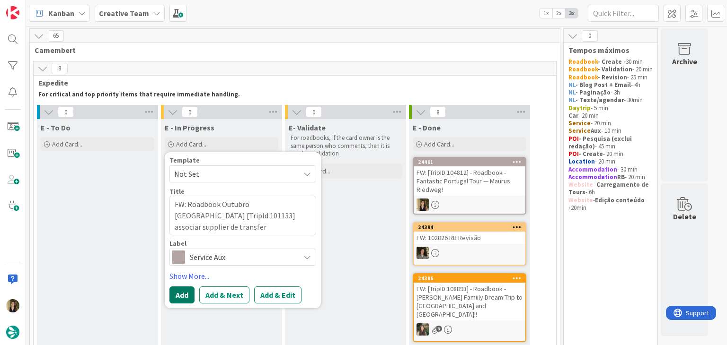
click at [181, 299] on button "Add" at bounding box center [181, 295] width 25 height 17
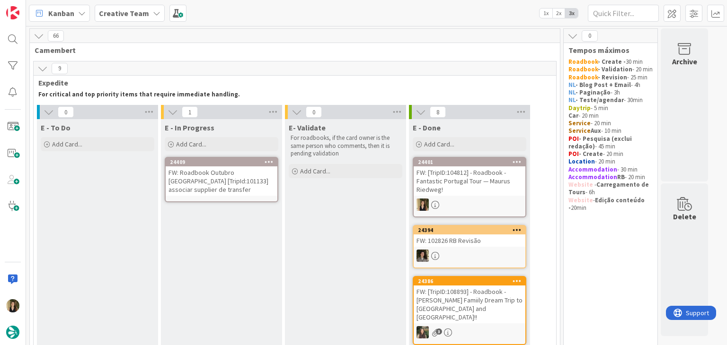
click at [226, 194] on div "FW: Roadbook Outubro Itália [TripId:101133] associar supplier de transfer" at bounding box center [222, 181] width 112 height 29
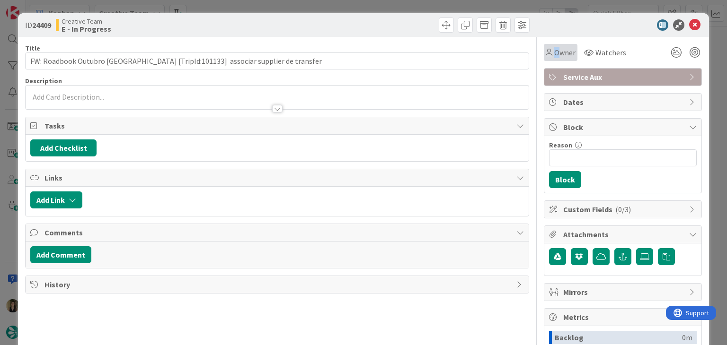
click at [554, 51] on span "Owner" at bounding box center [564, 52] width 21 height 11
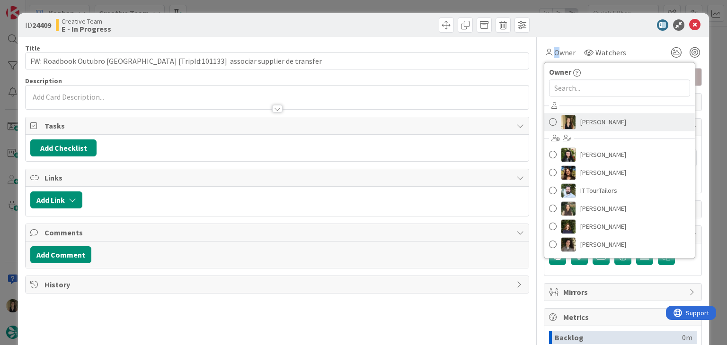
click at [602, 115] on span "[PERSON_NAME]" at bounding box center [603, 122] width 46 height 14
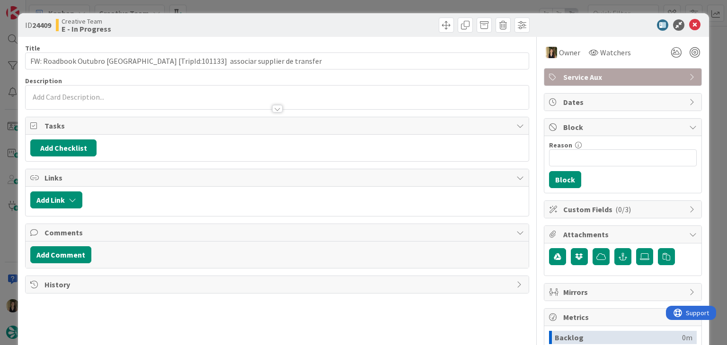
drag, startPoint x: 379, startPoint y: 27, endPoint x: 362, endPoint y: 17, distance: 19.3
click at [378, 26] on div at bounding box center [405, 25] width 250 height 15
click at [308, 9] on div "ID 24409 Creative Team E - In Progress Title 74 / 128 FW: Roadbook Outubro Itál…" at bounding box center [363, 172] width 727 height 345
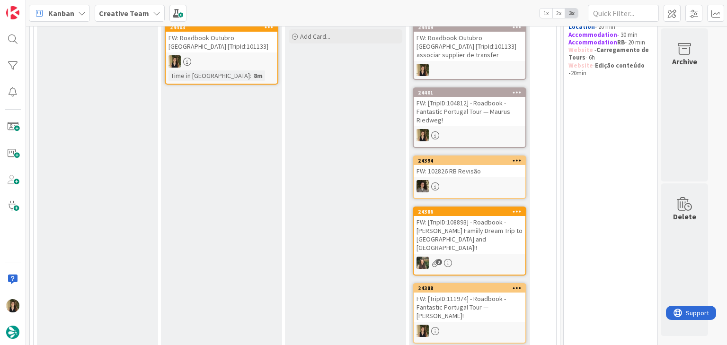
scroll to position [9, 0]
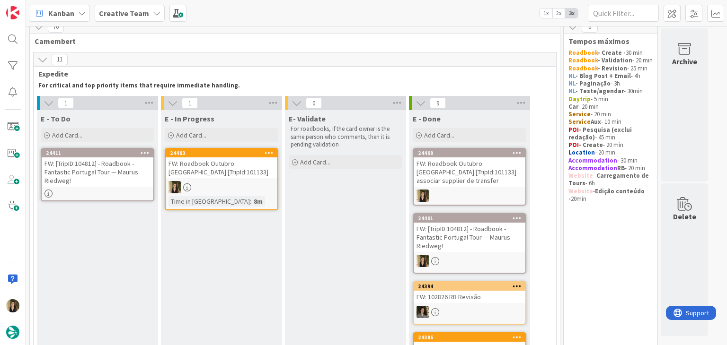
click at [243, 191] on div at bounding box center [222, 187] width 112 height 12
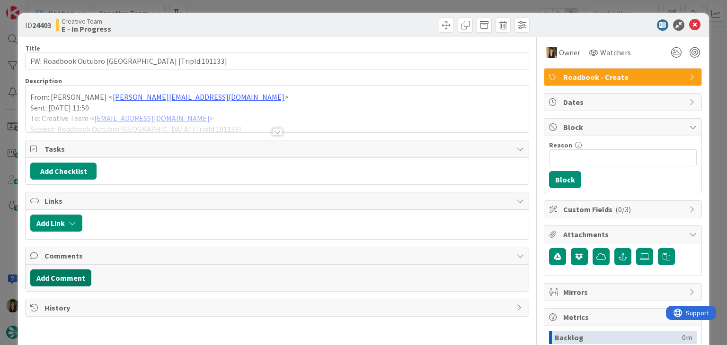
click at [67, 277] on button "Add Comment" at bounding box center [60, 278] width 61 height 17
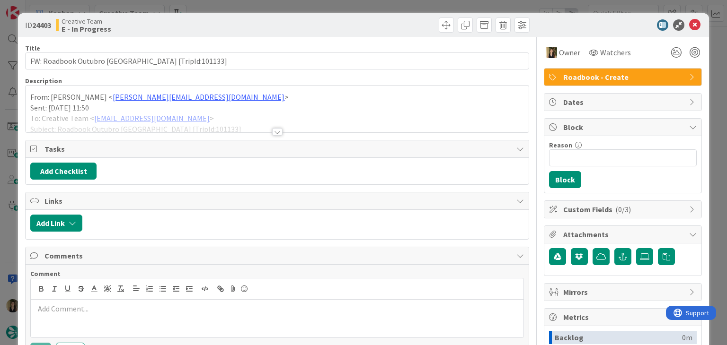
click at [95, 305] on p at bounding box center [277, 309] width 484 height 11
drag, startPoint x: 345, startPoint y: 308, endPoint x: 371, endPoint y: 269, distance: 47.5
click at [346, 308] on p "21.10 - o transfer train-hotel pode ser retirado, pois o private driver é que v…" at bounding box center [277, 309] width 484 height 11
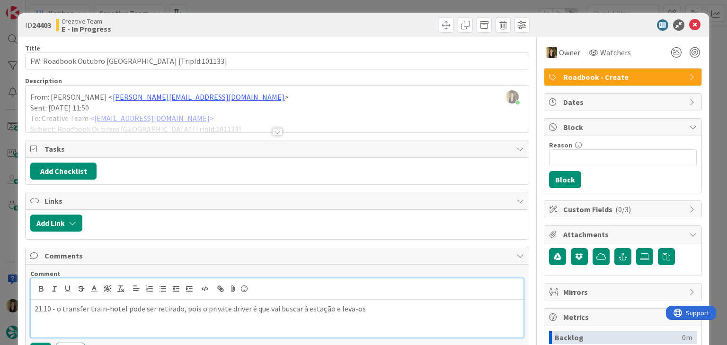
click at [426, 307] on p "21.10 - o transfer train-hotel pode ser retirado, pois o private driver é que v…" at bounding box center [277, 309] width 484 height 11
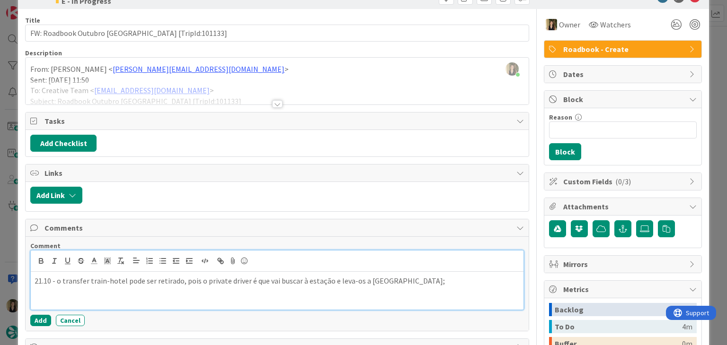
scroll to position [142, 0]
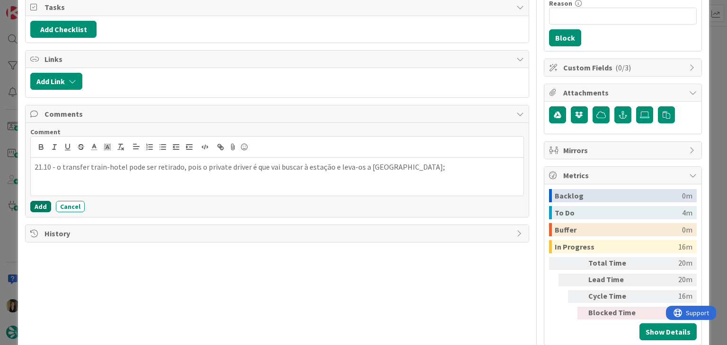
click at [46, 205] on button "Add" at bounding box center [40, 206] width 21 height 11
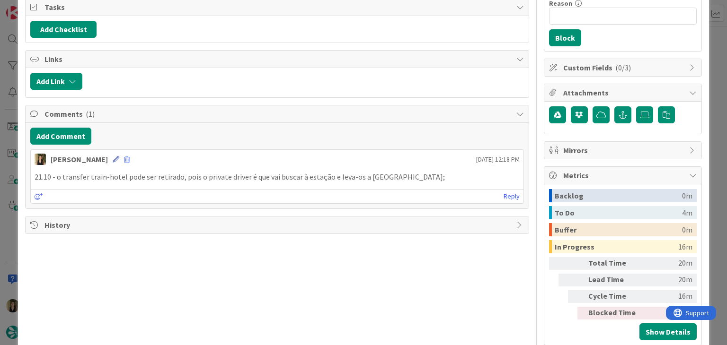
click at [113, 156] on icon at bounding box center [116, 159] width 7 height 7
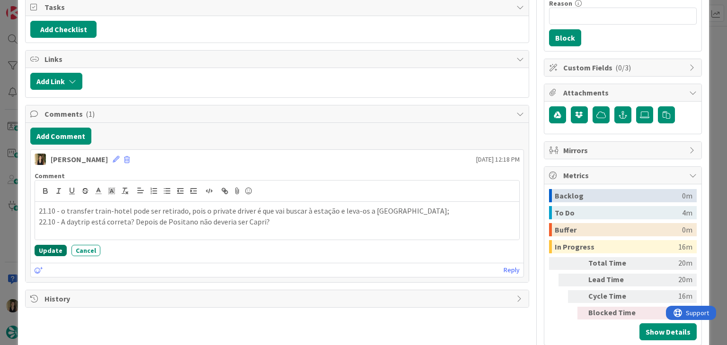
drag, startPoint x: 55, startPoint y: 249, endPoint x: 111, endPoint y: 135, distance: 127.2
click at [54, 248] on button "Update" at bounding box center [51, 250] width 32 height 11
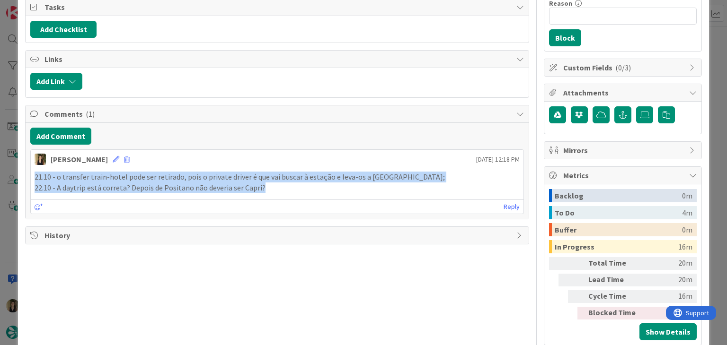
drag, startPoint x: 269, startPoint y: 186, endPoint x: 32, endPoint y: 179, distance: 237.1
click at [32, 179] on div "21.10 - o transfer train-hotel pode ser retirado, pois o private driver é que v…" at bounding box center [277, 182] width 492 height 29
copy div "21.10 - o transfer train-hotel pode ser retirado, pois o private driver é que v…"
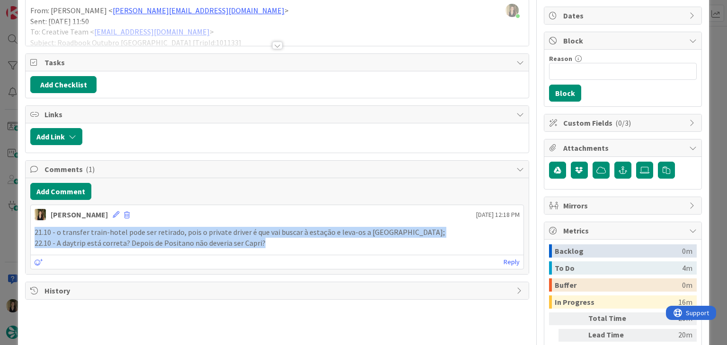
scroll to position [0, 0]
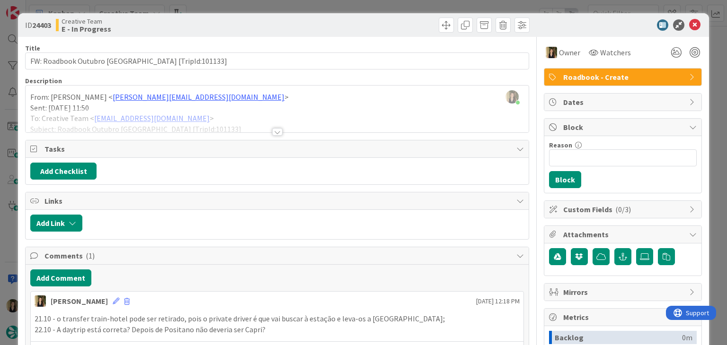
drag, startPoint x: 308, startPoint y: 21, endPoint x: 309, endPoint y: 13, distance: 8.1
click at [308, 21] on div at bounding box center [405, 25] width 250 height 15
click at [312, 2] on div "ID 24403 Creative Team E - In Progress Title 44 / 128 FW: Roadbook Outubro Itál…" at bounding box center [363, 172] width 727 height 345
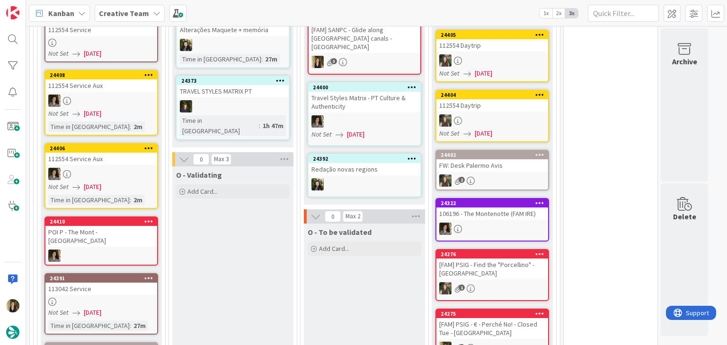
scroll to position [768, 0]
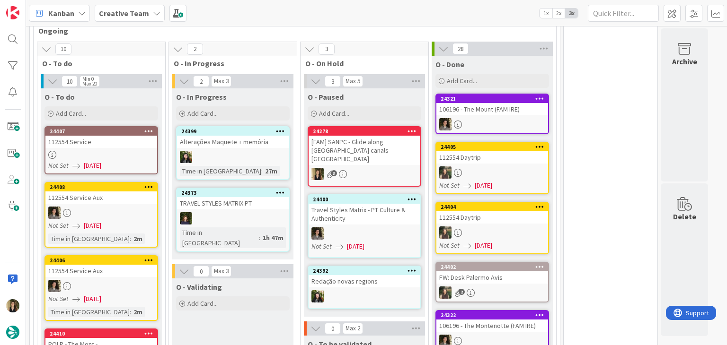
drag, startPoint x: 249, startPoint y: 299, endPoint x: 242, endPoint y: 309, distance: 11.8
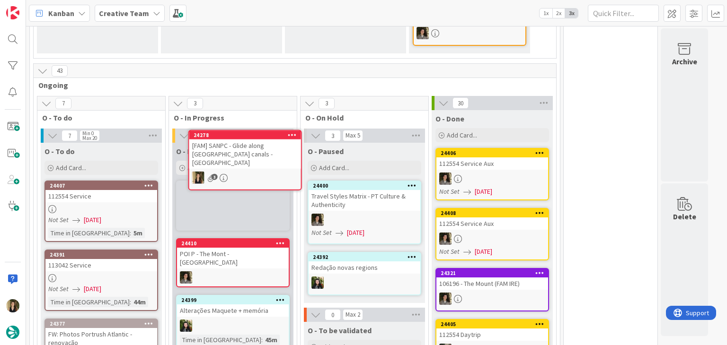
scroll to position [713, 0]
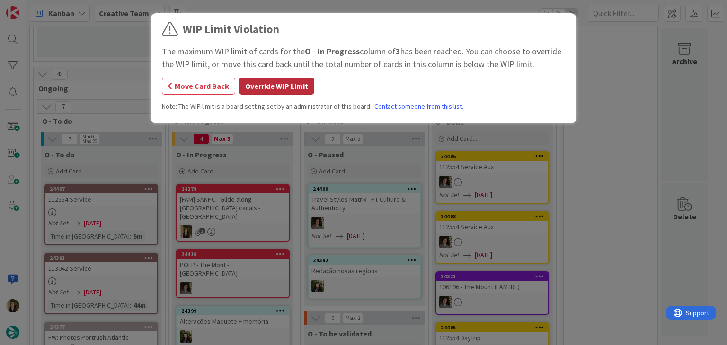
click at [264, 90] on button "Override WIP Limit" at bounding box center [276, 86] width 75 height 17
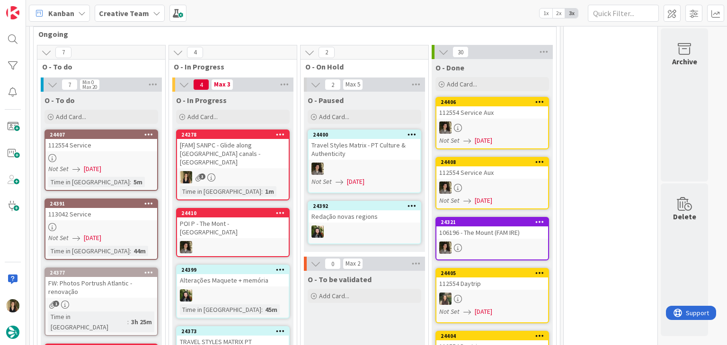
scroll to position [855, 0]
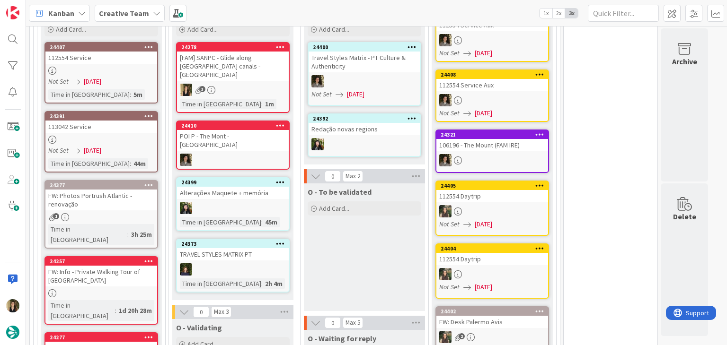
click at [353, 239] on div "O - To be validated Add Card..." at bounding box center [364, 248] width 121 height 128
click at [152, 158] on div "Time in Column : 44m" at bounding box center [101, 163] width 106 height 10
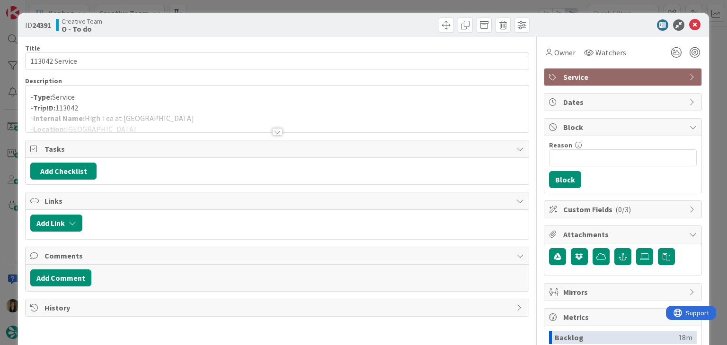
click at [225, 6] on div "ID 24391 Creative Team O - To do Title 14 / 128 113042 Service Description - Ty…" at bounding box center [363, 172] width 727 height 345
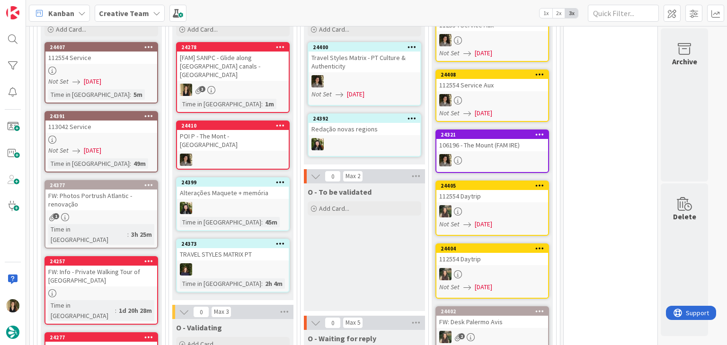
click at [129, 65] on div "24407 112554 Service Not Set 02/10/2025 Time in Column : 5m" at bounding box center [101, 73] width 114 height 62
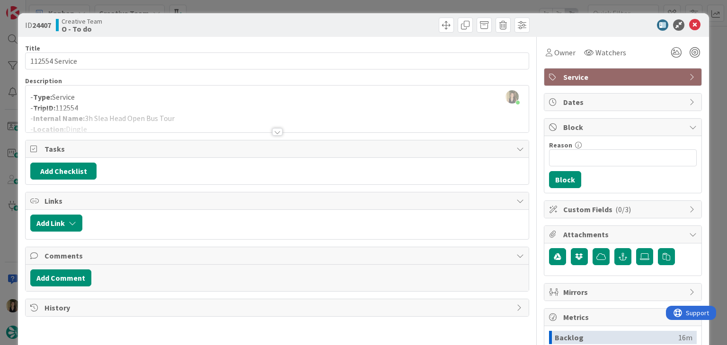
click at [238, 6] on div "ID 24407 Creative Team O - To do Title 14 / 128 112554 Service Description Sofi…" at bounding box center [363, 172] width 727 height 345
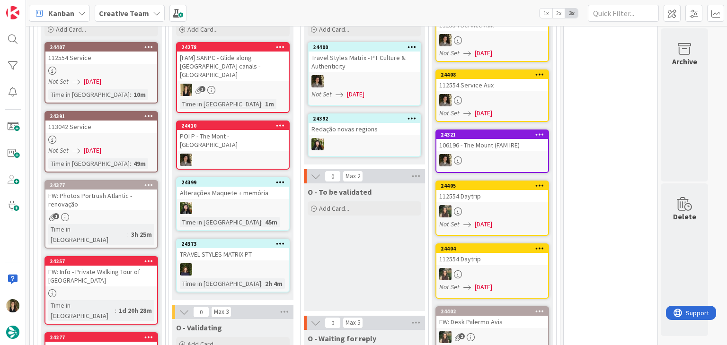
click at [261, 84] on div "3" at bounding box center [233, 90] width 112 height 12
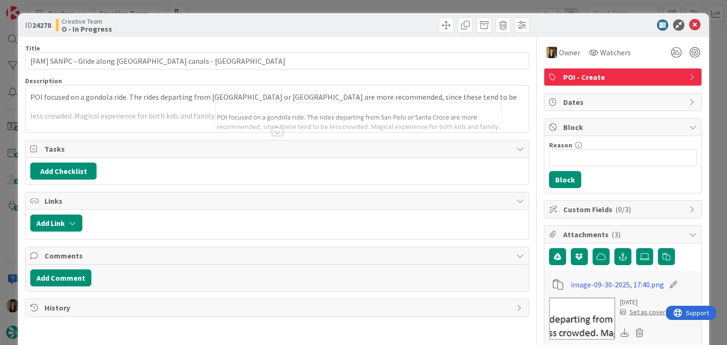
click at [273, 129] on div at bounding box center [277, 132] width 10 height 8
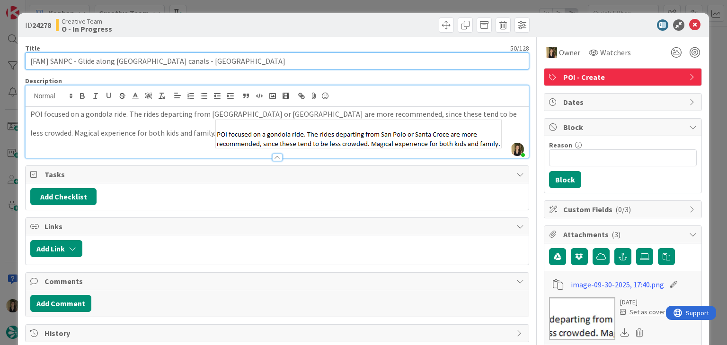
drag, startPoint x: 161, startPoint y: 62, endPoint x: 78, endPoint y: 62, distance: 83.7
click at [78, 62] on input "[FAM] SANPC - Glide along [GEOGRAPHIC_DATA]'s canals - [GEOGRAPHIC_DATA]" at bounding box center [276, 61] width 503 height 17
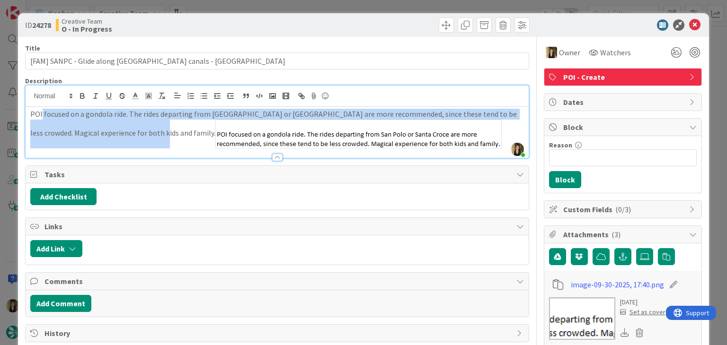
drag, startPoint x: 79, startPoint y: 117, endPoint x: 142, endPoint y: 128, distance: 63.9
click at [142, 128] on p "POI focused on a gondola ride. The rides departing from San Polo or Santa Croce…" at bounding box center [276, 129] width 493 height 40
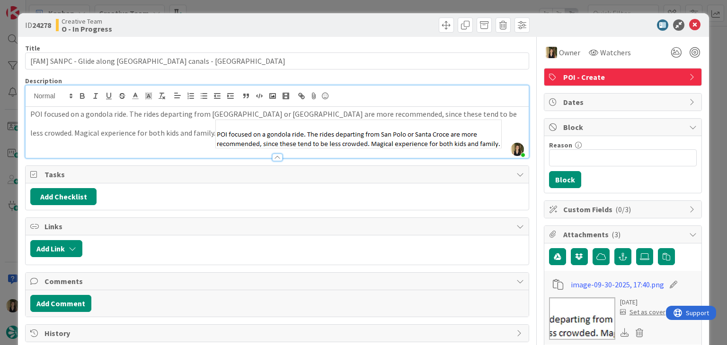
click at [218, 14] on div "ID 24278 Creative Team O - In Progress" at bounding box center [363, 25] width 690 height 24
drag, startPoint x: 219, startPoint y: 10, endPoint x: 217, endPoint y: 16, distance: 6.4
click at [219, 9] on div "ID 24278 Creative Team O - In Progress Title 50 / 128 [FAM] SANPC - Glide along…" at bounding box center [363, 172] width 727 height 345
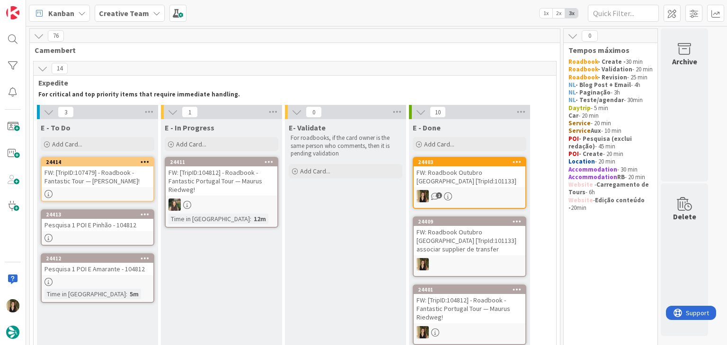
click at [137, 175] on div "FW: [TripID:107479] - Roadbook - Fantastic Tour — Eve Reed!" at bounding box center [98, 177] width 112 height 21
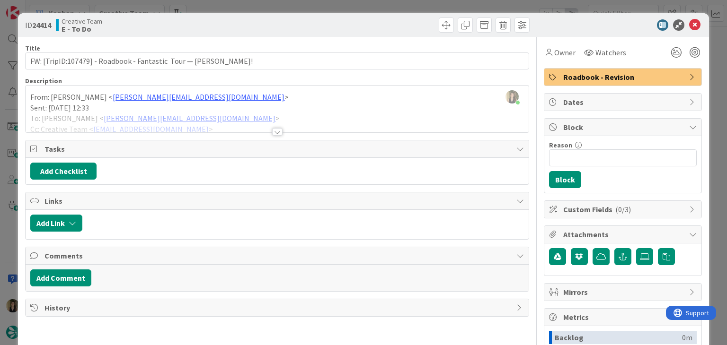
click at [307, 1] on div "ID 24414 Creative Team E - To Do Title 60 / 128 FW: [TripID:107479] - Roadbook …" at bounding box center [363, 172] width 727 height 345
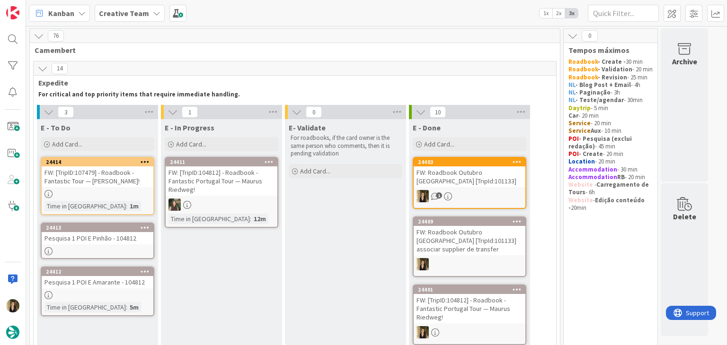
click at [140, 171] on div "FW: [TripID:107479] - Roadbook - Fantastic Tour — Eve Reed!" at bounding box center [98, 177] width 112 height 21
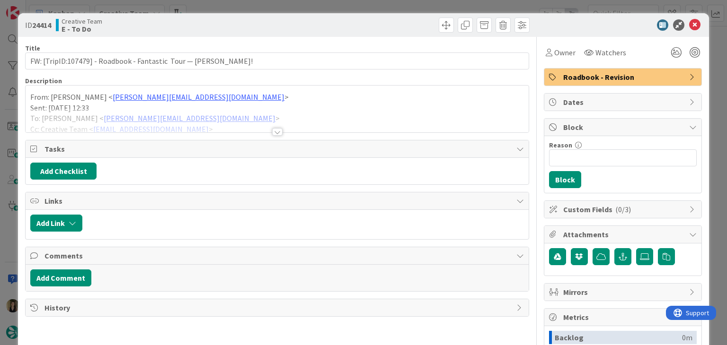
click at [271, 127] on div at bounding box center [277, 120] width 502 height 24
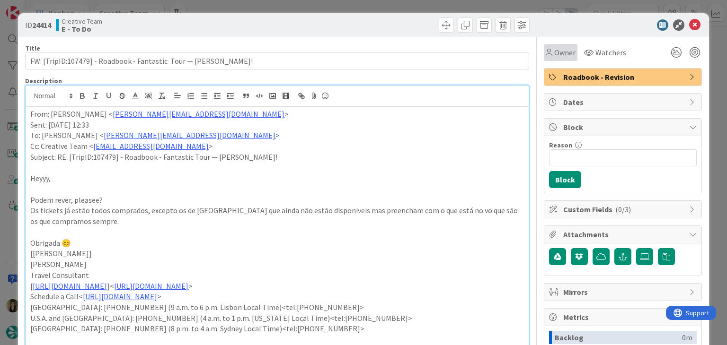
click at [556, 53] on span "Owner" at bounding box center [564, 52] width 21 height 11
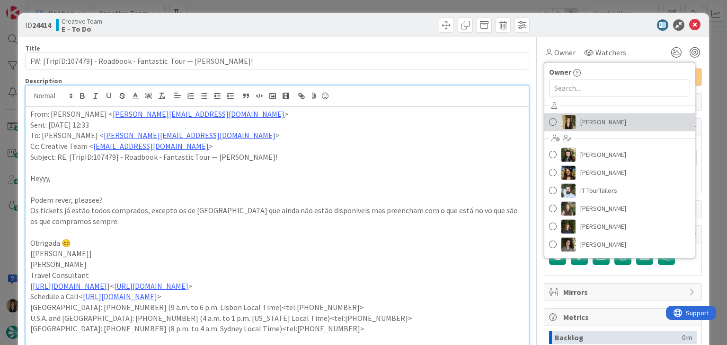
click at [582, 119] on span "[PERSON_NAME]" at bounding box center [603, 122] width 46 height 14
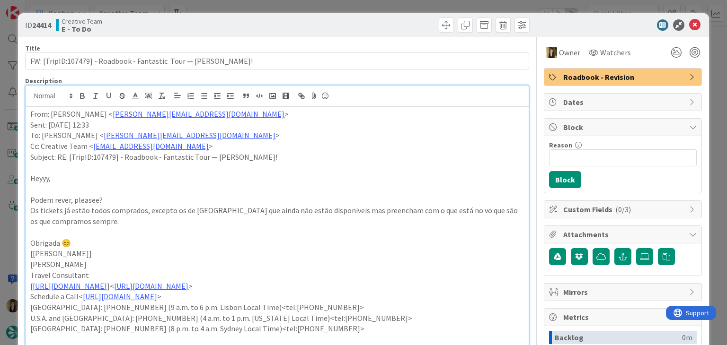
drag, startPoint x: 377, startPoint y: 28, endPoint x: 370, endPoint y: 8, distance: 22.2
click at [376, 26] on div at bounding box center [405, 25] width 250 height 15
drag, startPoint x: 370, startPoint y: 8, endPoint x: 363, endPoint y: 15, distance: 10.1
click at [369, 8] on div "ID 24414 Creative Team E - To Do Title 60 / 128 FW: [TripID:107479] - Roadbook …" at bounding box center [363, 172] width 727 height 345
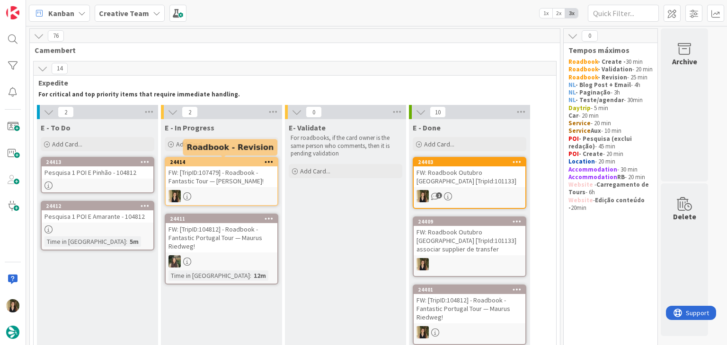
click at [248, 183] on div "FW: [TripID:107479] - Roadbook - Fantastic Tour — Eve Reed!" at bounding box center [222, 177] width 112 height 21
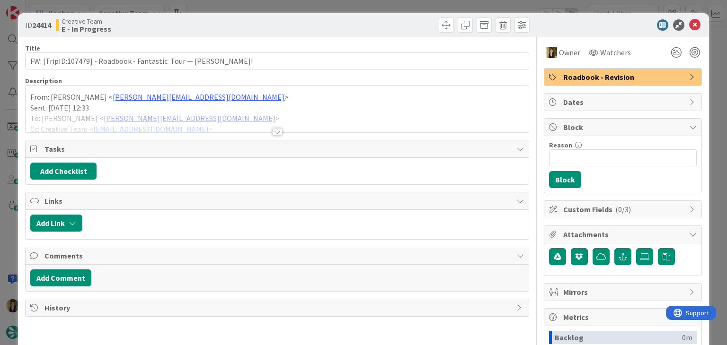
click at [272, 135] on div at bounding box center [277, 132] width 10 height 8
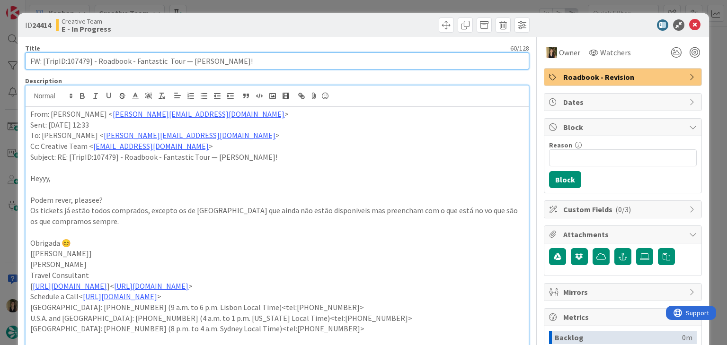
click at [81, 62] on input "FW: [TripID:107479] - Roadbook - Fantastic Tour — Eve Reed!" at bounding box center [276, 61] width 503 height 17
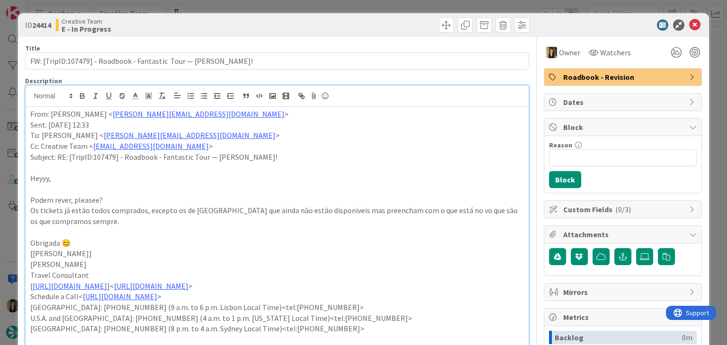
click at [269, 18] on div "Creative Team E - In Progress" at bounding box center [165, 25] width 219 height 15
click at [270, 8] on div "ID 24414 Creative Team E - In Progress Title 60 / 128 FW: [TripID:107479] - Roa…" at bounding box center [363, 172] width 727 height 345
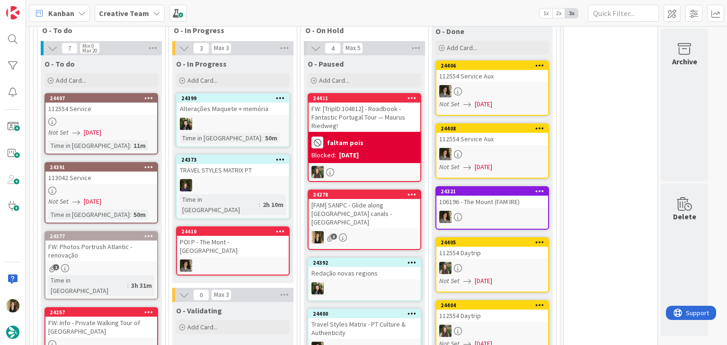
click at [394, 199] on div "[FAM] SANPC - Glide along [GEOGRAPHIC_DATA]'s canals - [GEOGRAPHIC_DATA]" at bounding box center [364, 213] width 112 height 29
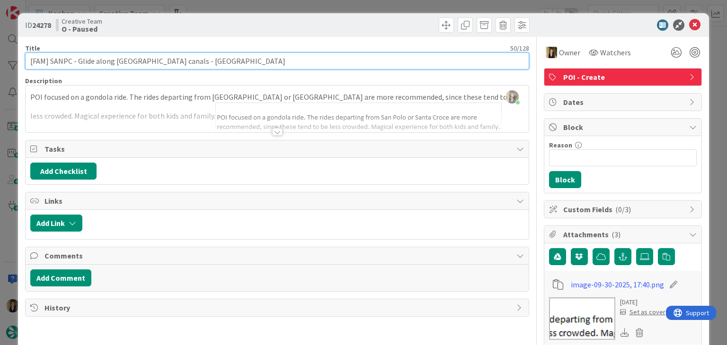
drag, startPoint x: 161, startPoint y: 61, endPoint x: 23, endPoint y: 62, distance: 138.2
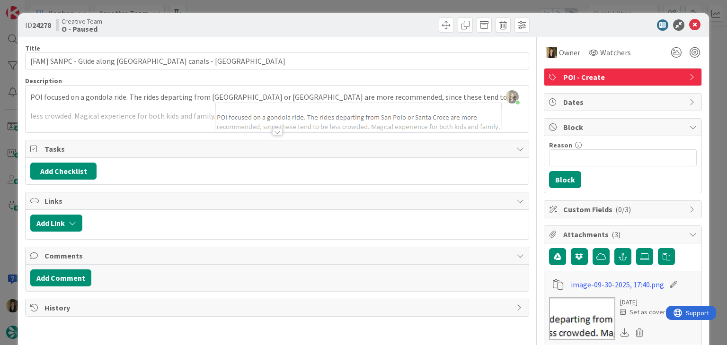
click at [204, 2] on div "ID 24278 Creative Team O - Paused Title 50 / 128 [FAM] SANPC - Glide along Veni…" at bounding box center [363, 172] width 727 height 345
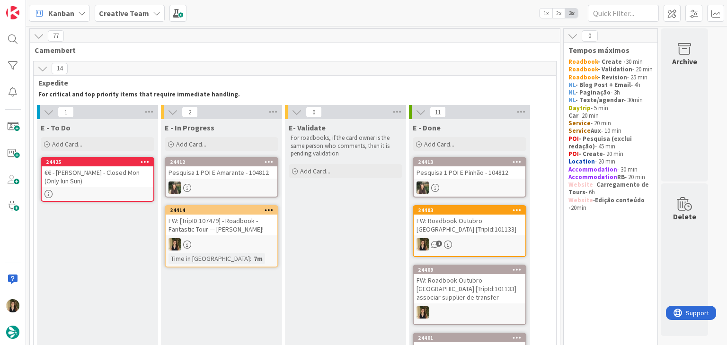
click at [237, 227] on div "FW: [TripID:107479] - Roadbook - Fantastic Tour — Eve Reed!" at bounding box center [222, 225] width 112 height 21
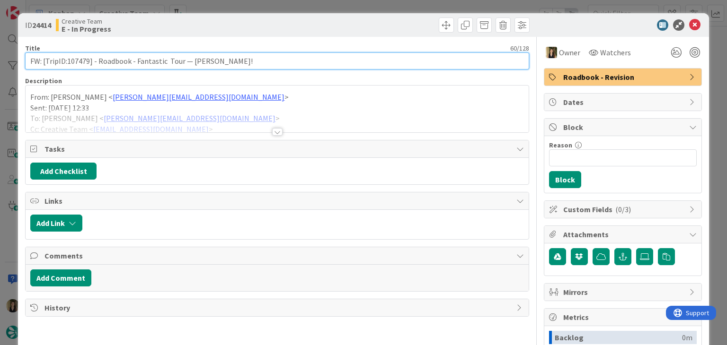
click at [79, 61] on input "FW: [TripID:107479] - Roadbook - Fantastic Tour — Eve Reed!" at bounding box center [276, 61] width 503 height 17
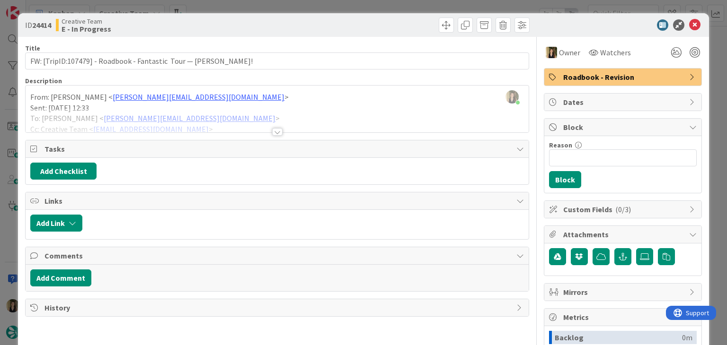
click at [278, 133] on div at bounding box center [277, 132] width 10 height 8
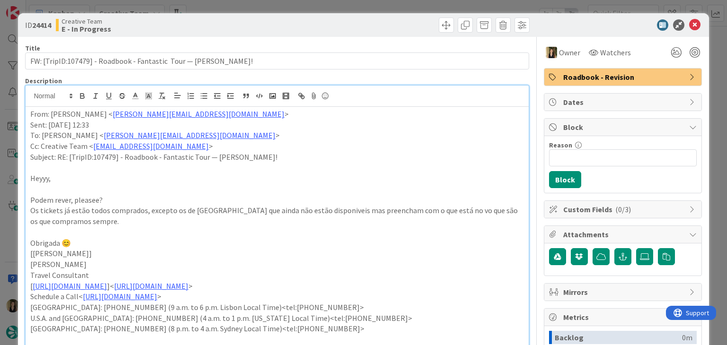
click at [215, 11] on div "ID 24414 Creative Team E - In Progress Title 60 / 128 FW: [TripID:107479] - Roa…" at bounding box center [363, 172] width 727 height 345
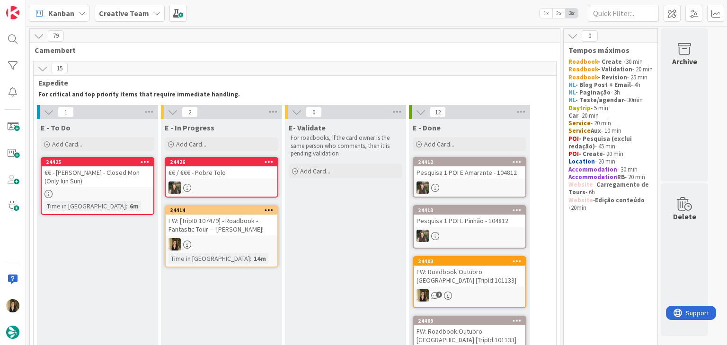
click at [251, 261] on div "14m" at bounding box center [259, 259] width 17 height 10
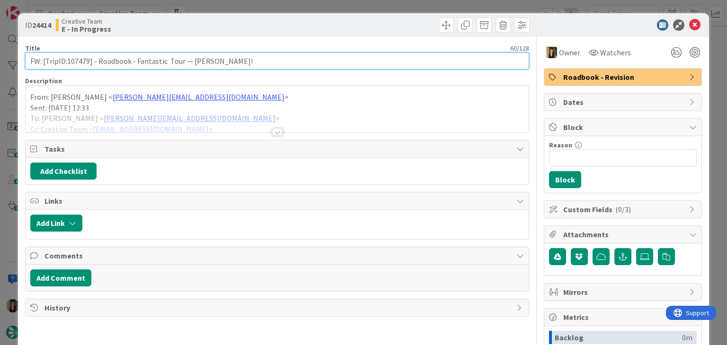
drag, startPoint x: 219, startPoint y: 59, endPoint x: 17, endPoint y: 63, distance: 201.6
click at [10, 59] on div "ID 24414 Creative Team E - In Progress Title 60 / 128 FW: [TripID:107479] - Roa…" at bounding box center [363, 172] width 727 height 345
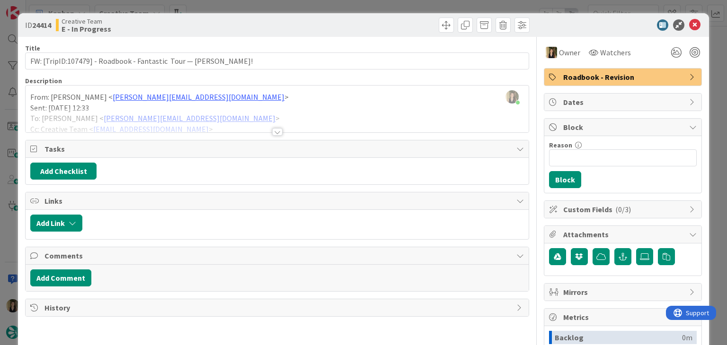
click at [236, 7] on div "ID 24414 Creative Team E - In Progress Title 60 / 128 FW: [TripID:107479] - Roa…" at bounding box center [363, 172] width 727 height 345
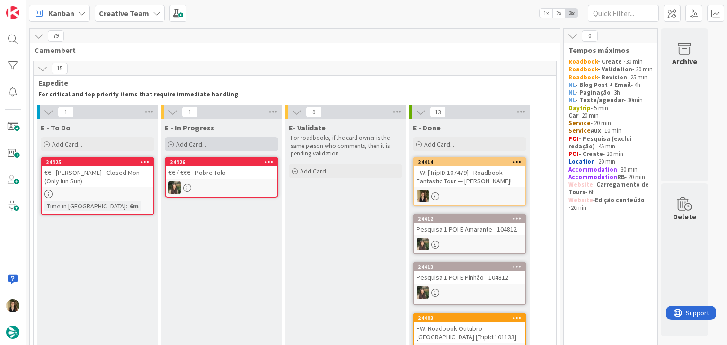
click at [225, 147] on div "Add Card..." at bounding box center [222, 144] width 114 height 14
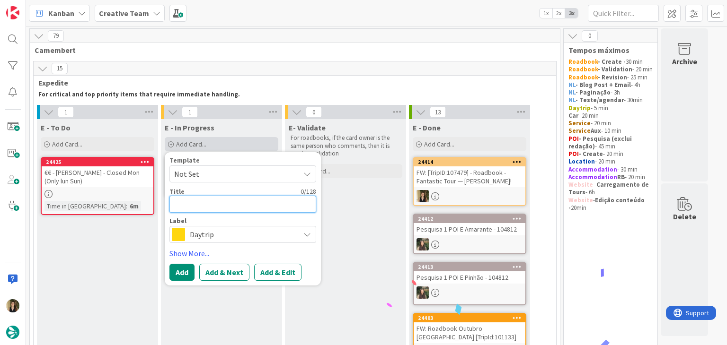
paste textarea "FW: [TripID:107479] - Roadbook - Fantastic Tour — Eve Reed!"
type textarea "x"
type textarea "FW: [TripID:107479] - Roadbook - Fantastic Tour — Eve Reed!"
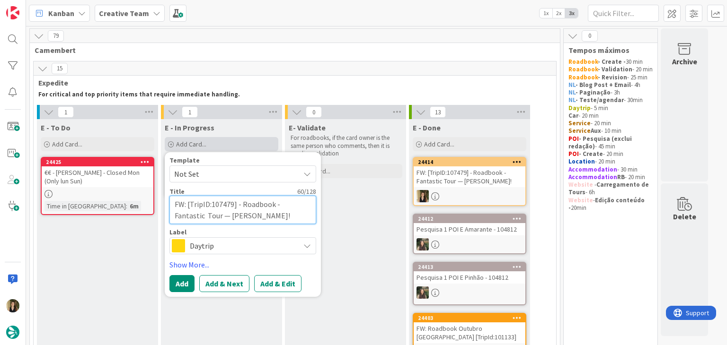
type textarea "x"
type textarea "FW: [TripID:107479] - Roadbook - Fantastic Tour — Eve Reed!"
type textarea "x"
type textarea "FW: [TripID:107479] - Roadbook - Fantastic Tour — Eve Reed! c"
type textarea "x"
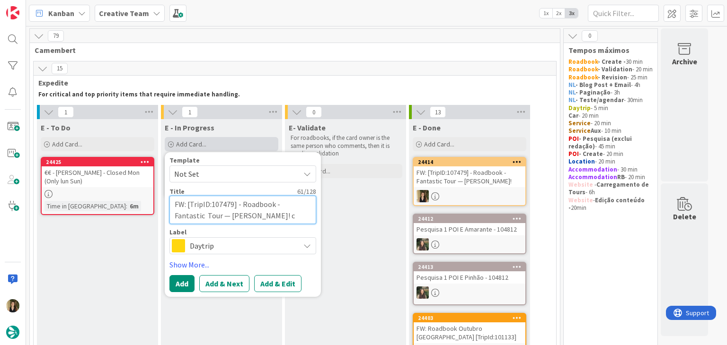
type textarea "FW: [TripID:107479] - Roadbook - Fantastic Tour — Eve Reed! ci"
type textarea "x"
type textarea "FW: [TripID:107479] - Roadbook - Fantastic Tour — Eve Reed! cin"
type textarea "x"
type textarea "FW: [TripID:107479] - Roadbook - Fantastic Tour — Eve Reed! cint"
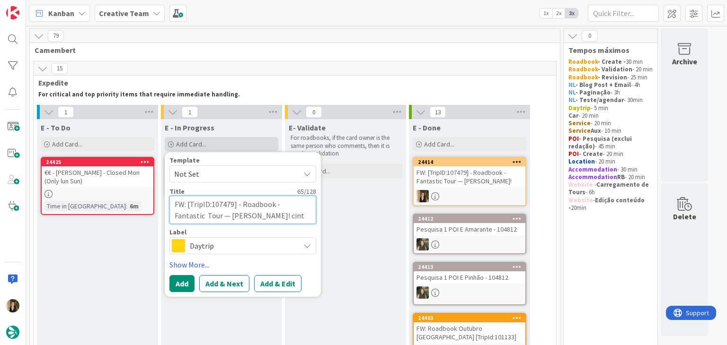
type textarea "x"
type textarea "FW: [TripID:107479] - Roadbook - Fantastic Tour — Eve Reed! cin"
type textarea "x"
type textarea "FW: [TripID:107479] - Roadbook - Fantastic Tour — Eve Reed! ci"
type textarea "x"
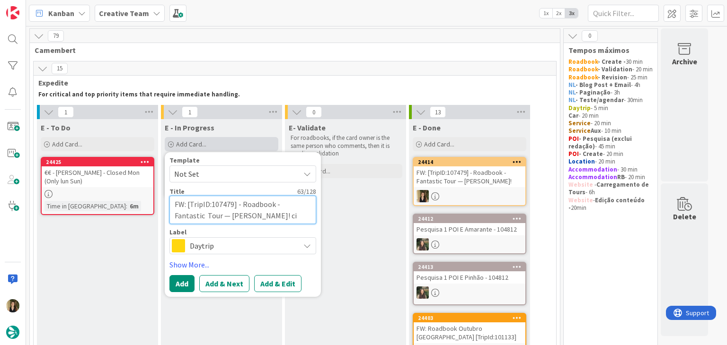
type textarea "FW: [TripID:107479] - Roadbook - Fantastic Tour — Eve Reed! c"
type textarea "x"
type textarea "FW: [TripID:107479] - Roadbook - Fantastic Tour — Eve Reed! co"
type textarea "x"
type textarea "FW: [TripID:107479] - Roadbook - Fantastic Tour — Eve Reed! con"
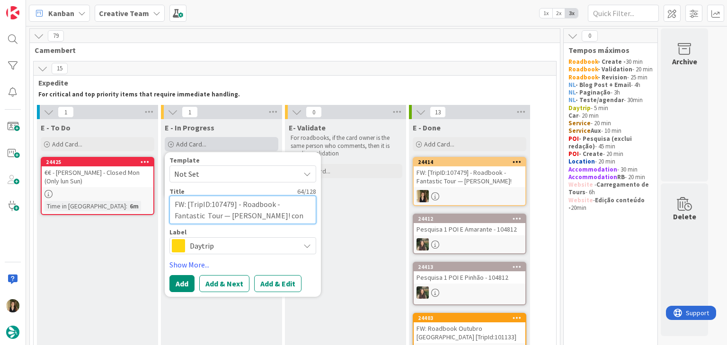
type textarea "x"
type textarea "FW: [TripID:107479] - Roadbook - Fantastic Tour — Eve Reed! cont"
type textarea "x"
type textarea "FW: [TripID:107479] - Roadbook - Fantastic Tour — Eve Reed! conti"
type textarea "x"
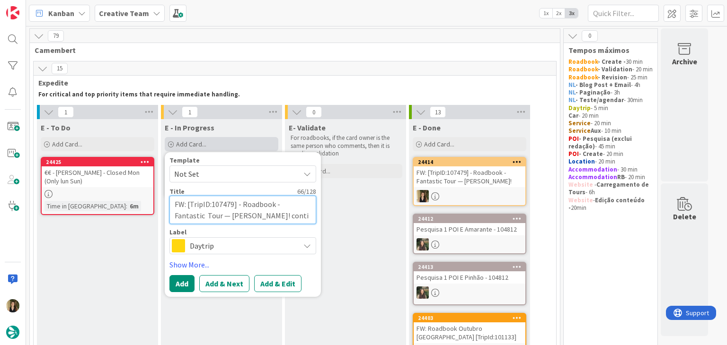
type textarea "FW: [TripID:107479] - Roadbook - Fantastic Tour — Eve Reed! contin"
type textarea "x"
type textarea "FW: [TripID:107479] - Roadbook - Fantastic Tour — Eve Reed! continu"
type textarea "x"
type textarea "FW: [TripID:107479] - Roadbook - Fantastic Tour — Eve Reed! continua"
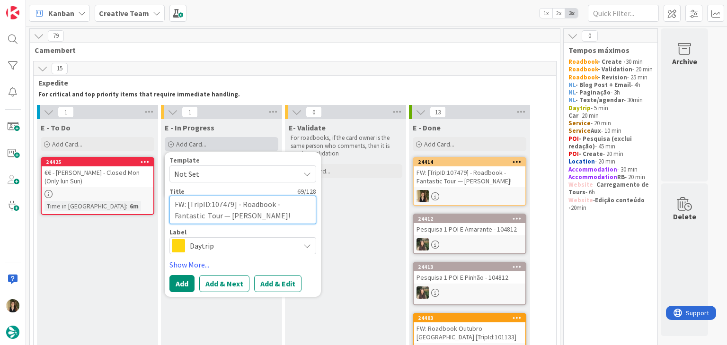
type textarea "x"
type textarea "FW: [TripID:107479] - Roadbook - Fantastic Tour — Eve Reed! continuaç"
type textarea "x"
type textarea "FW: [TripID:107479] - Roadbook - Fantastic Tour — Eve Reed! continuaçã"
type textarea "x"
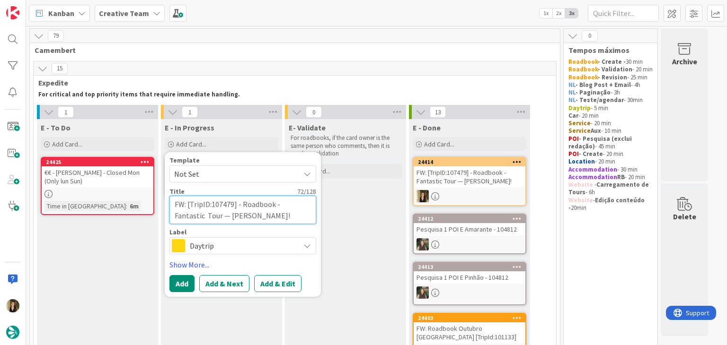
type textarea "FW: [TripID:107479] - Roadbook - Fantastic Tour — Eve Reed! continuação"
click at [274, 245] on span "Daytrip" at bounding box center [242, 245] width 105 height 13
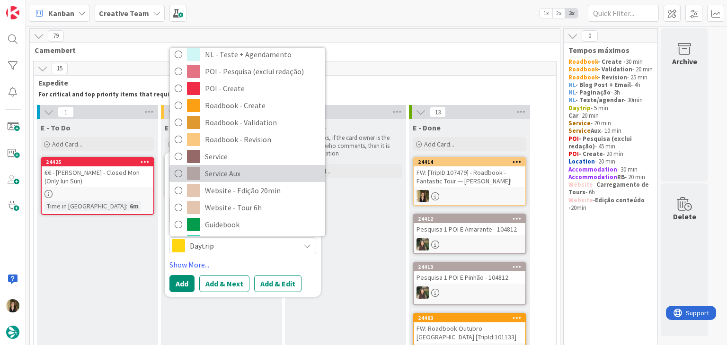
drag, startPoint x: 234, startPoint y: 174, endPoint x: 230, endPoint y: 176, distance: 5.1
click at [234, 174] on span "Service Aux" at bounding box center [262, 174] width 115 height 14
type textarea "x"
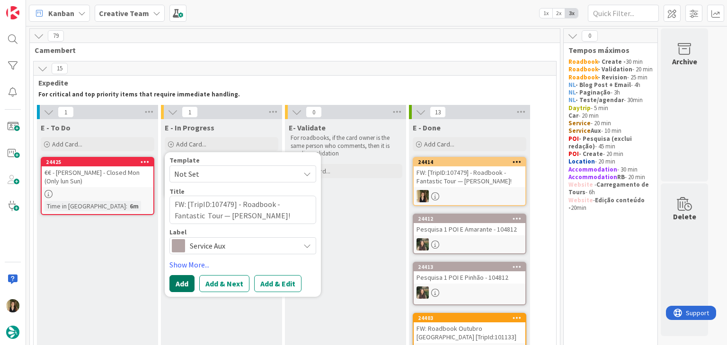
click at [186, 278] on button "Add" at bounding box center [181, 283] width 25 height 17
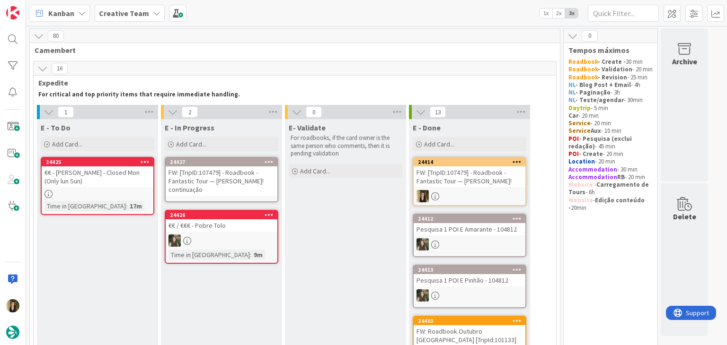
click at [222, 185] on div "FW: [TripID:107479] - Roadbook - Fantastic Tour — Eve Reed! continuação" at bounding box center [222, 181] width 112 height 29
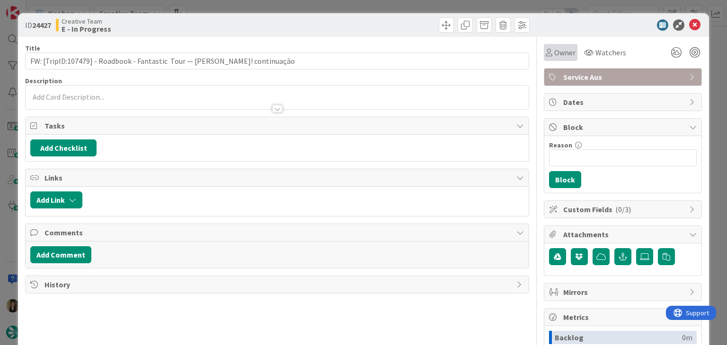
drag, startPoint x: 555, startPoint y: 55, endPoint x: 556, endPoint y: 62, distance: 6.2
click at [555, 55] on span "Owner" at bounding box center [564, 52] width 21 height 11
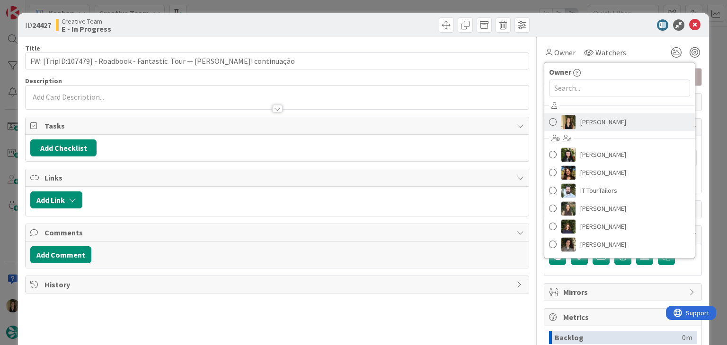
click at [584, 128] on span "[PERSON_NAME]" at bounding box center [603, 122] width 46 height 14
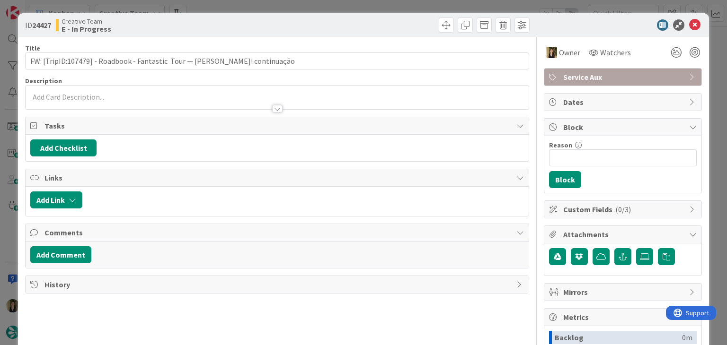
click at [158, 107] on div at bounding box center [277, 104] width 502 height 10
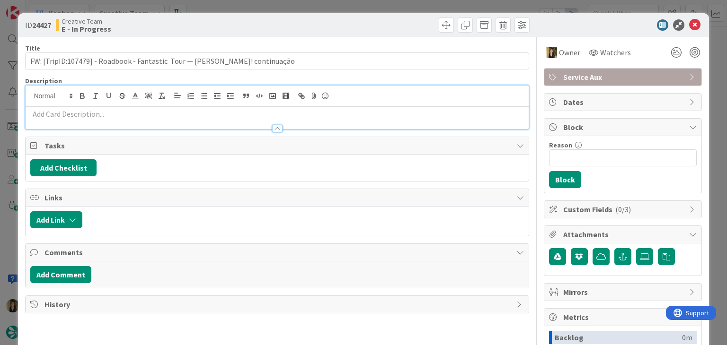
click at [142, 114] on p at bounding box center [276, 114] width 493 height 11
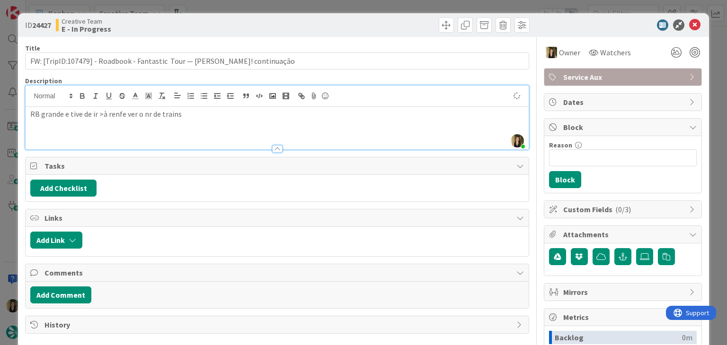
drag, startPoint x: 99, startPoint y: 113, endPoint x: 116, endPoint y: 107, distance: 18.0
click at [101, 112] on p "RB grande e tive de ir >à renfe ver o nr de trains" at bounding box center [276, 114] width 493 height 11
click at [222, 110] on p "RB grande e tive de ir à renfe ver o nr de trains" at bounding box center [276, 114] width 493 height 11
click at [265, 18] on div "Creative Team E - In Progress" at bounding box center [165, 25] width 219 height 15
click at [267, 7] on div "ID 24427 Creative Team E - In Progress Title 72 / 128 FW: [TripID:107479] - Roa…" at bounding box center [363, 172] width 727 height 345
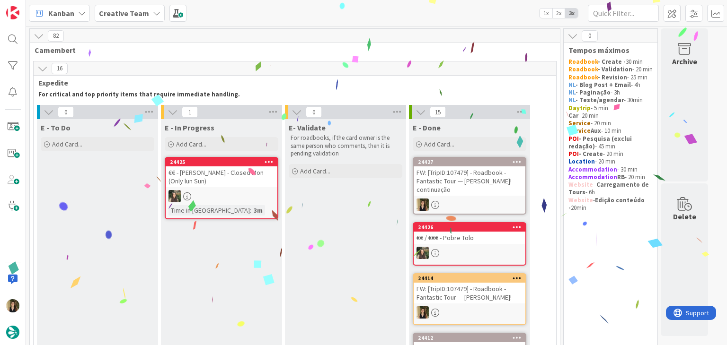
click at [494, 234] on div "€€ / €€€ - Pobre Tolo" at bounding box center [470, 238] width 112 height 12
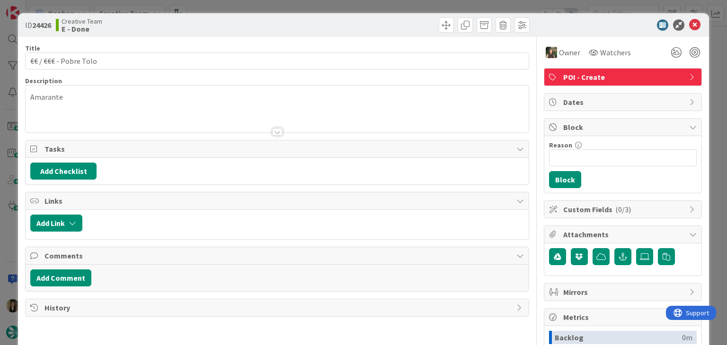
click at [254, 8] on div "ID 24426 Creative Team E - Done Title 21 / 128 €€ / €€€ - Pobre Tolo Descriptio…" at bounding box center [363, 172] width 727 height 345
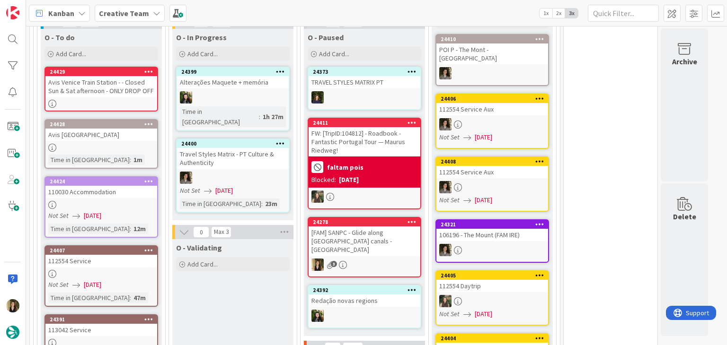
scroll to position [852, 0]
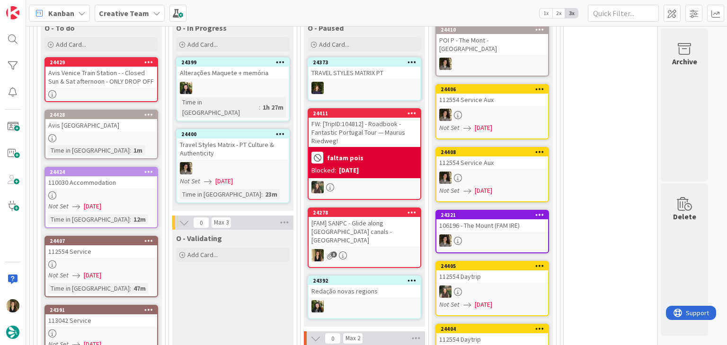
click at [125, 192] on div at bounding box center [101, 196] width 112 height 8
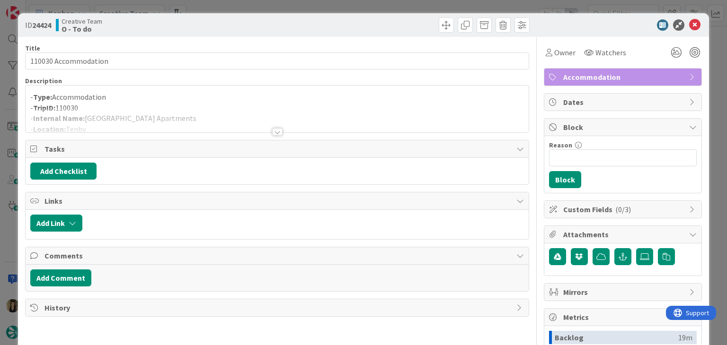
click at [273, 132] on div at bounding box center [277, 132] width 10 height 8
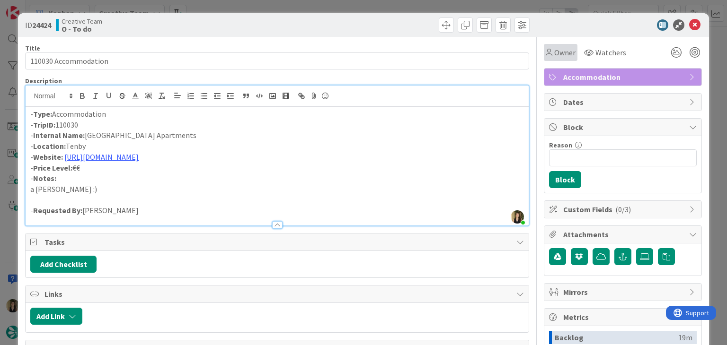
click at [546, 52] on icon at bounding box center [549, 53] width 7 height 8
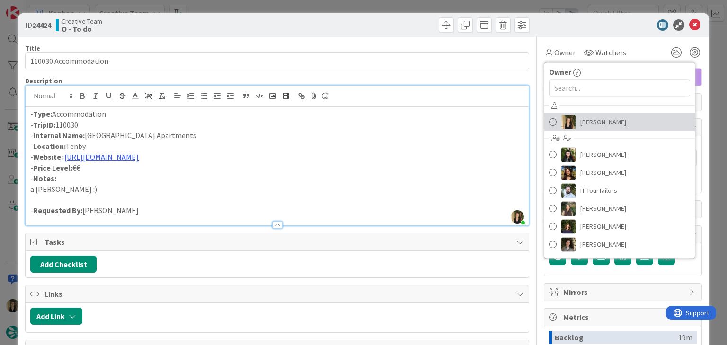
drag, startPoint x: 587, startPoint y: 120, endPoint x: 522, endPoint y: 104, distance: 67.2
click at [587, 120] on span "[PERSON_NAME]" at bounding box center [603, 122] width 46 height 14
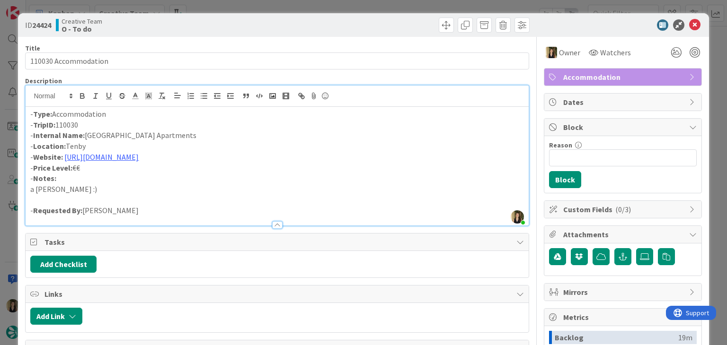
drag, startPoint x: 357, startPoint y: 24, endPoint x: 352, endPoint y: 15, distance: 10.2
click at [355, 23] on div at bounding box center [405, 25] width 250 height 15
click at [351, 8] on div "ID 24424 Creative Team O - To do Title 20 / 128 110030 Accommodation Descriptio…" at bounding box center [363, 172] width 727 height 345
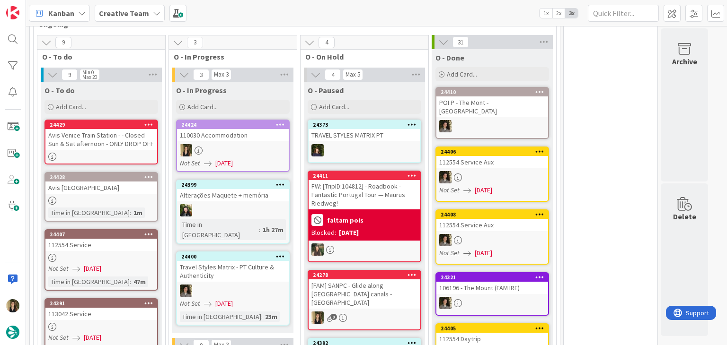
click at [123, 197] on div at bounding box center [101, 201] width 112 height 8
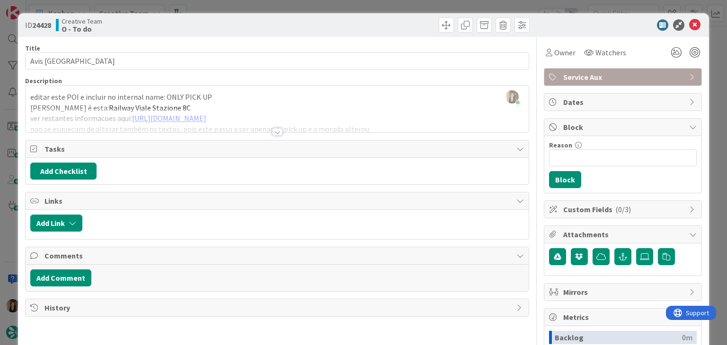
click at [310, 10] on div "ID 24428 Creative Team O - To do Title 25 / 128 Avis Venice Train Station Descr…" at bounding box center [363, 172] width 727 height 345
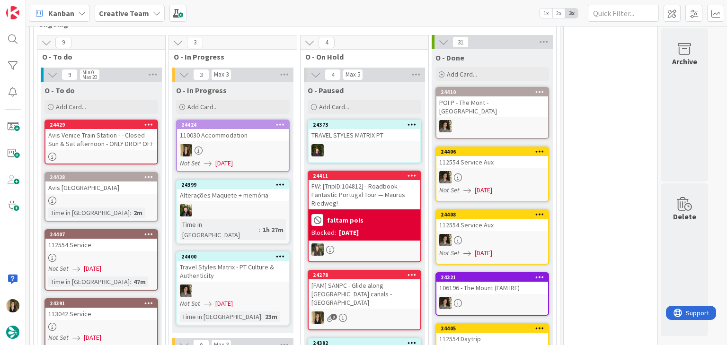
click at [401, 280] on div "[FAM] SANPC - Glide along [GEOGRAPHIC_DATA]'s canals - [GEOGRAPHIC_DATA]" at bounding box center [364, 294] width 112 height 29
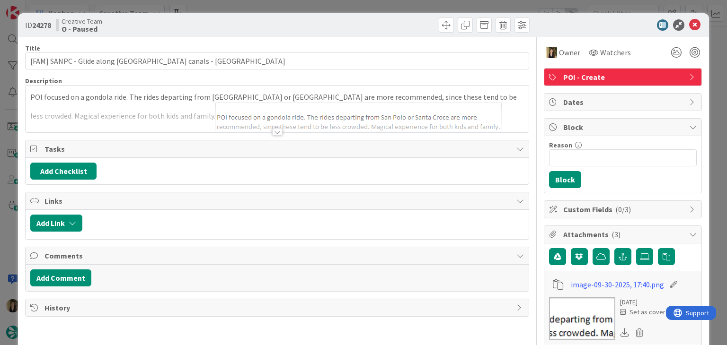
click at [406, 2] on div "ID 24278 Creative Team O - Paused Title 50 / 128 [FAM] SANPC - Glide along Veni…" at bounding box center [363, 172] width 727 height 345
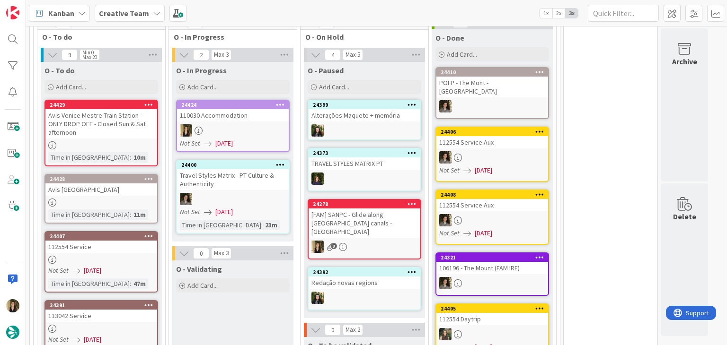
scroll to position [778, 0]
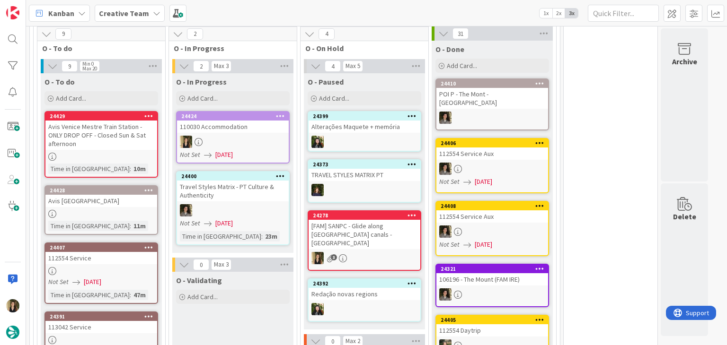
click at [257, 136] on div at bounding box center [233, 142] width 112 height 12
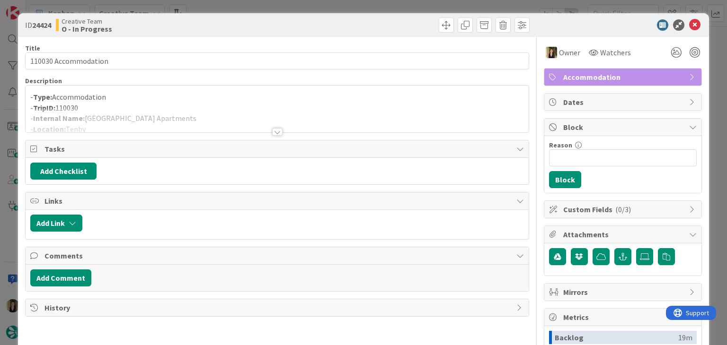
click at [274, 129] on div at bounding box center [277, 132] width 10 height 8
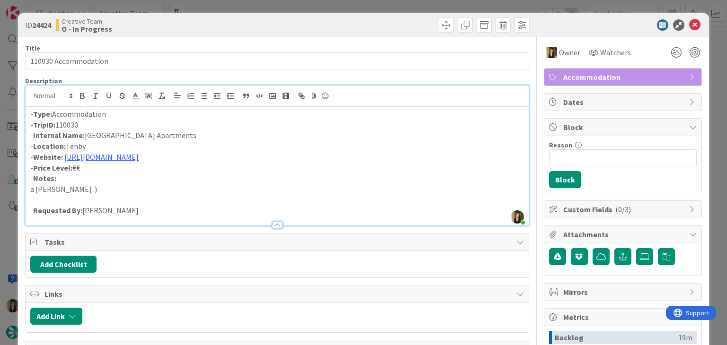
drag, startPoint x: 217, startPoint y: 135, endPoint x: 87, endPoint y: 137, distance: 130.1
click at [87, 137] on p "- Internal Name: St Brides Spa Hotel & Village Apartments" at bounding box center [276, 135] width 493 height 11
copy p "St Brides Spa Hotel & Village Apartments"
click at [139, 158] on link "https://www.booking.com/Share-ObIva1F" at bounding box center [101, 156] width 74 height 9
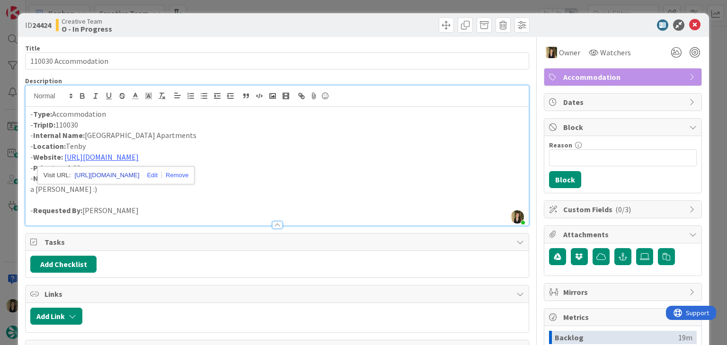
click at [121, 181] on link "https://www.booking.com/Share-ObIva1F" at bounding box center [106, 175] width 65 height 12
click at [183, 131] on p "- Internal Name: St Brides Spa Hotel & Village Apartments" at bounding box center [276, 135] width 493 height 11
drag, startPoint x: 216, startPoint y: 135, endPoint x: 143, endPoint y: 127, distance: 73.8
click at [86, 134] on p "- Internal Name: St Brides Spa Hotel & Village Apartments" at bounding box center [276, 135] width 493 height 11
copy p "St Brides Spa Hotel & Village Apartments"
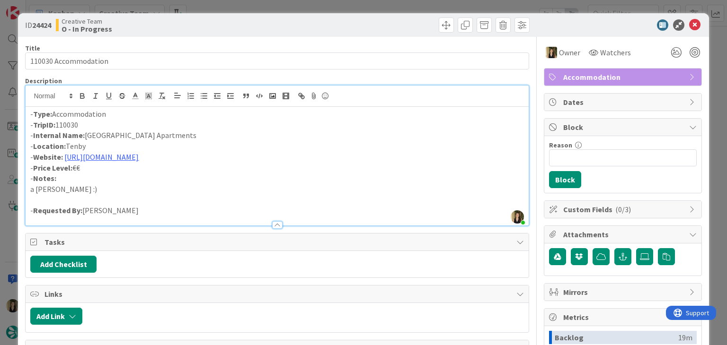
click at [210, 4] on div "ID 24424 Creative Team O - In Progress Title 20 / 128 110030 Accommodation Desc…" at bounding box center [363, 172] width 727 height 345
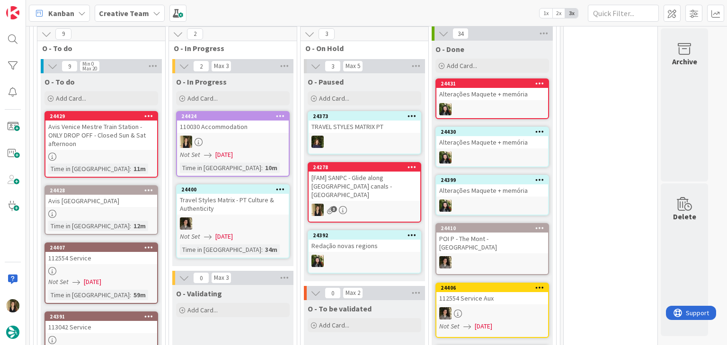
click at [386, 187] on div "[FAM] SANPC - Glide along [GEOGRAPHIC_DATA]'s canals - [GEOGRAPHIC_DATA]" at bounding box center [364, 186] width 112 height 29
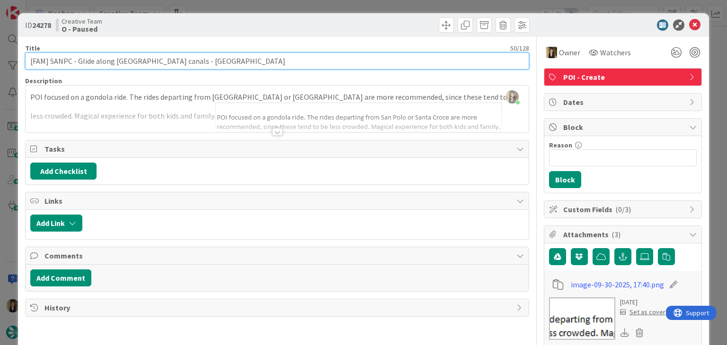
drag, startPoint x: 161, startPoint y: 61, endPoint x: 77, endPoint y: 62, distance: 84.7
click at [77, 62] on input "[FAM] SANPC - Glide along [GEOGRAPHIC_DATA]'s canals - [GEOGRAPHIC_DATA]" at bounding box center [276, 61] width 503 height 17
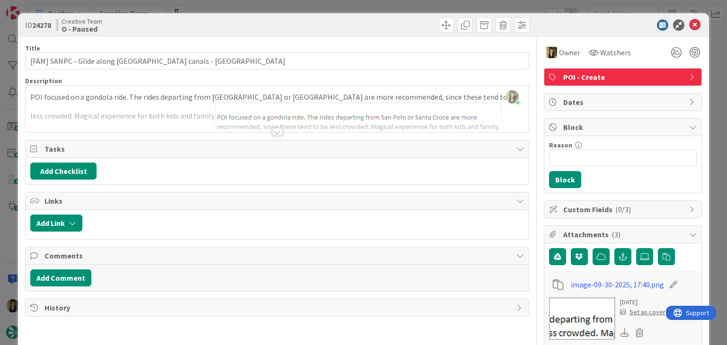
click at [259, 28] on div "Creative Team O - Paused" at bounding box center [165, 25] width 219 height 15
click at [242, 4] on div "ID 24278 Creative Team O - Paused Title 50 / 128 [FAM] SANPC - Glide along Veni…" at bounding box center [363, 172] width 727 height 345
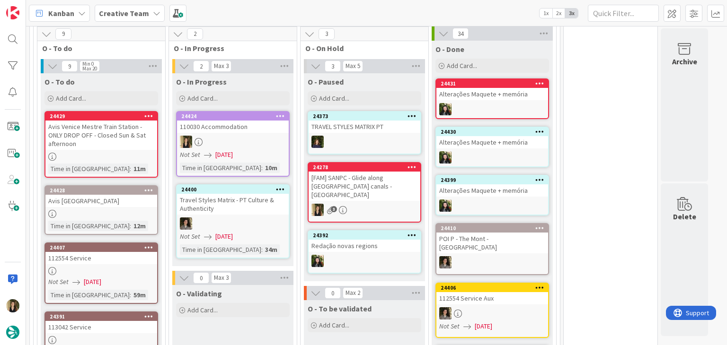
click at [258, 136] on div at bounding box center [233, 142] width 112 height 12
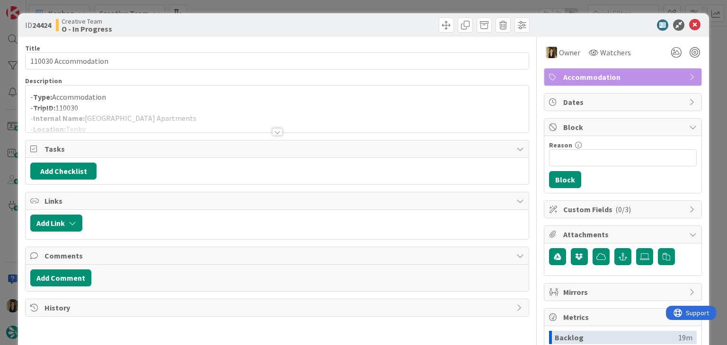
click at [168, 126] on div at bounding box center [277, 120] width 502 height 24
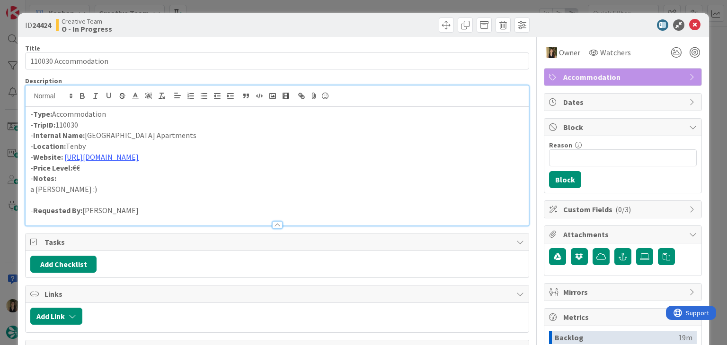
drag, startPoint x: 218, startPoint y: 138, endPoint x: 87, endPoint y: 137, distance: 131.1
click at [87, 137] on p "- Internal Name: St Brides Spa Hotel & Village Apartments" at bounding box center [276, 135] width 493 height 11
copy p "St Brides Spa Hotel & Village Apartments"
click at [216, 3] on div "ID 24424 Creative Team O - In Progress Title 20 / 128 110030 Accommodation Desc…" at bounding box center [363, 172] width 727 height 345
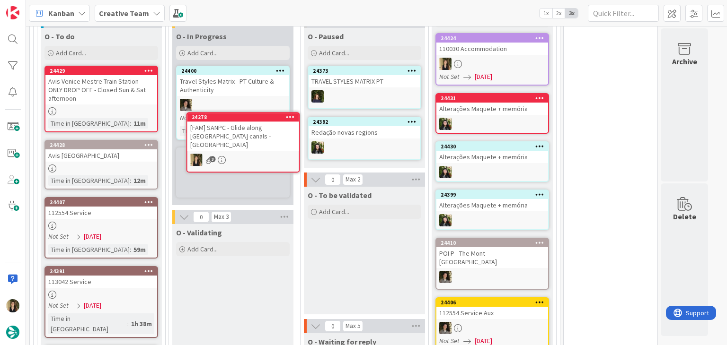
scroll to position [844, 0]
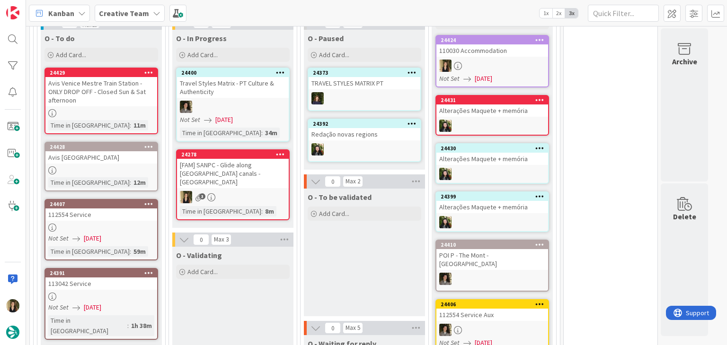
click at [515, 50] on div "110030 Accommodation" at bounding box center [492, 50] width 112 height 12
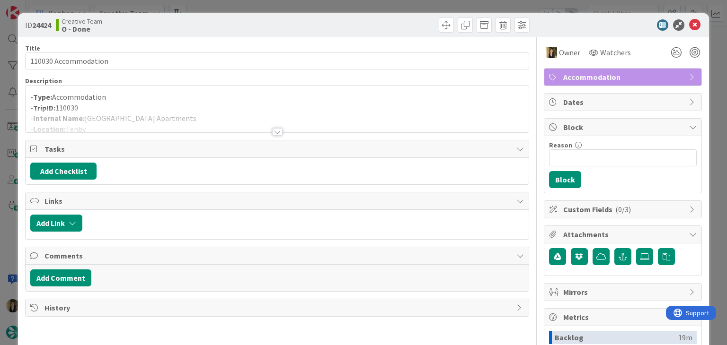
click at [273, 131] on div at bounding box center [277, 132] width 10 height 8
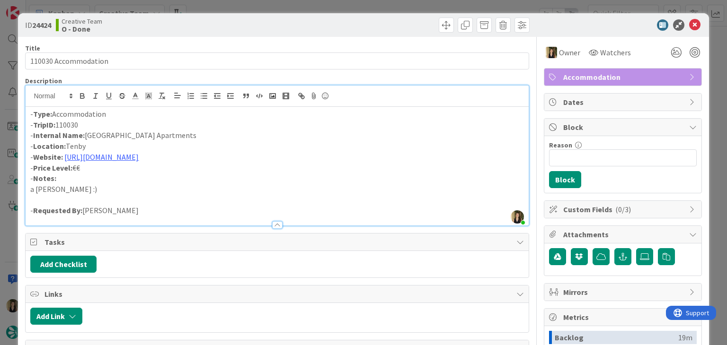
drag, startPoint x: 225, startPoint y: 134, endPoint x: 97, endPoint y: 134, distance: 128.7
click at [85, 133] on p "- Internal Name: St Brides Spa Hotel & Village Apartments" at bounding box center [276, 135] width 493 height 11
copy p "St Brides Spa Hotel & Village Apartments"
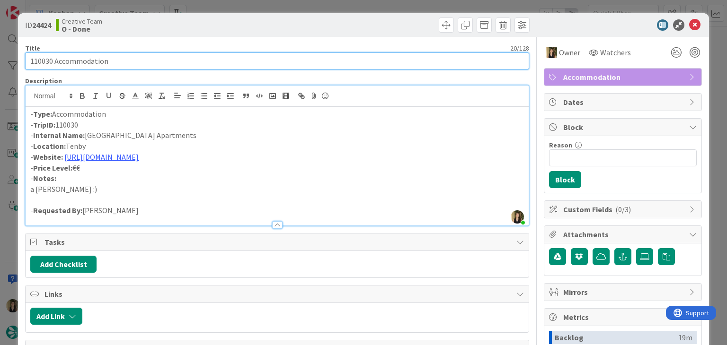
drag, startPoint x: 65, startPoint y: 64, endPoint x: 17, endPoint y: 64, distance: 47.8
click at [17, 64] on div "ID 24424 Creative Team O - Done Title 20 / 128 110030 Accommodation Description…" at bounding box center [363, 172] width 727 height 345
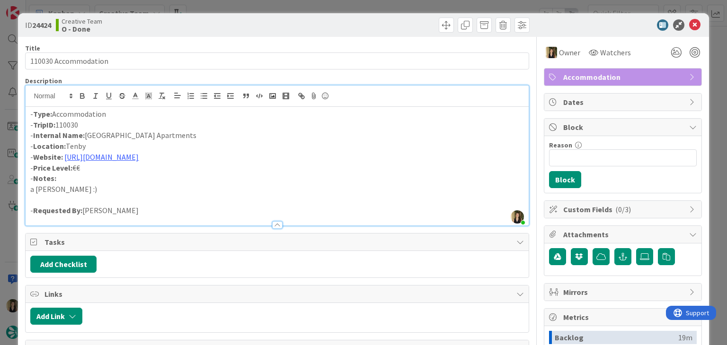
drag, startPoint x: 197, startPoint y: 33, endPoint x: 201, endPoint y: 27, distance: 7.2
click at [197, 32] on div "ID 24424 Creative Team O - Done" at bounding box center [363, 25] width 690 height 24
click at [258, 2] on div "ID 24424 Creative Team O - Done Title 20 / 128 110030 Accommodation Description…" at bounding box center [363, 172] width 727 height 345
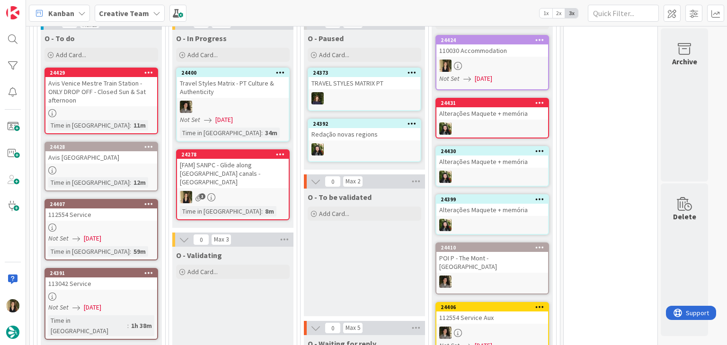
click at [271, 163] on div "[FAM] SANPC - Glide along [GEOGRAPHIC_DATA]'s canals - [GEOGRAPHIC_DATA]" at bounding box center [233, 173] width 112 height 29
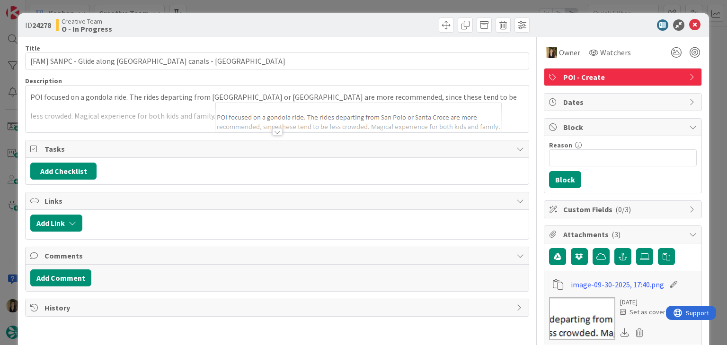
click at [273, 131] on div at bounding box center [277, 132] width 10 height 8
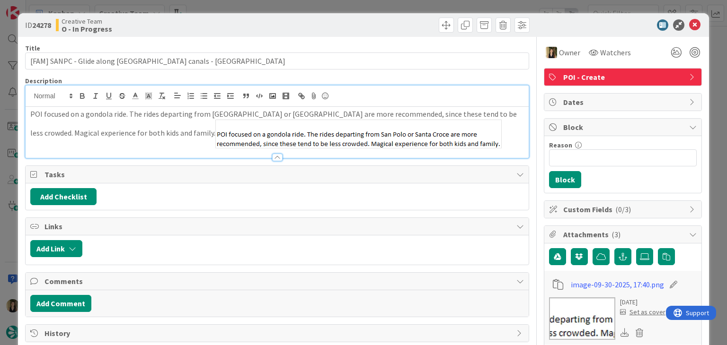
click at [293, 21] on div at bounding box center [405, 25] width 250 height 15
click at [285, 6] on div "ID 24278 Creative Team O - In Progress Title 50 / 128 [FAM] SANPC - Glide along…" at bounding box center [363, 172] width 727 height 345
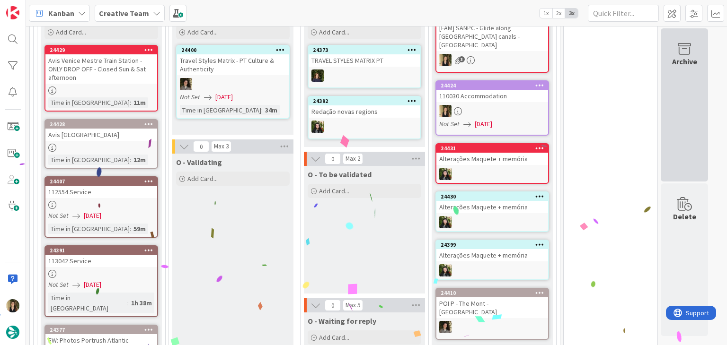
scroll to position [873, 0]
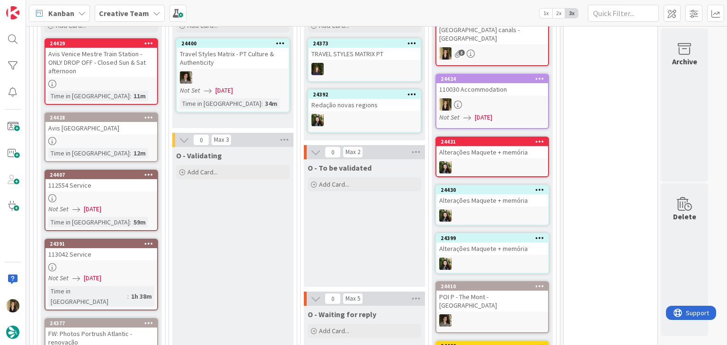
click at [322, 228] on div "O - To be validated Add Card..." at bounding box center [364, 223] width 121 height 128
click at [347, 239] on div "O - To be validated Add Card..." at bounding box center [364, 223] width 121 height 128
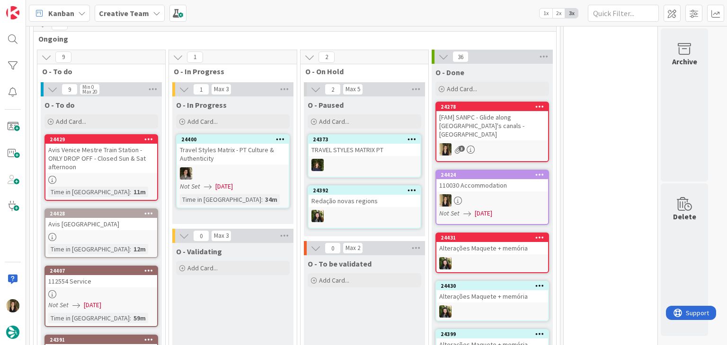
scroll to position [731, 0]
